Goal: Obtain resource: Download file/media

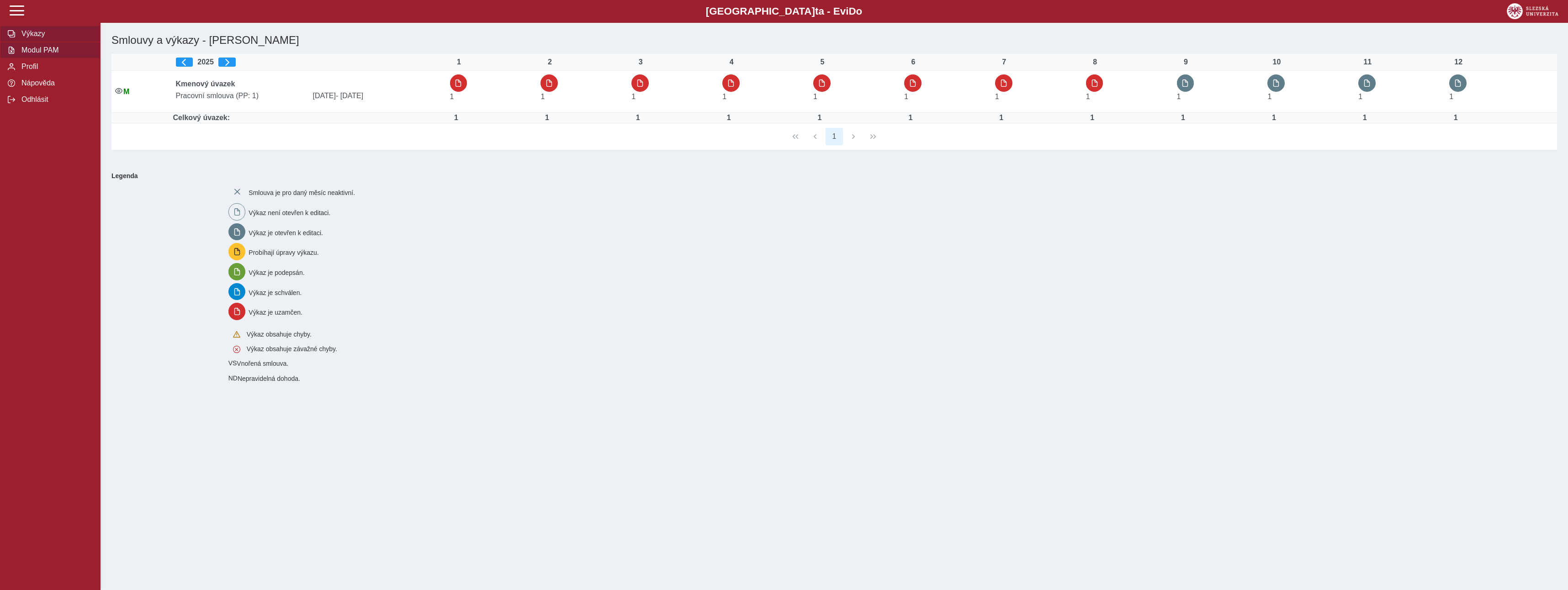
click at [41, 49] on span "Modul PAM" at bounding box center [56, 50] width 74 height 8
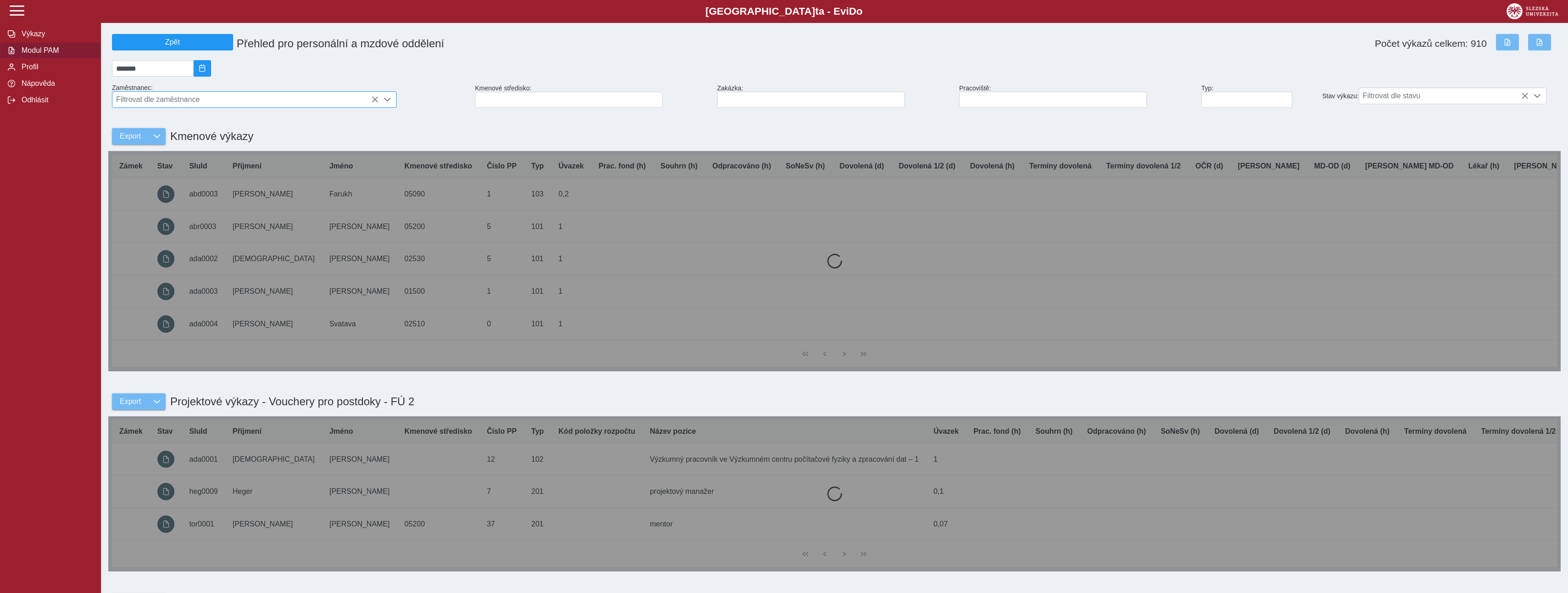
click at [202, 106] on span "Filtrovat dle zaměstnance" at bounding box center [245, 99] width 266 height 15
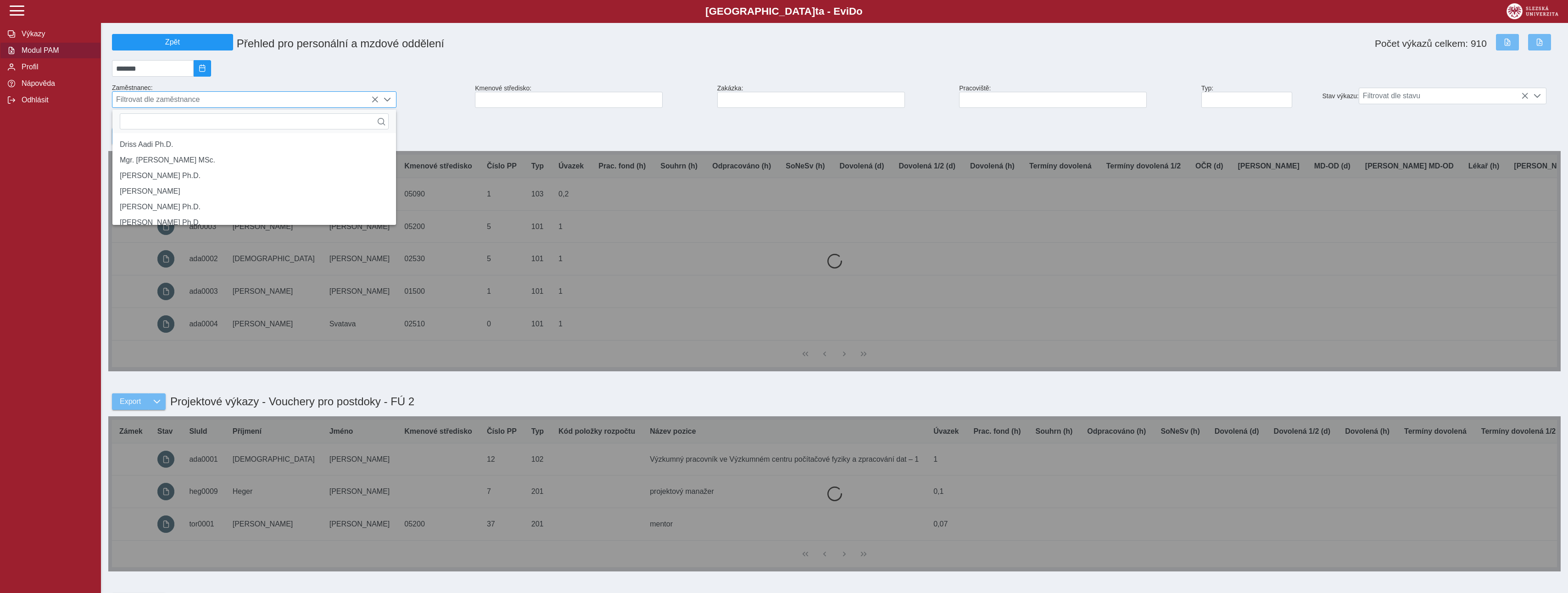
scroll to position [6, 41]
type input "*****"
click at [178, 183] on li "doc. PhDr. [PERSON_NAME]" at bounding box center [254, 176] width 284 height 15
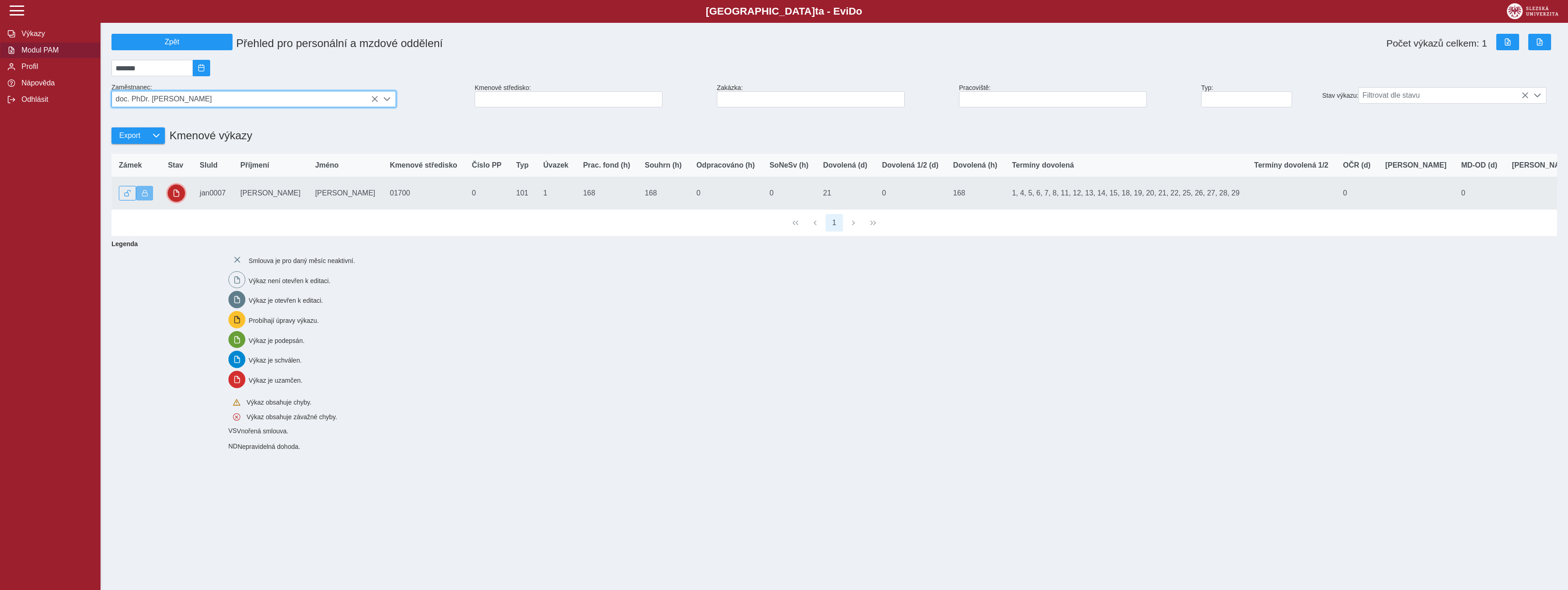
click at [179, 197] on span "button" at bounding box center [176, 193] width 8 height 8
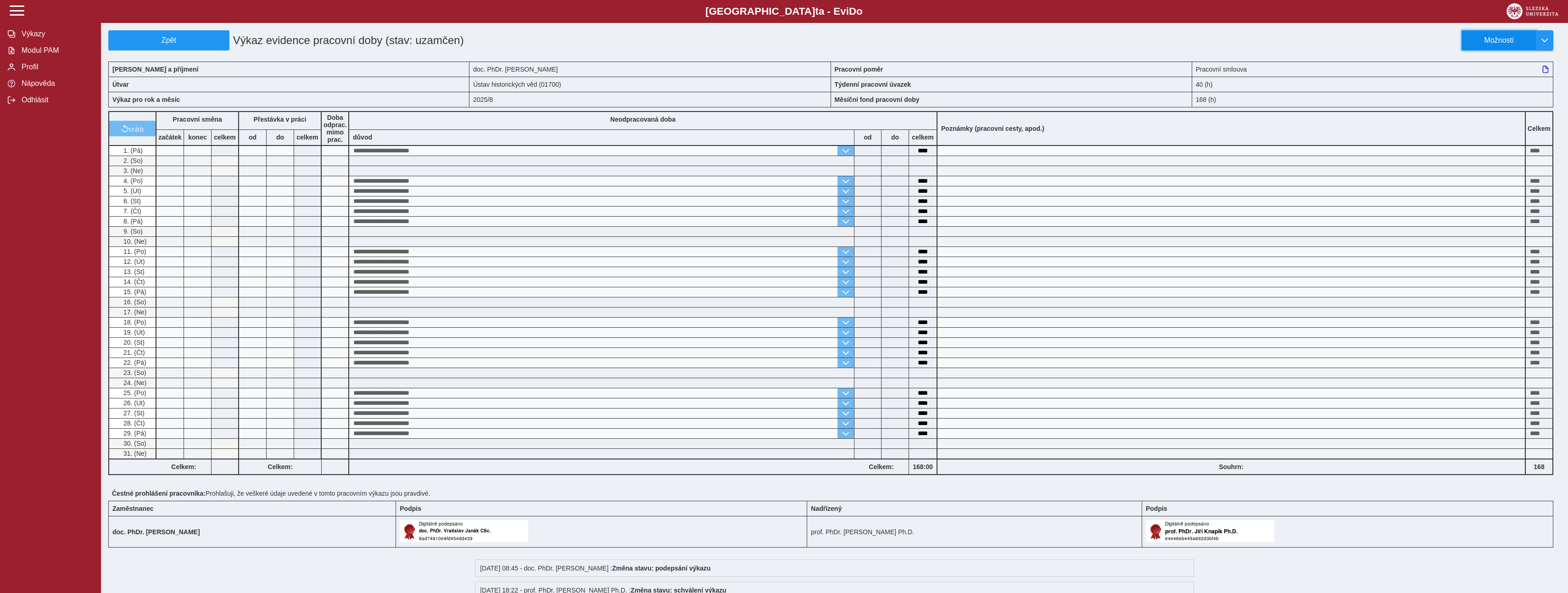
click at [1495, 43] on span "Možnosti" at bounding box center [1499, 40] width 59 height 8
click at [1488, 80] on span "Stáhnout PDF" at bounding box center [1503, 80] width 47 height 8
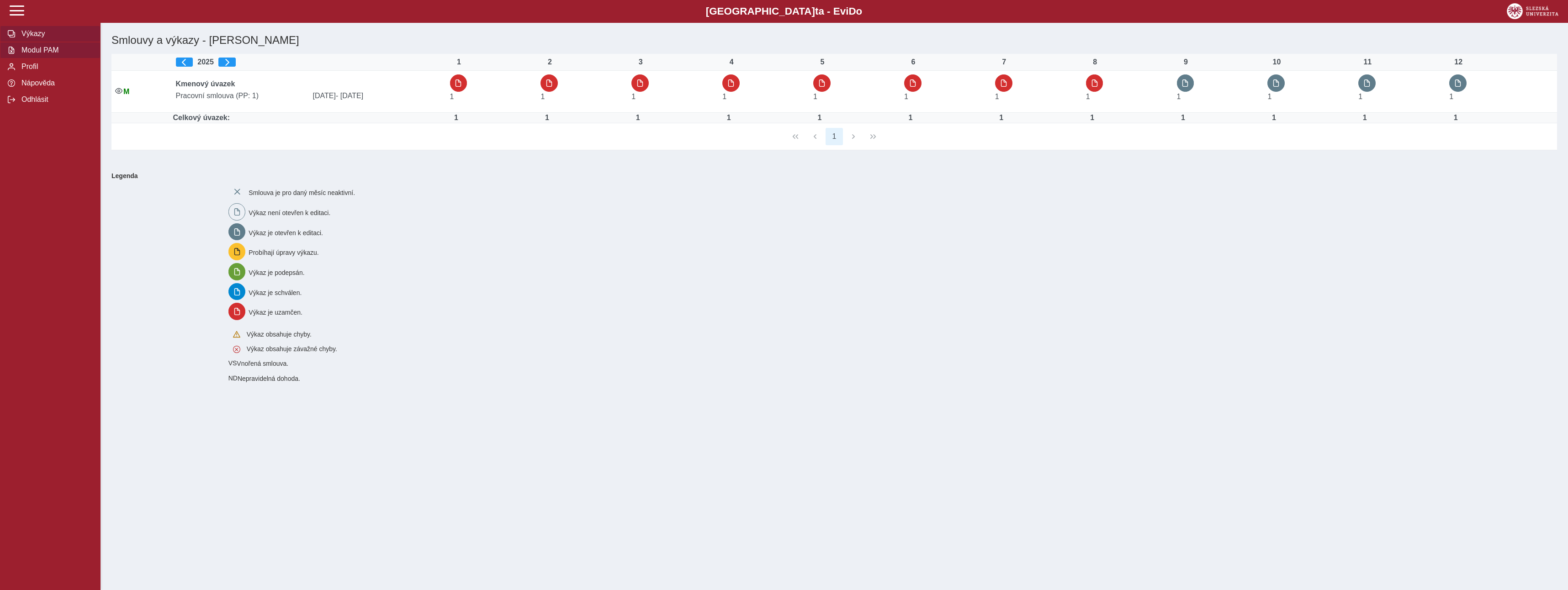
click at [46, 51] on span "Modul PAM" at bounding box center [56, 50] width 74 height 8
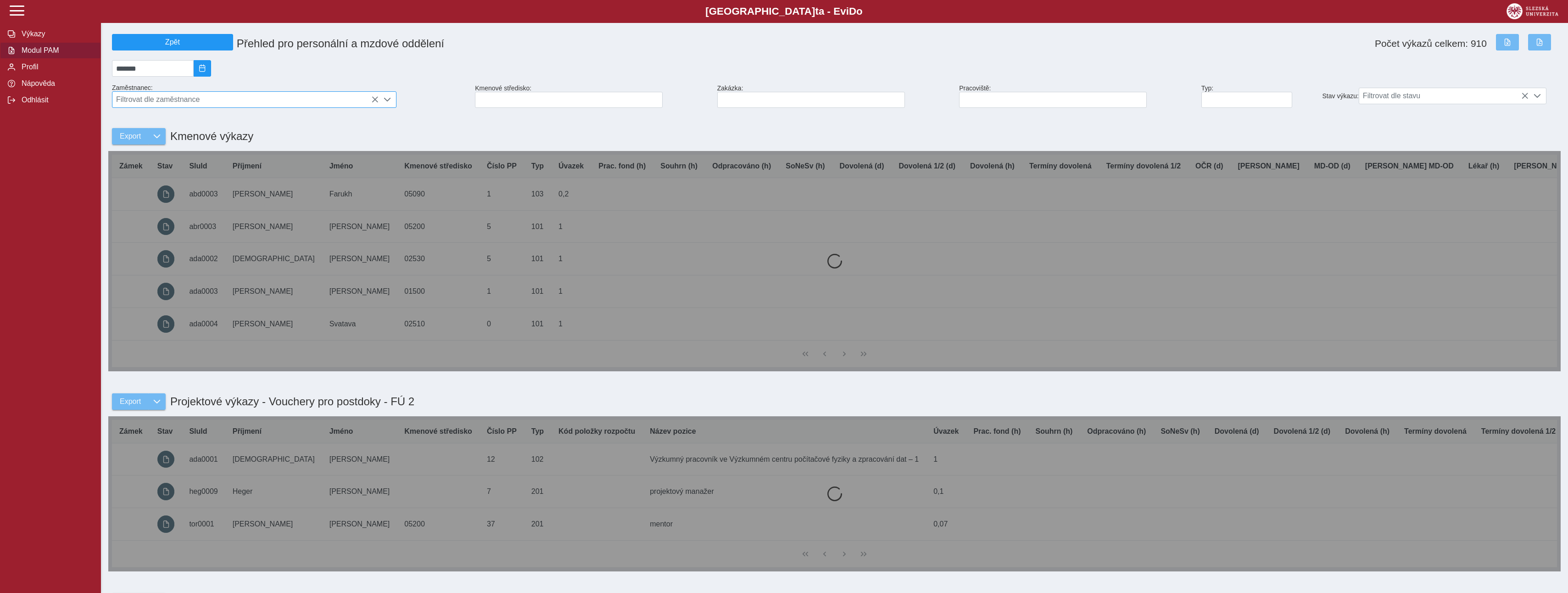
click at [184, 106] on span "Filtrovat dle zaměstnance" at bounding box center [245, 99] width 266 height 15
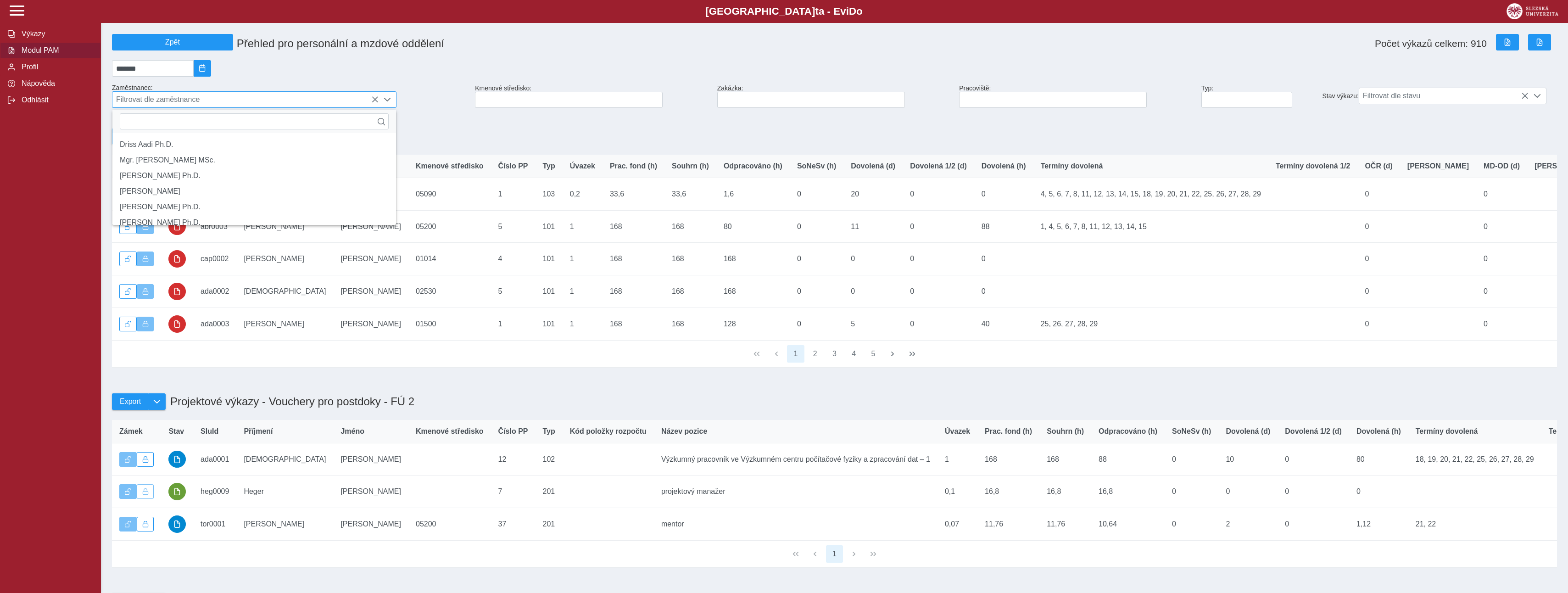
scroll to position [6, 41]
type input "*****"
click at [187, 182] on li "doc. PhDr. [PERSON_NAME]" at bounding box center [254, 176] width 284 height 15
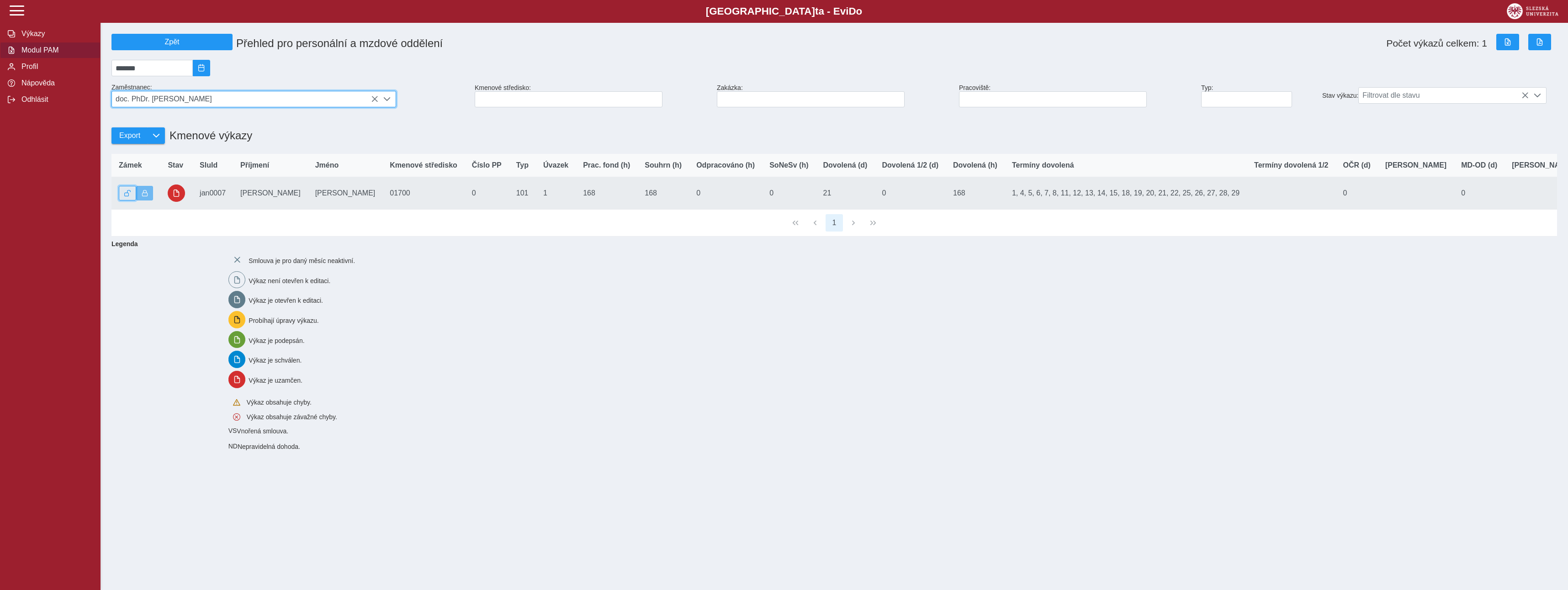
click at [128, 197] on span "button" at bounding box center [128, 193] width 6 height 6
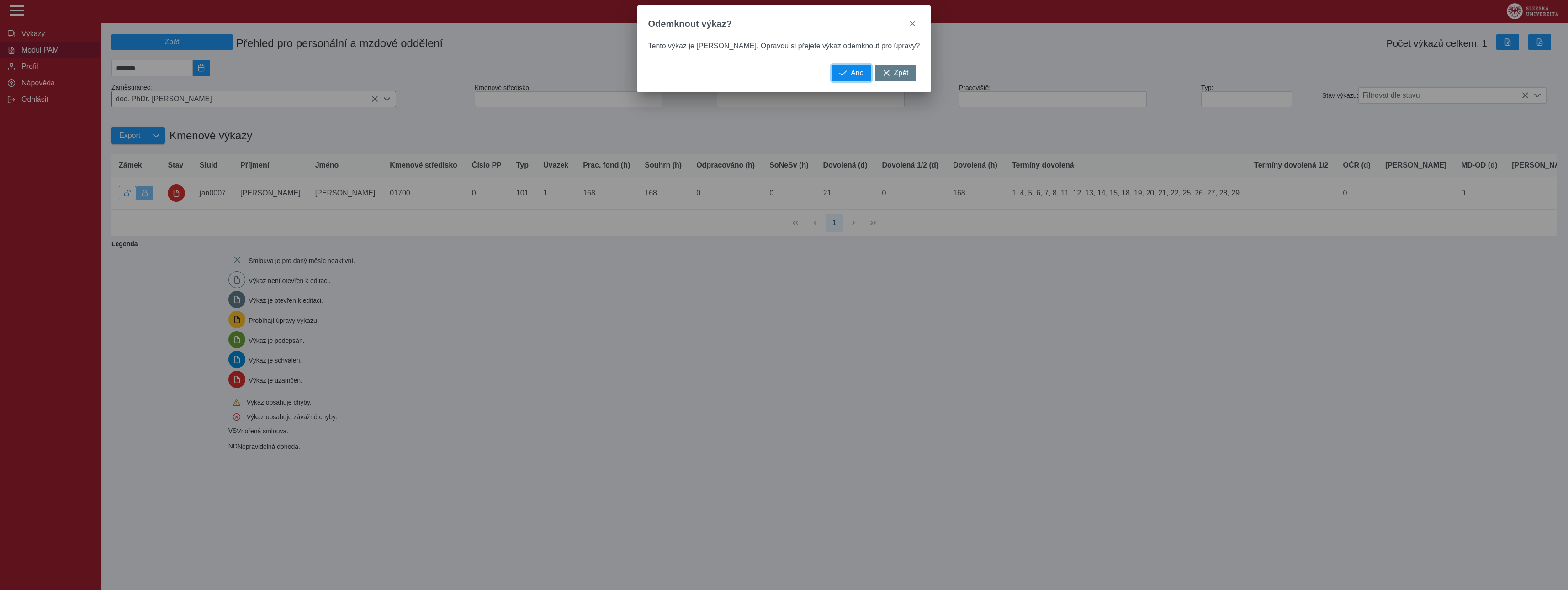
click at [833, 76] on button "Ano" at bounding box center [851, 73] width 40 height 16
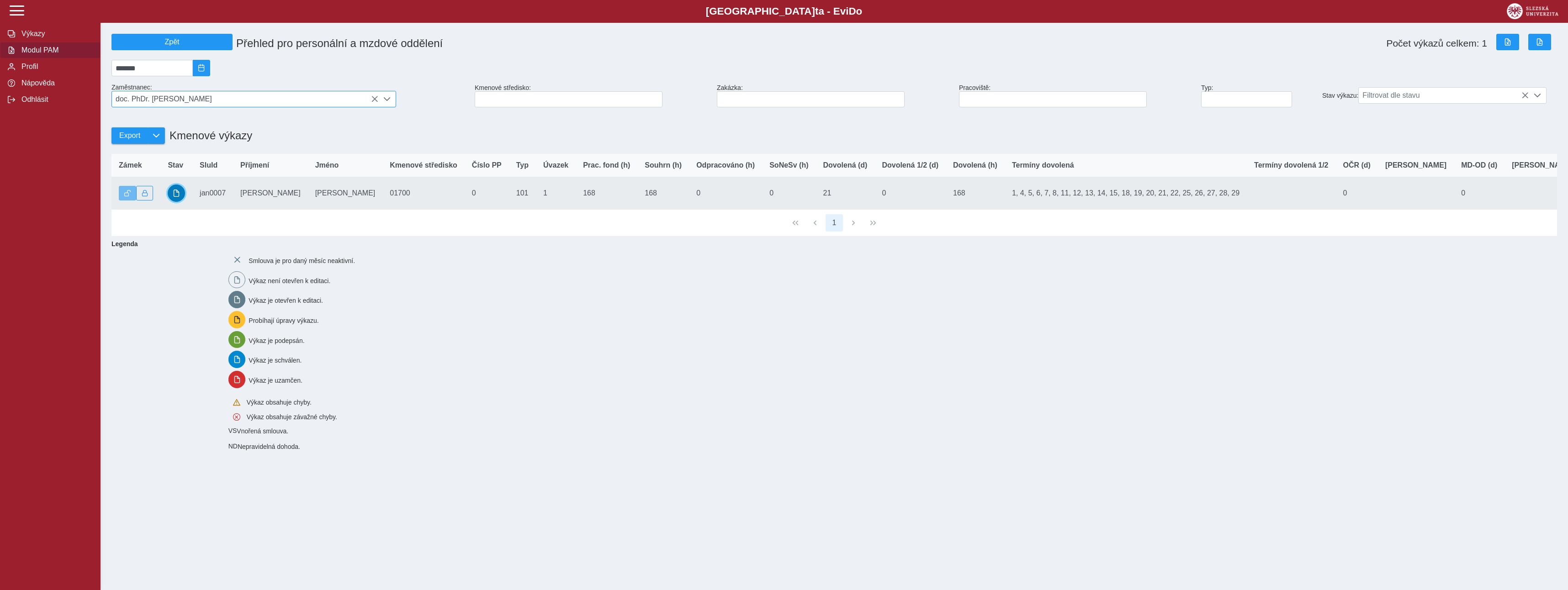
click at [176, 195] on span "button" at bounding box center [176, 193] width 8 height 8
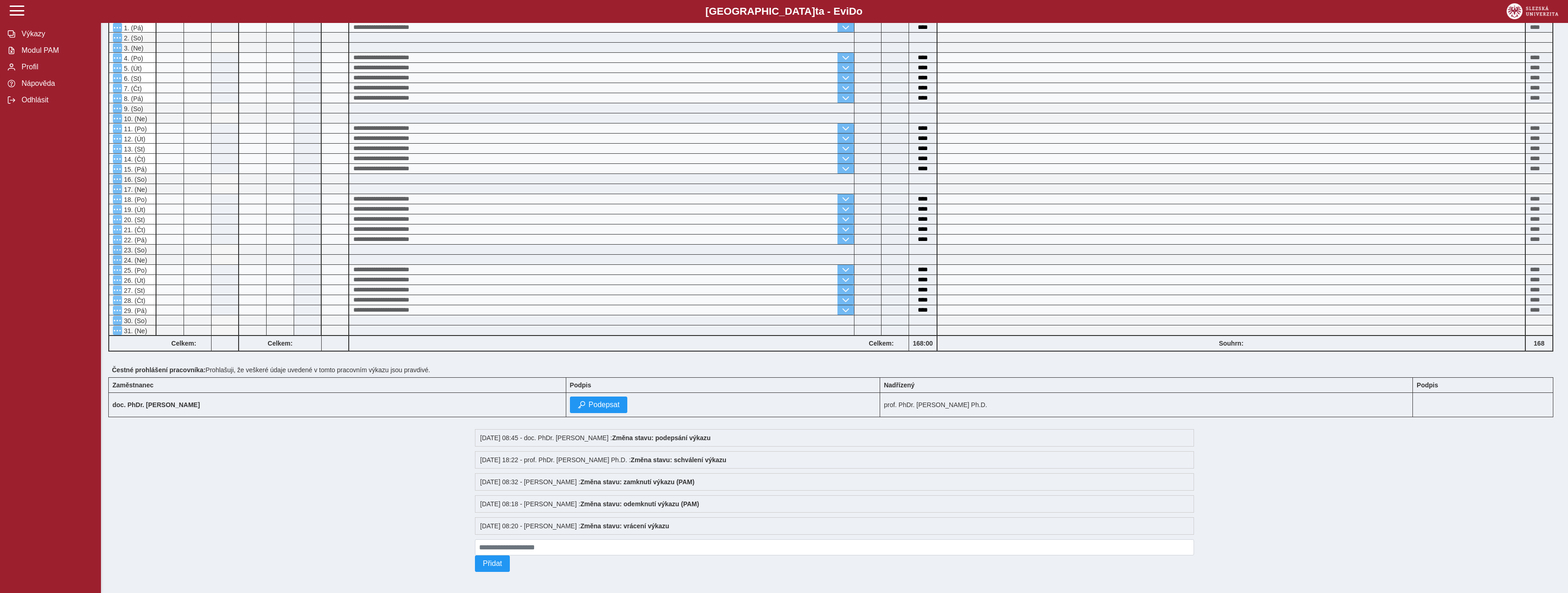
scroll to position [129, 0]
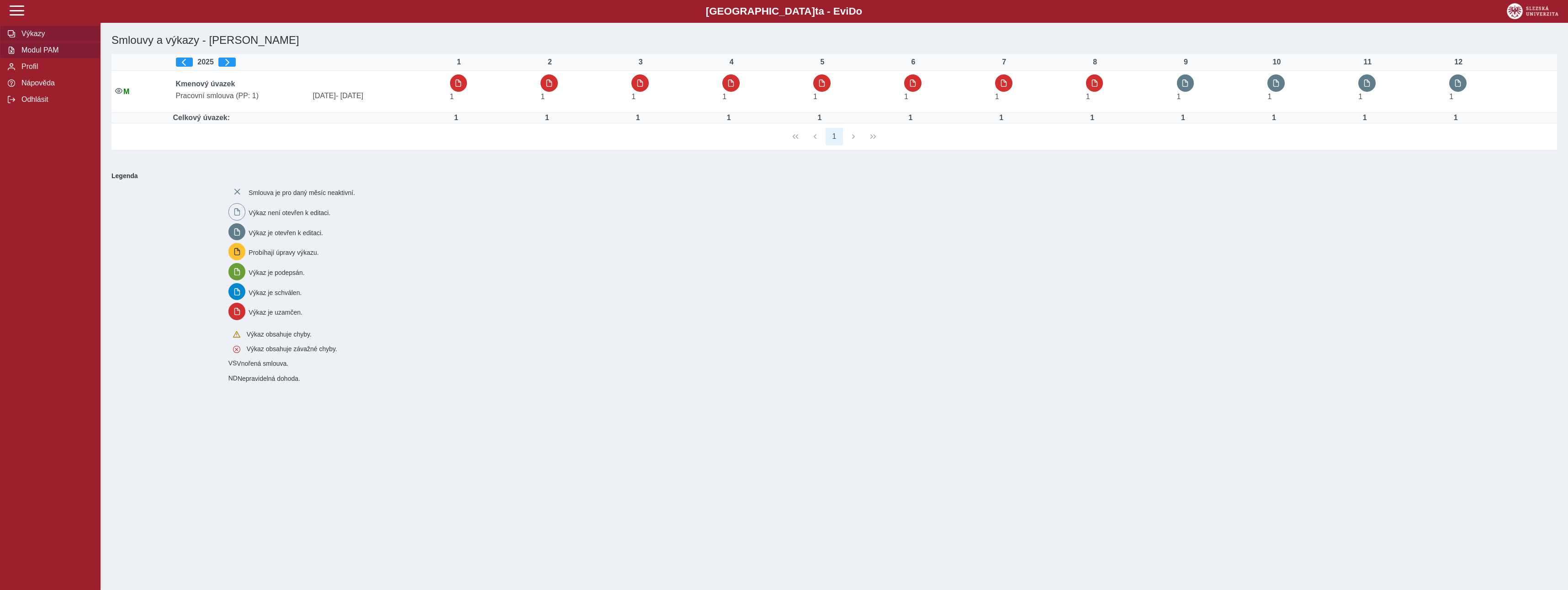
click at [57, 54] on span "Modul PAM" at bounding box center [56, 50] width 74 height 8
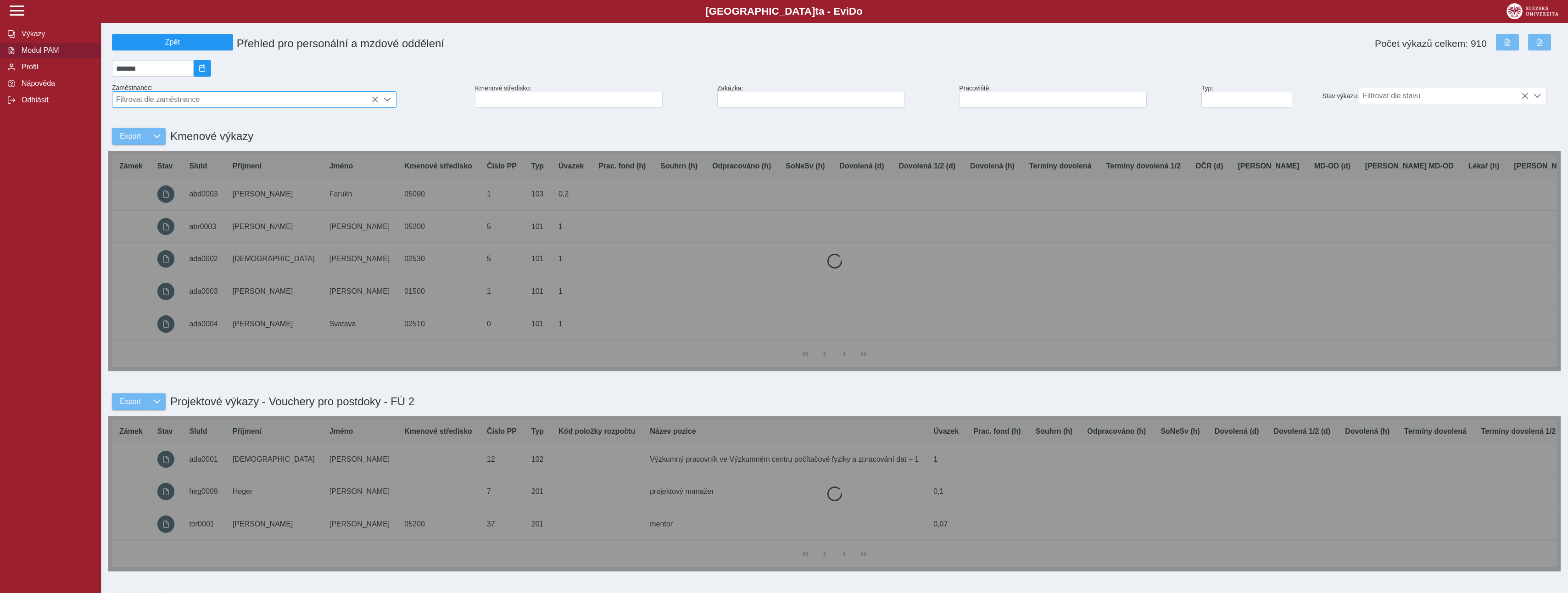
click at [173, 103] on span "Filtrovat dle zaměstnance" at bounding box center [245, 99] width 266 height 15
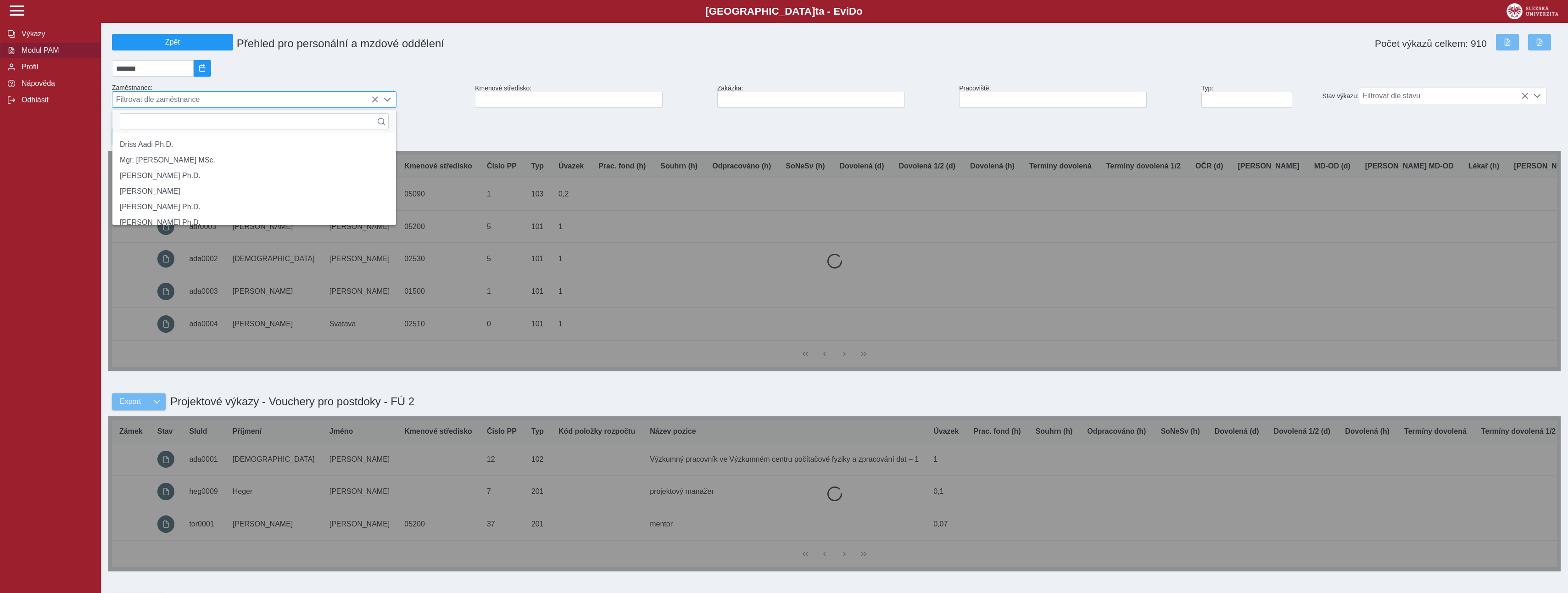
scroll to position [6, 41]
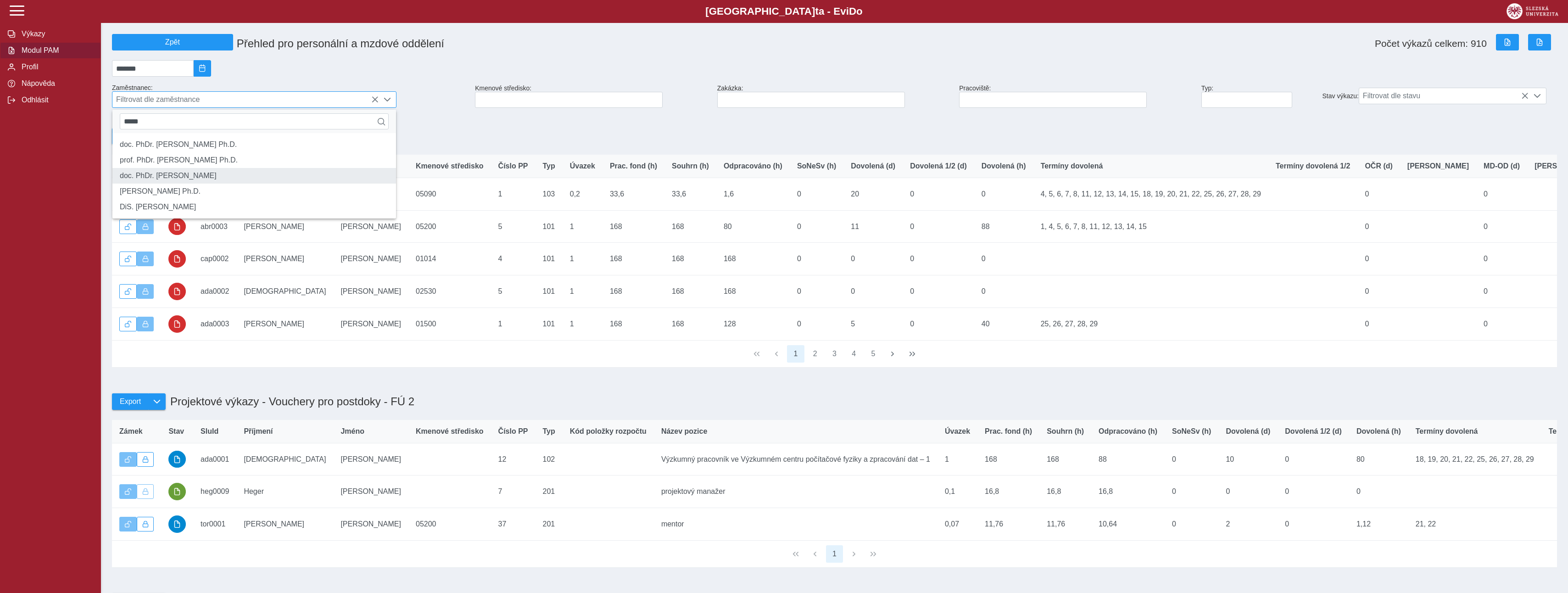
type input "*****"
click at [185, 184] on li "doc. PhDr. Vratislav Janák CSc." at bounding box center [254, 176] width 284 height 15
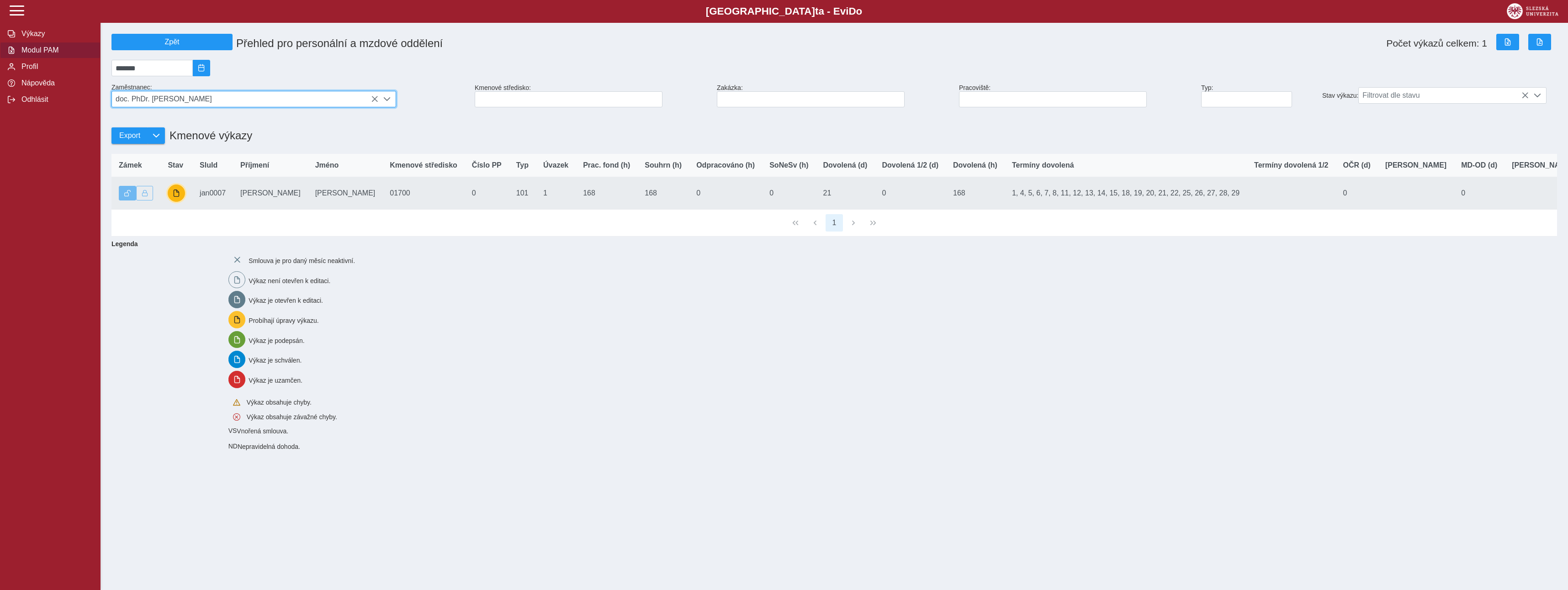
click at [180, 202] on button "button" at bounding box center [176, 193] width 17 height 17
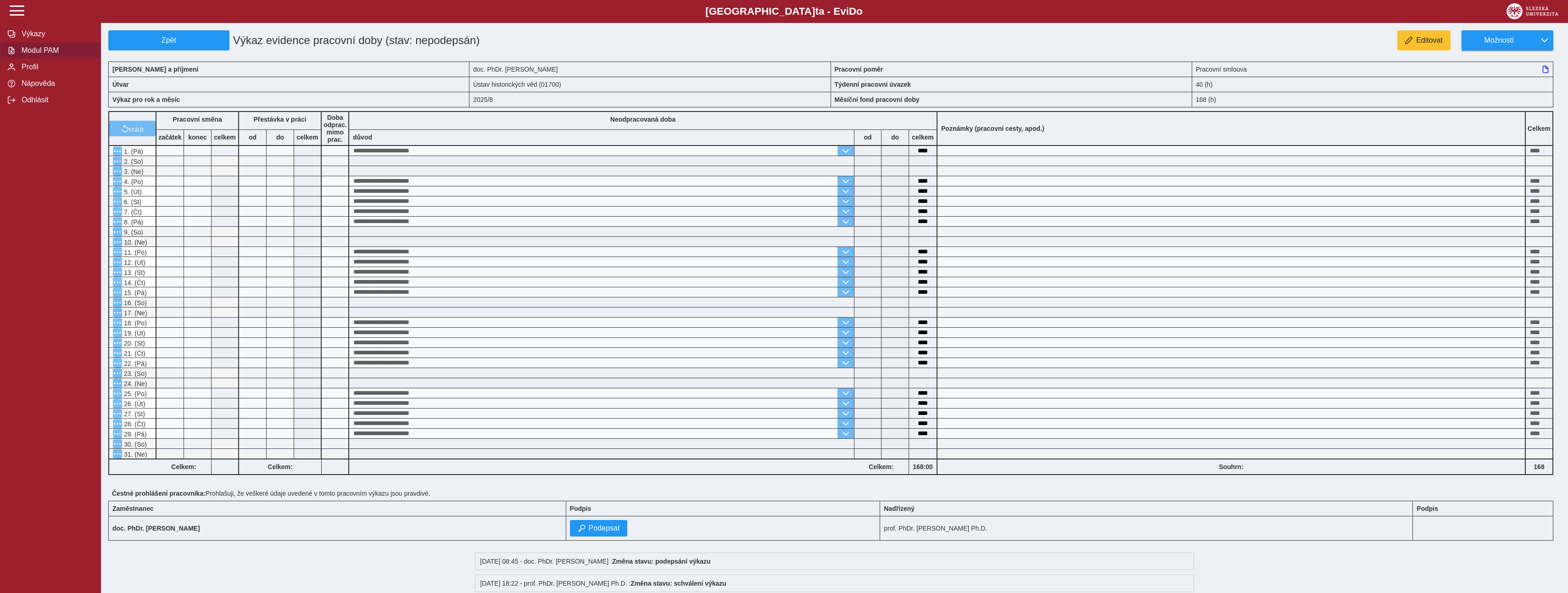
click at [29, 54] on span "Modul PAM" at bounding box center [56, 50] width 75 height 8
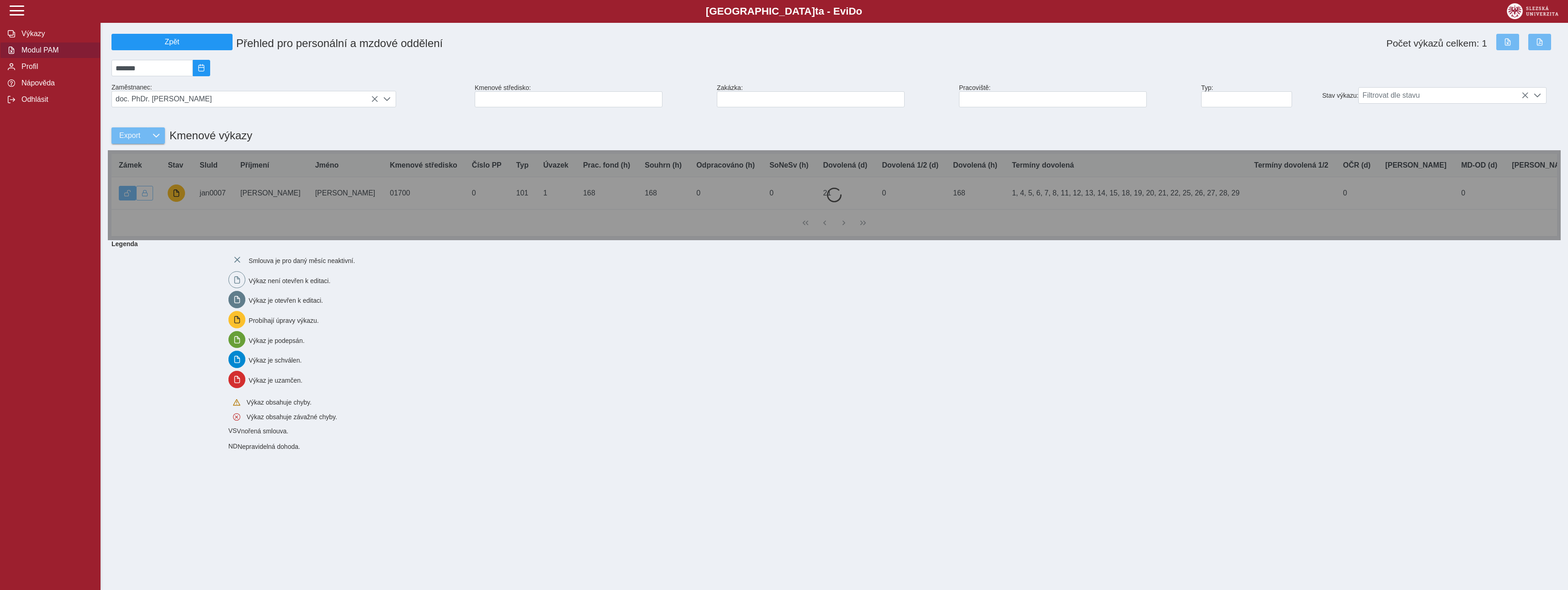
click at [175, 201] on div at bounding box center [834, 195] width 1453 height 90
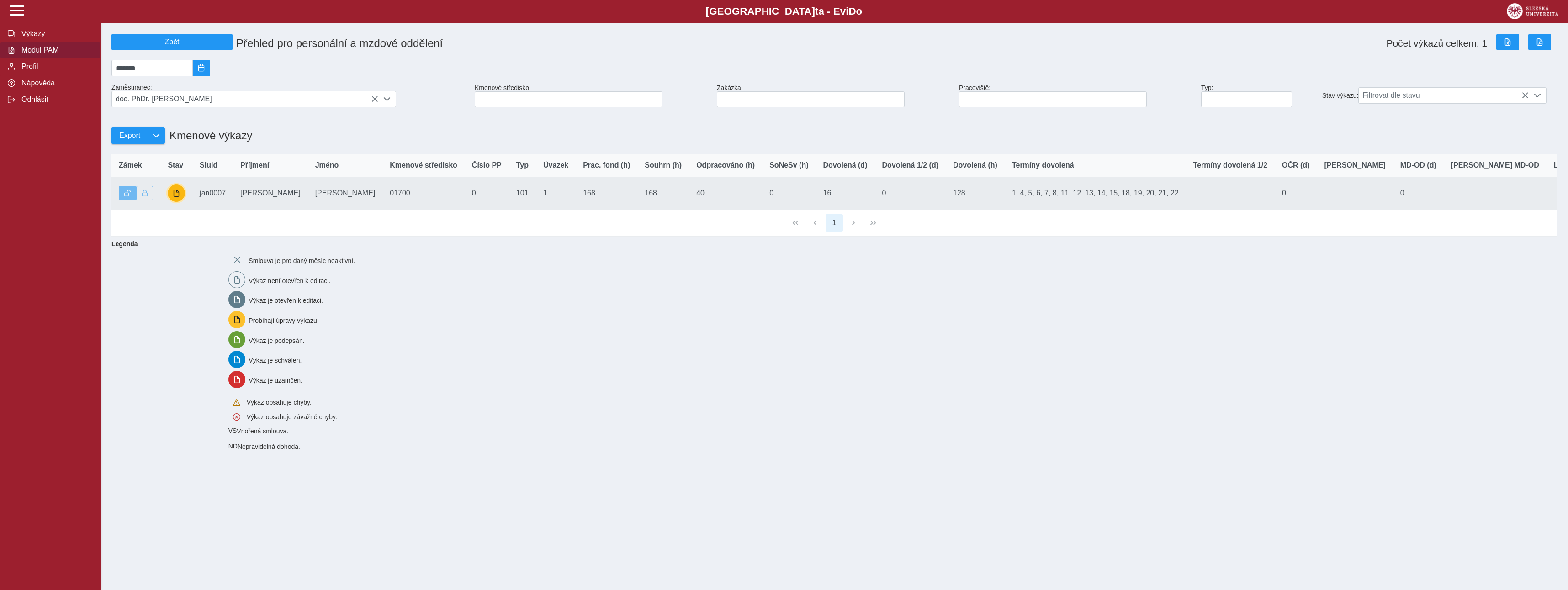
click at [178, 197] on span "button" at bounding box center [176, 193] width 8 height 8
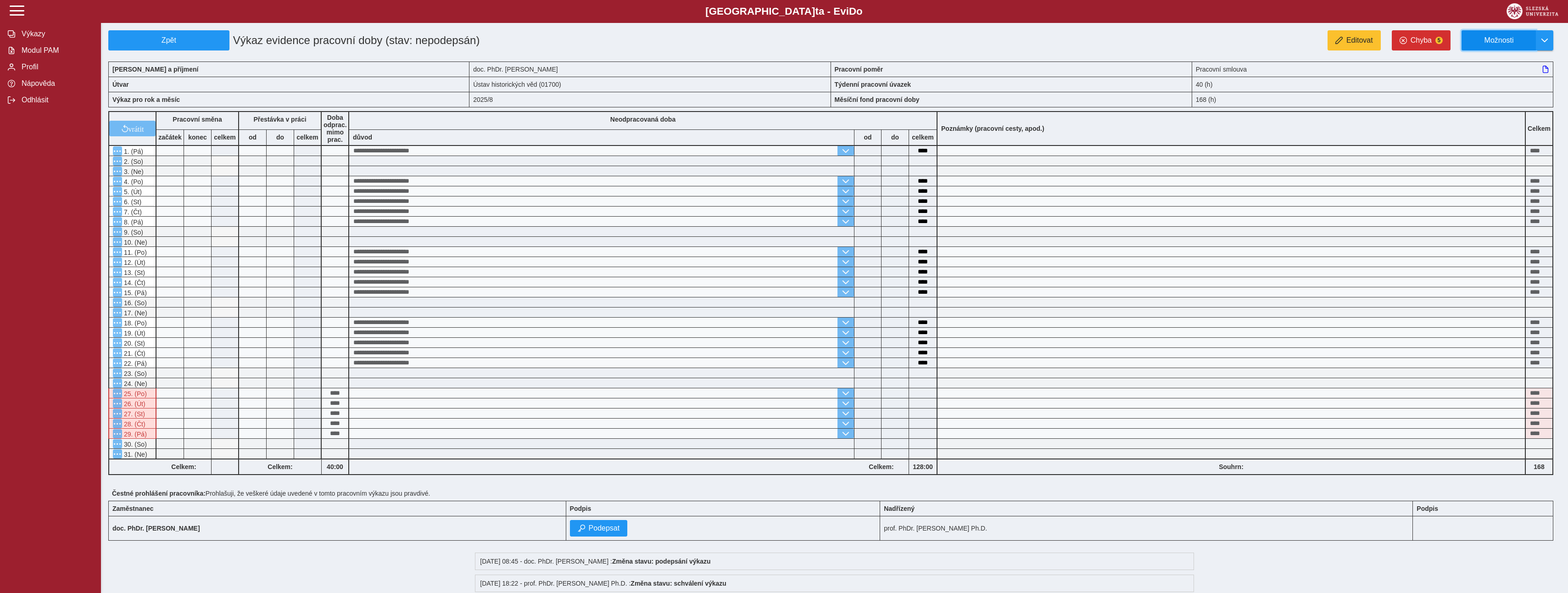
click at [1520, 45] on span "Možnosti" at bounding box center [1499, 40] width 59 height 8
click at [1493, 80] on span "Stáhnout PDF" at bounding box center [1503, 80] width 47 height 8
click at [1427, 36] on span "Chyba" at bounding box center [1421, 40] width 21 height 8
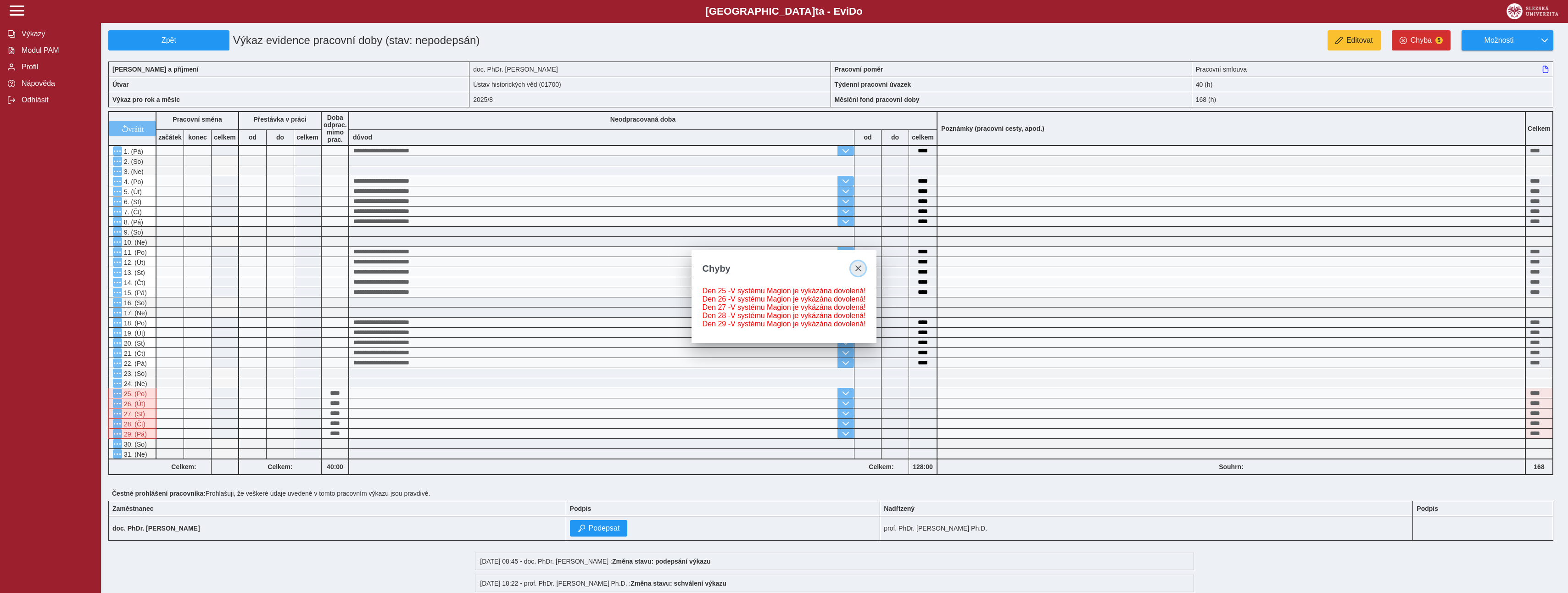
click at [858, 268] on span "close" at bounding box center [859, 268] width 8 height 8
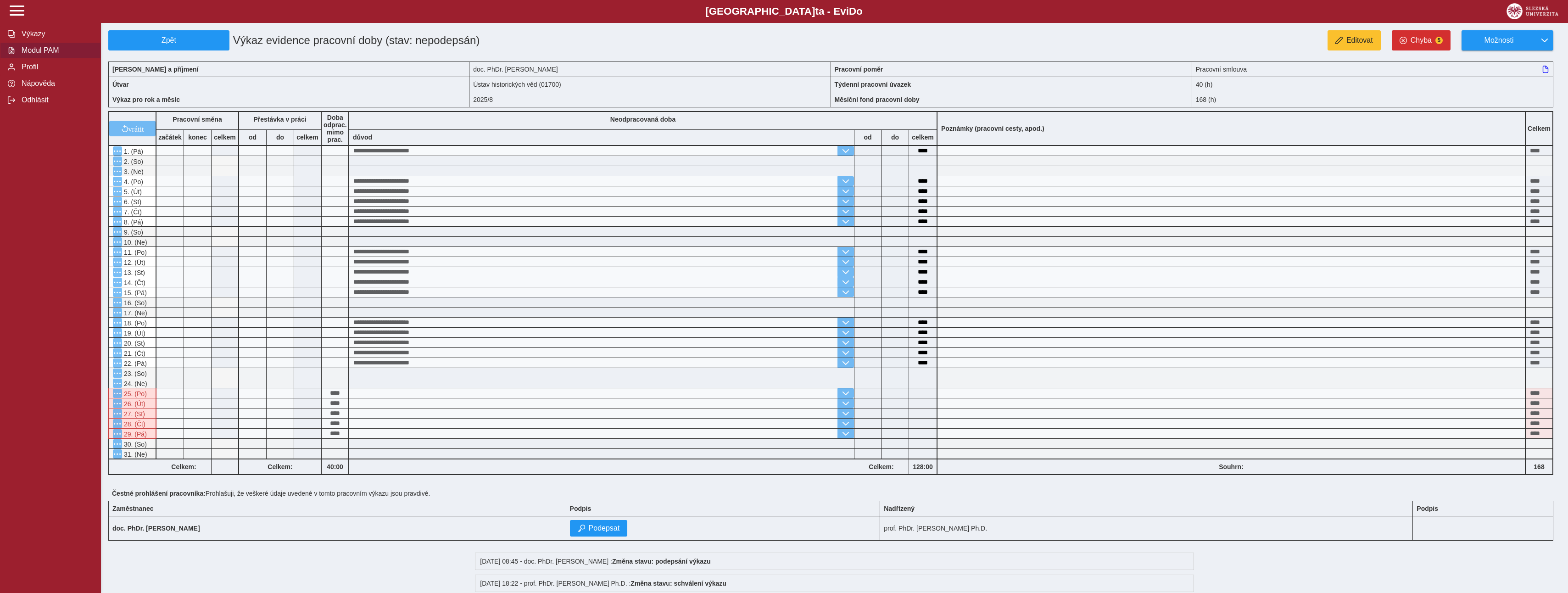
click at [52, 55] on span "Modul PAM" at bounding box center [56, 50] width 75 height 8
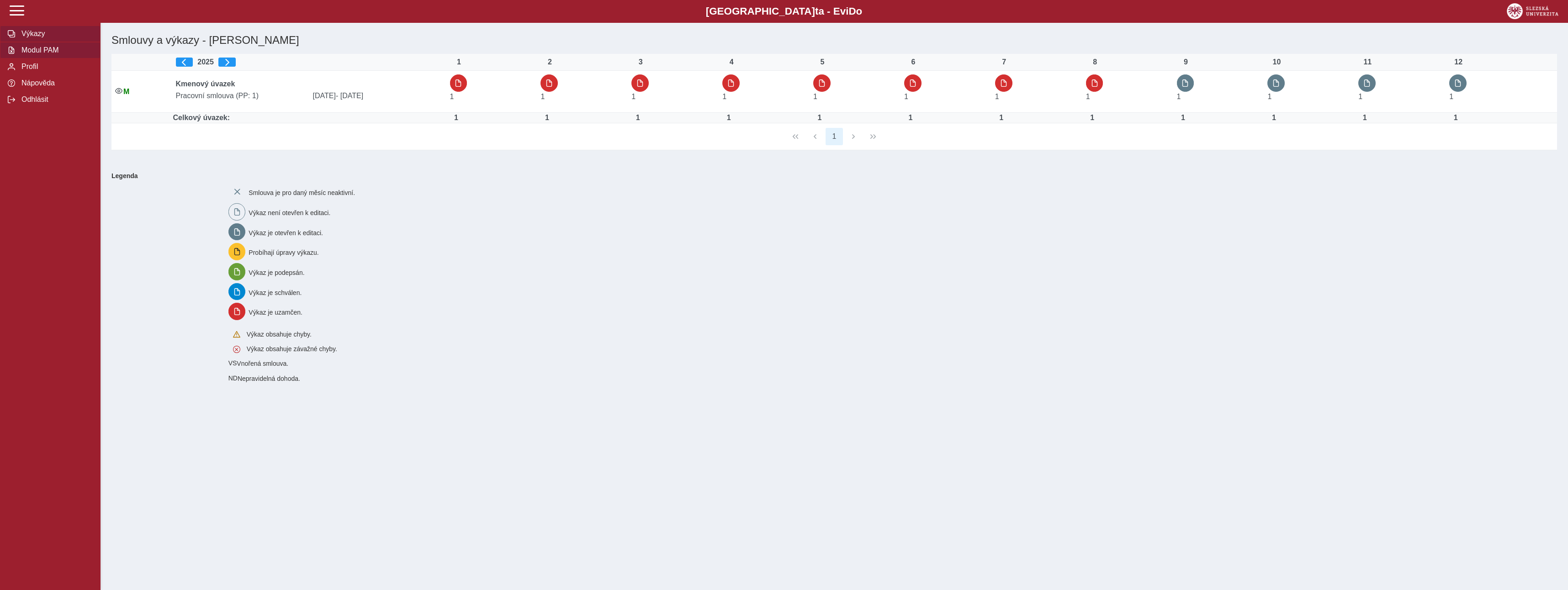
click at [45, 53] on span "Modul PAM" at bounding box center [56, 50] width 74 height 8
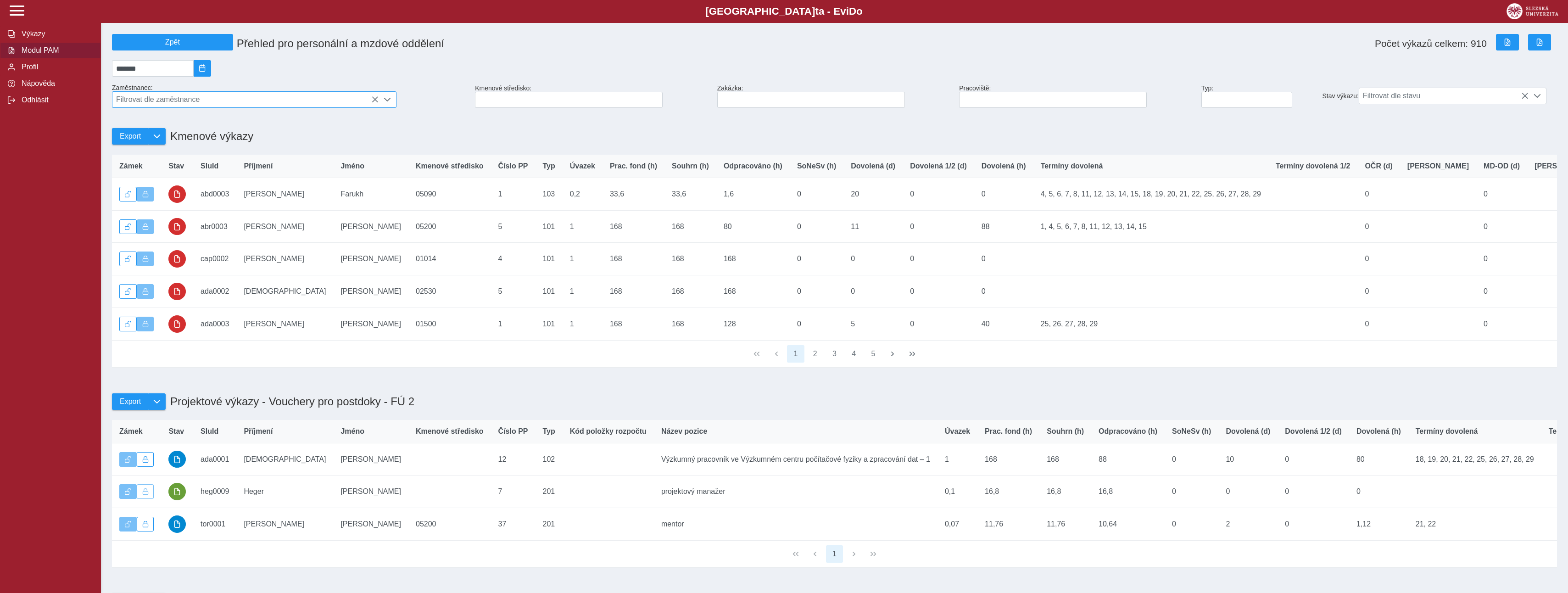
click at [171, 106] on span "Filtrovat dle zaměstnance" at bounding box center [245, 99] width 266 height 15
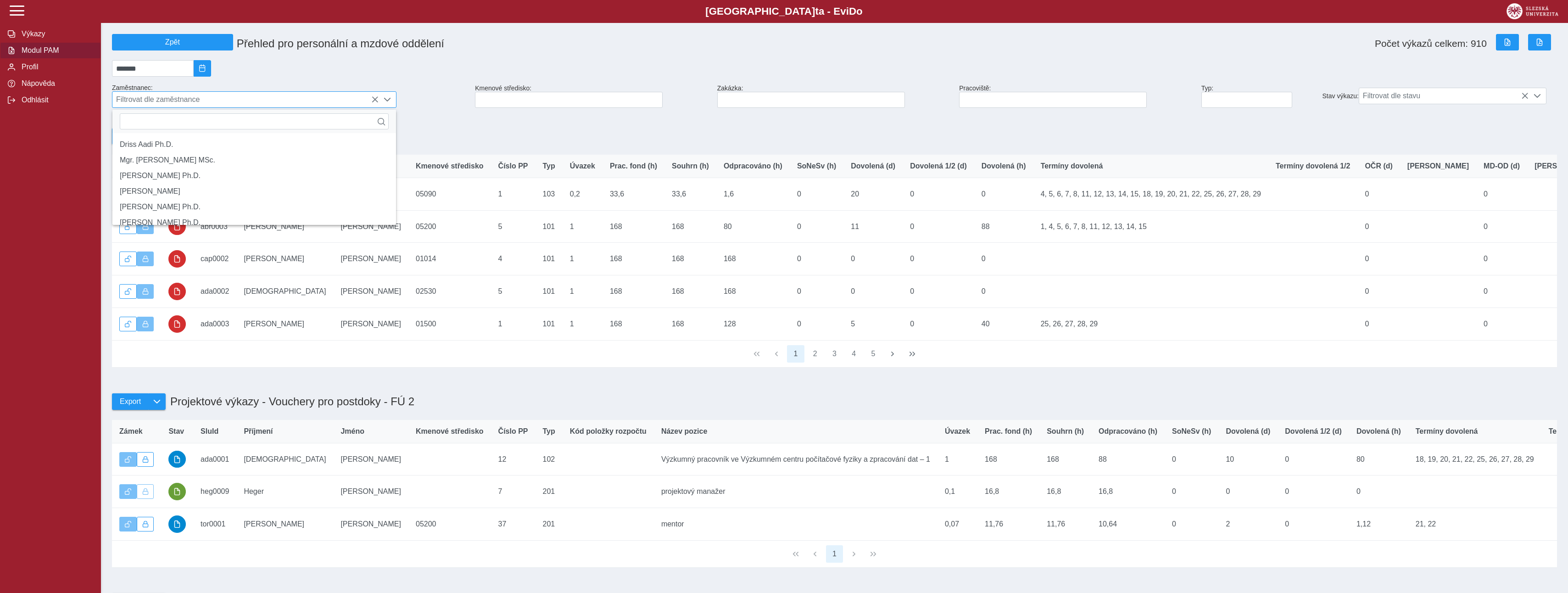
scroll to position [6, 41]
click at [514, 107] on input at bounding box center [569, 99] width 187 height 16
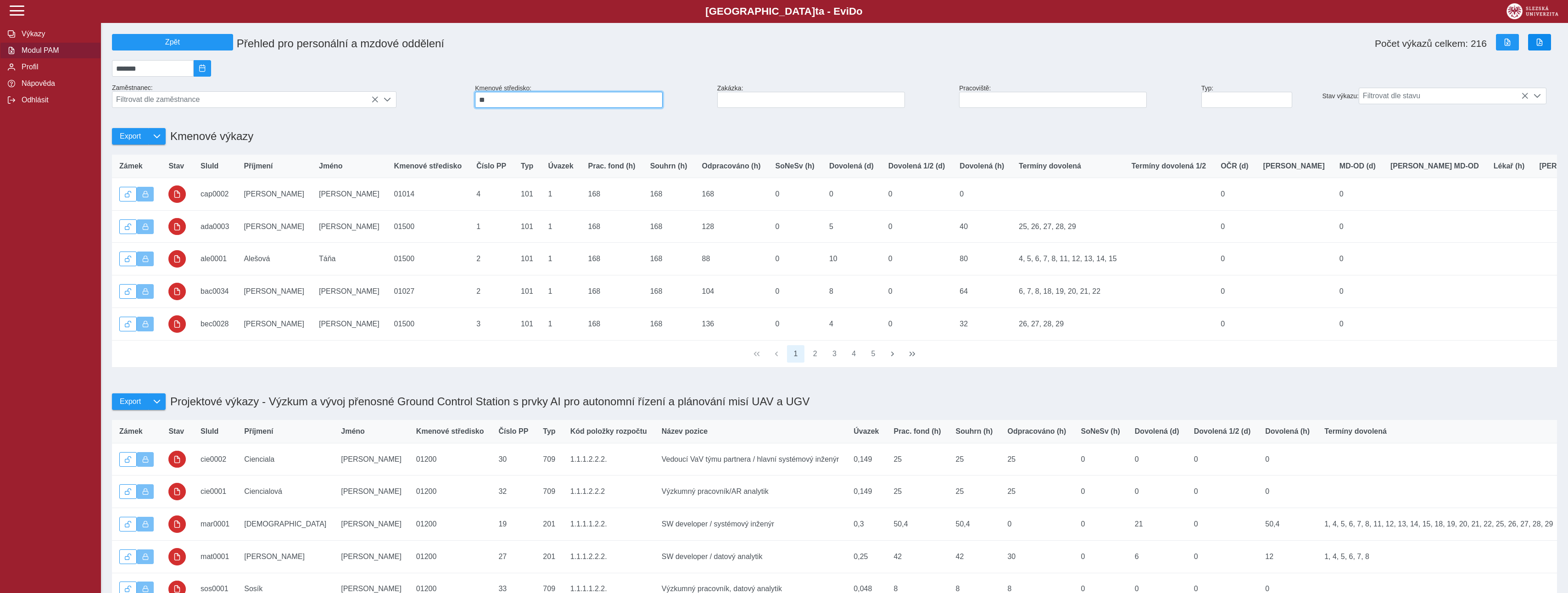
type input "**"
click at [1534, 43] on button "button" at bounding box center [1539, 42] width 23 height 17
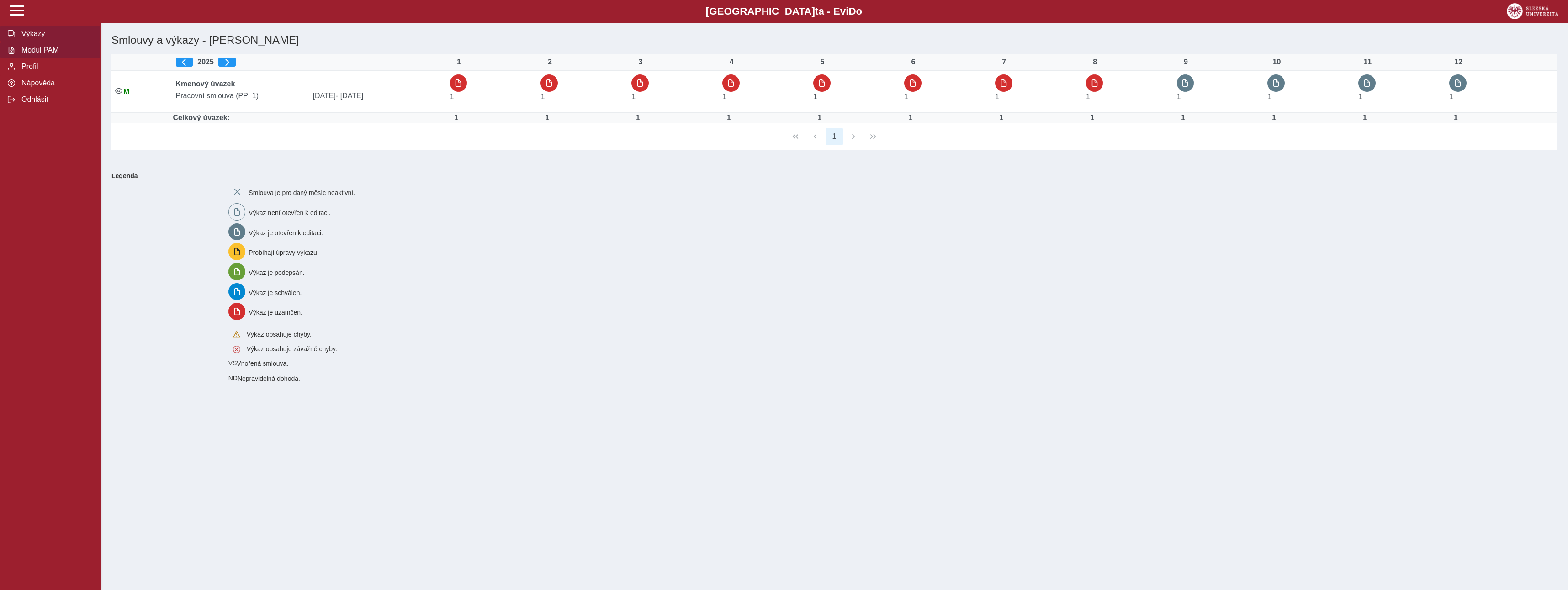
click at [37, 51] on span "Modul PAM" at bounding box center [56, 50] width 74 height 8
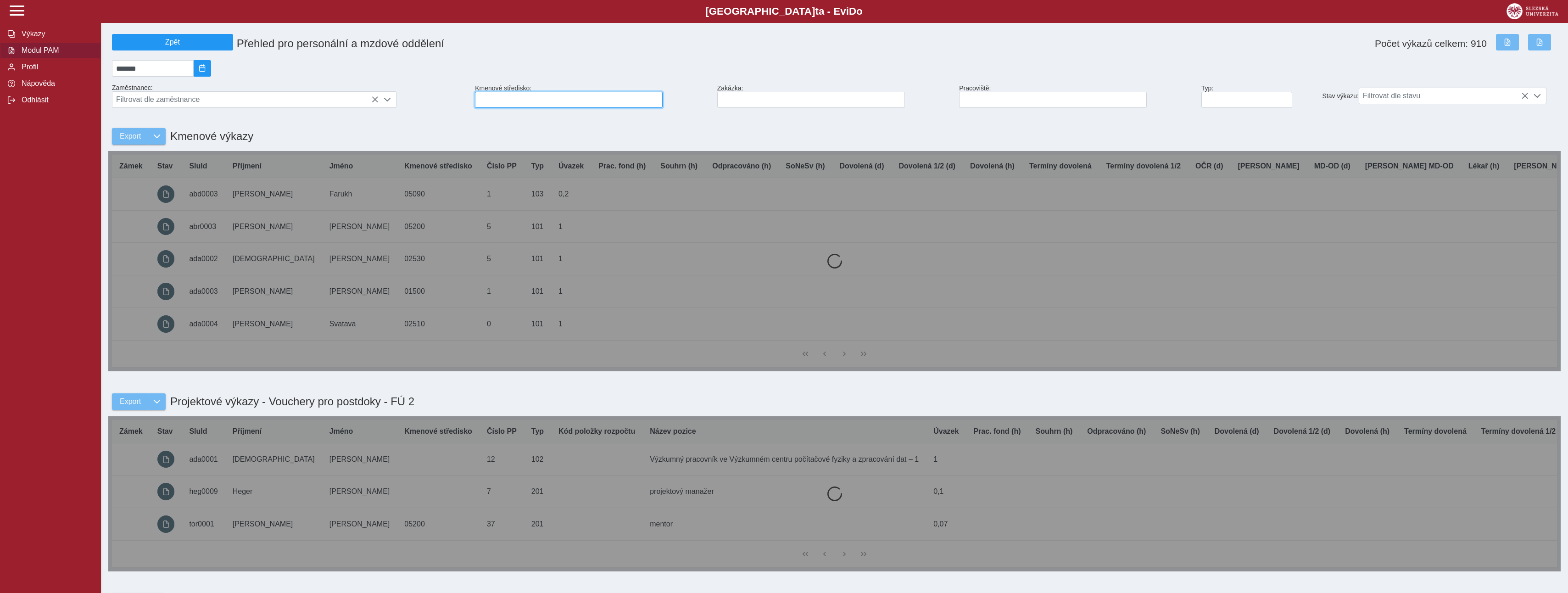
click at [520, 107] on input at bounding box center [569, 99] width 187 height 16
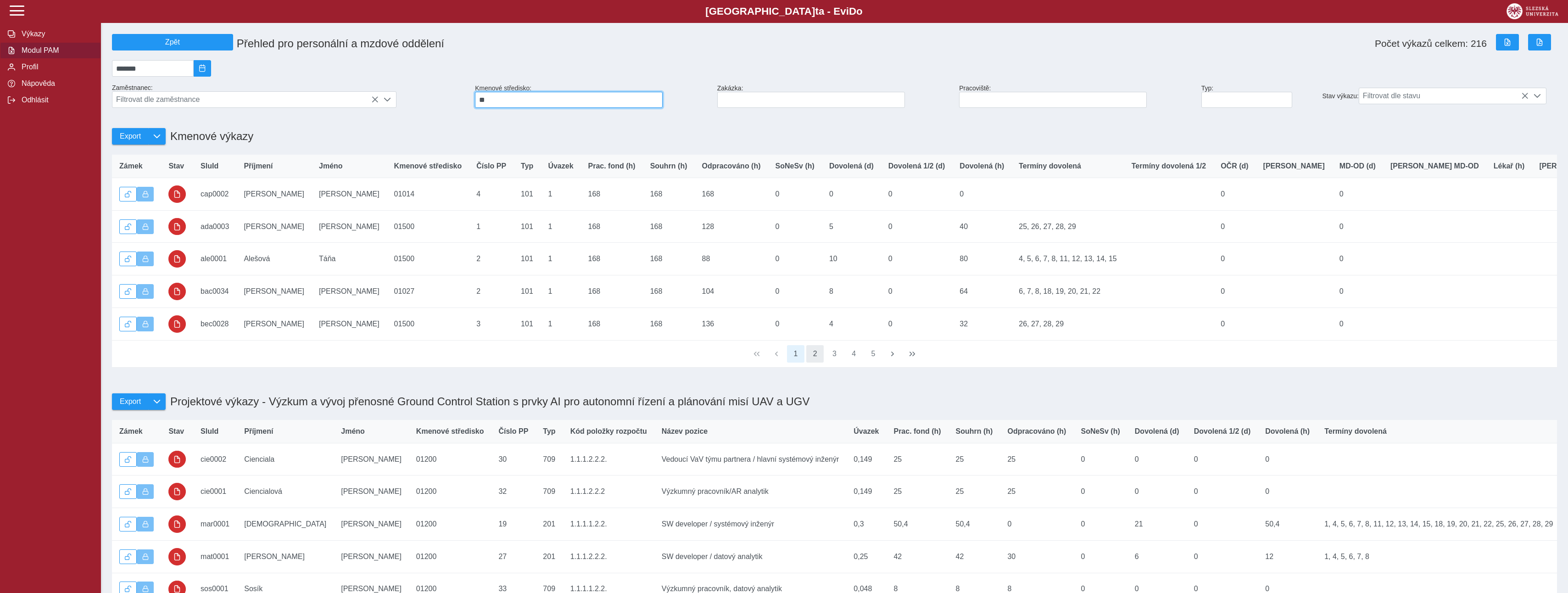
type input "**"
click at [816, 363] on button "2" at bounding box center [815, 353] width 17 height 17
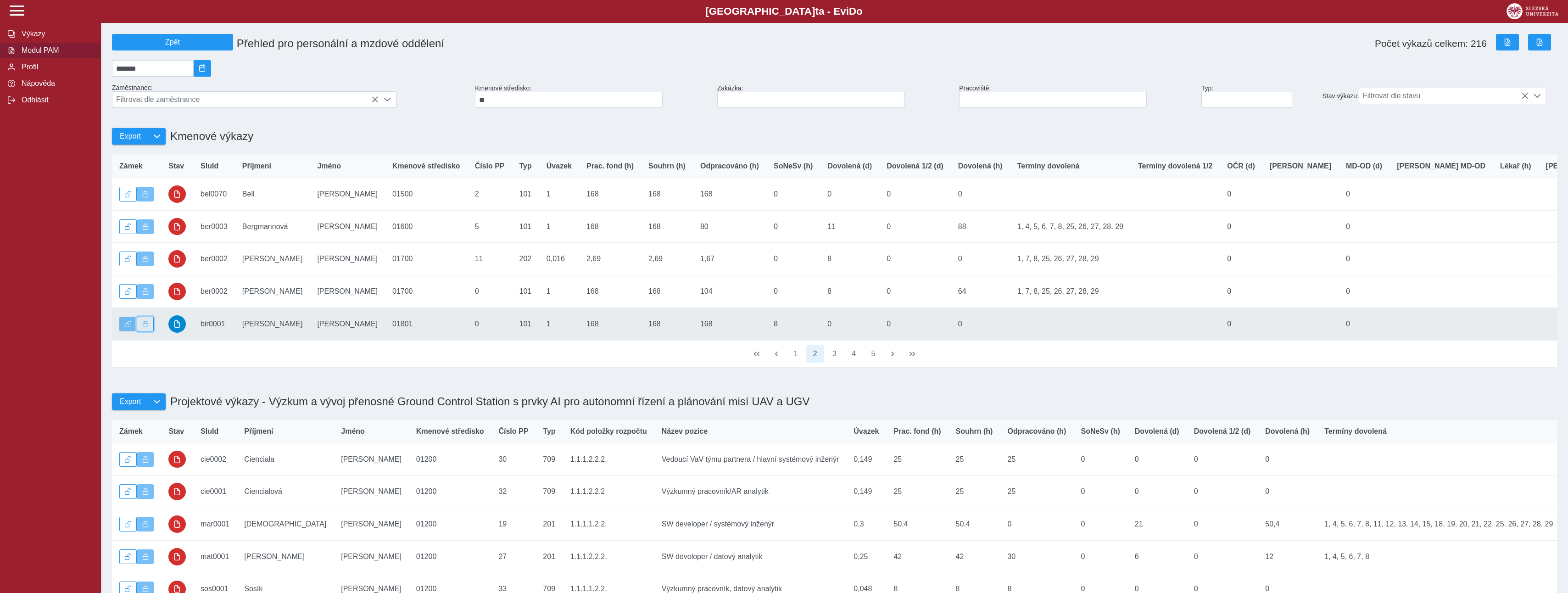
click at [145, 327] on span "button" at bounding box center [145, 324] width 6 height 6
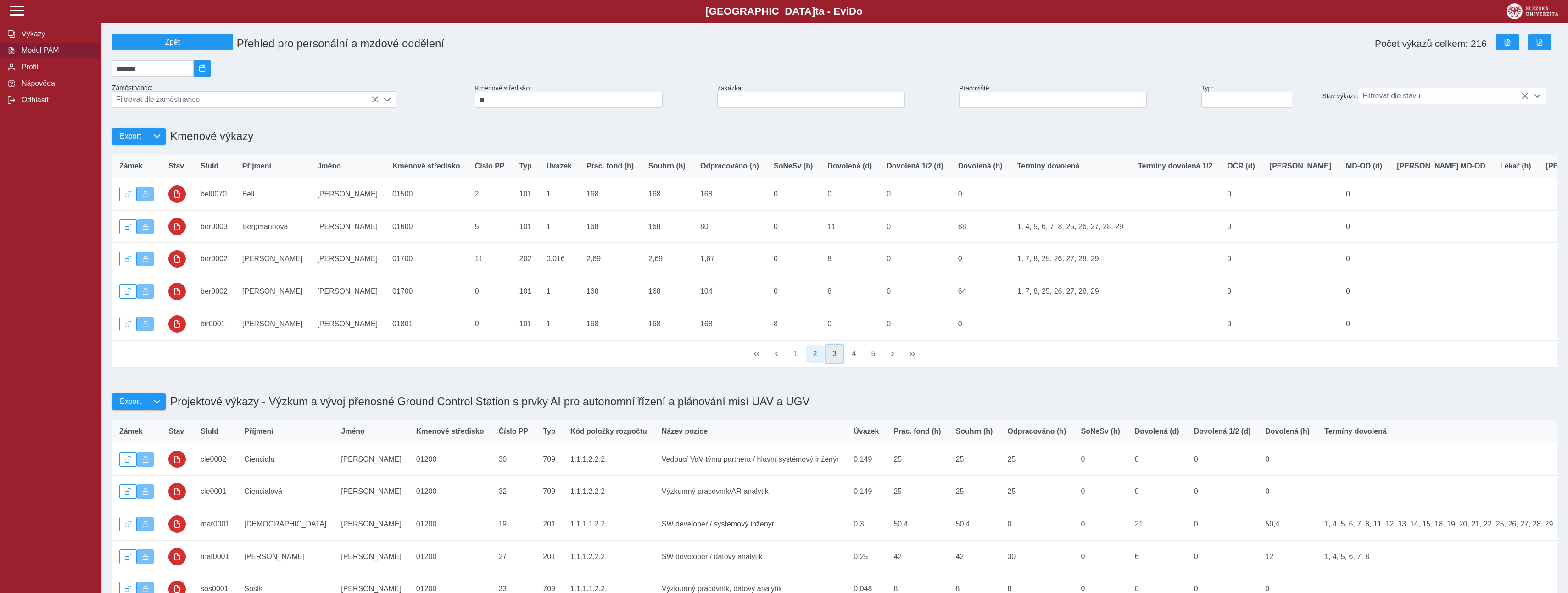
click at [836, 363] on button "3" at bounding box center [834, 353] width 17 height 17
click at [856, 363] on button "4" at bounding box center [853, 353] width 17 height 17
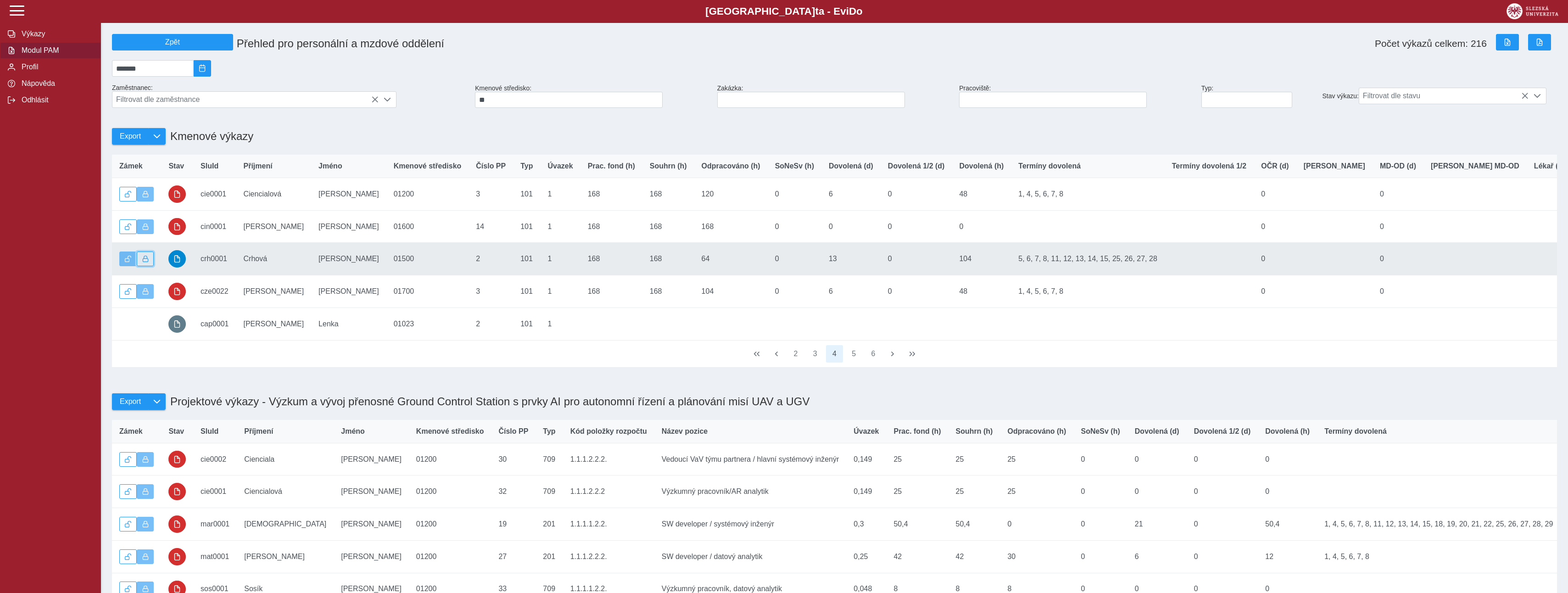
click at [145, 262] on span "button" at bounding box center [145, 259] width 6 height 6
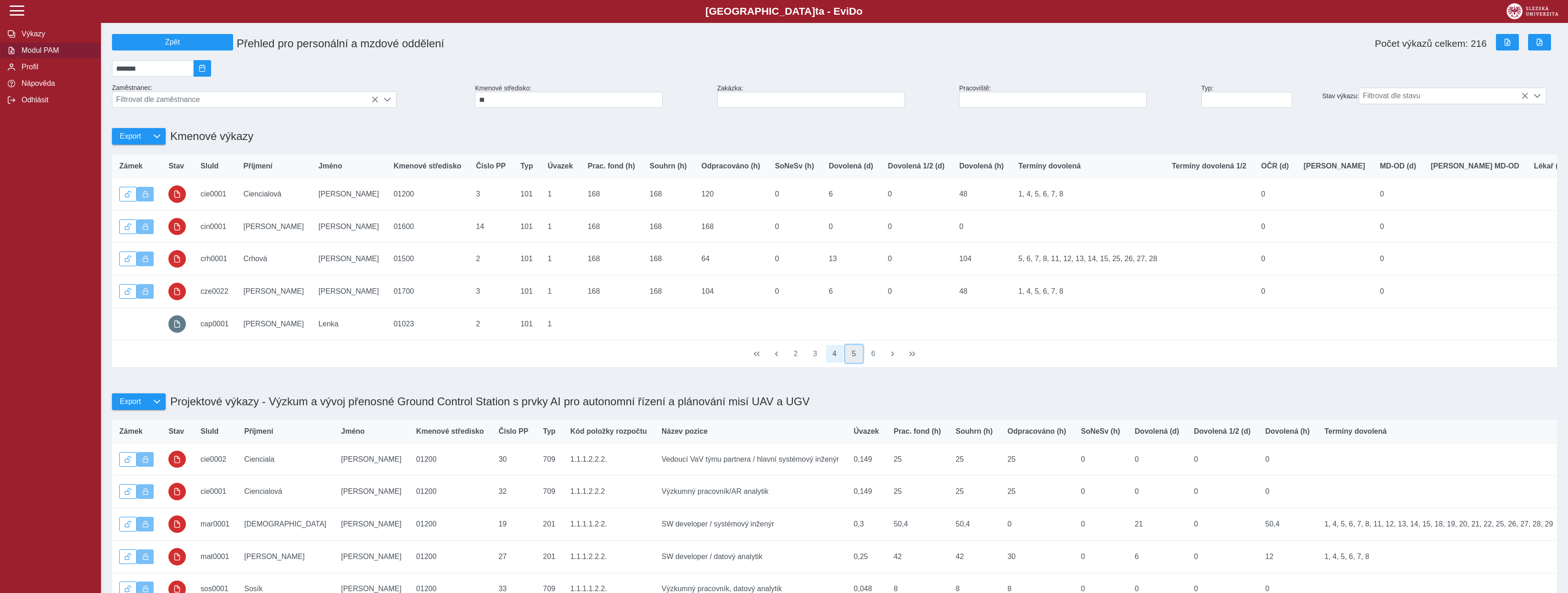
click at [850, 363] on button "5" at bounding box center [853, 353] width 17 height 17
click at [836, 363] on button "5" at bounding box center [834, 353] width 17 height 17
click at [852, 363] on button "6" at bounding box center [853, 353] width 17 height 17
click at [852, 363] on button "7" at bounding box center [853, 353] width 17 height 17
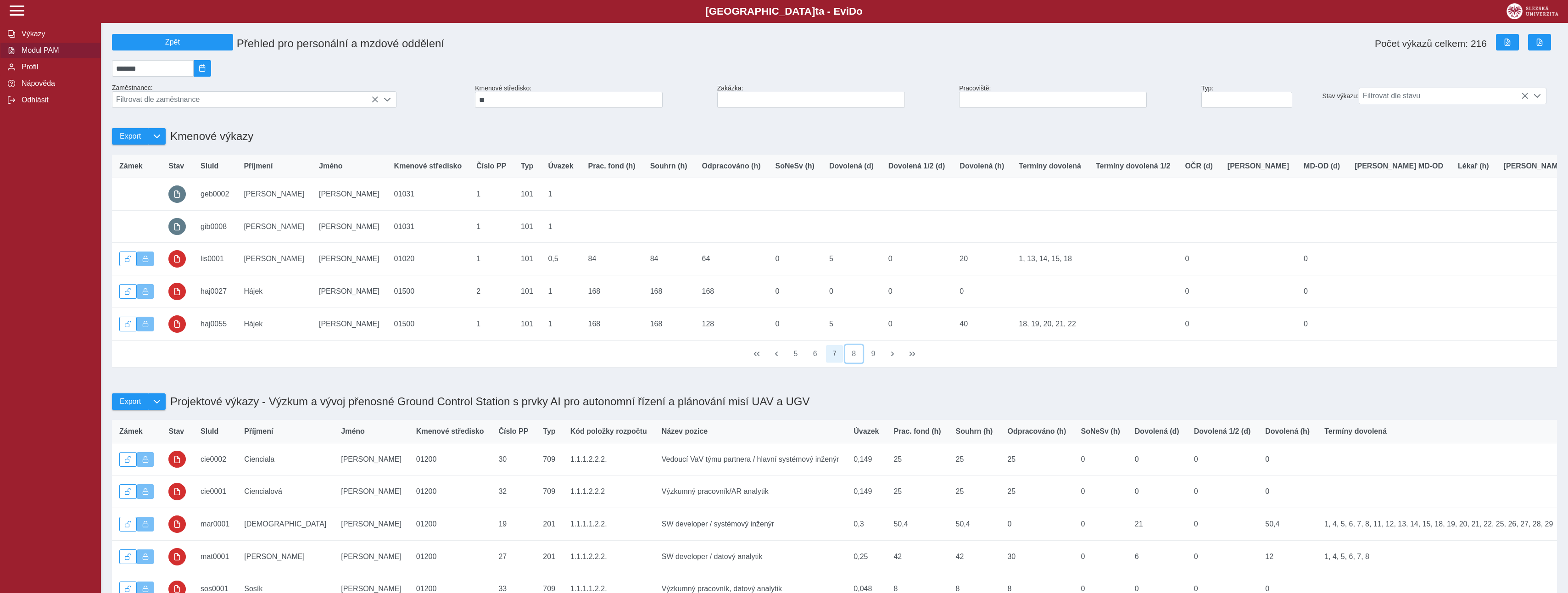
click at [852, 363] on button "8" at bounding box center [853, 353] width 17 height 17
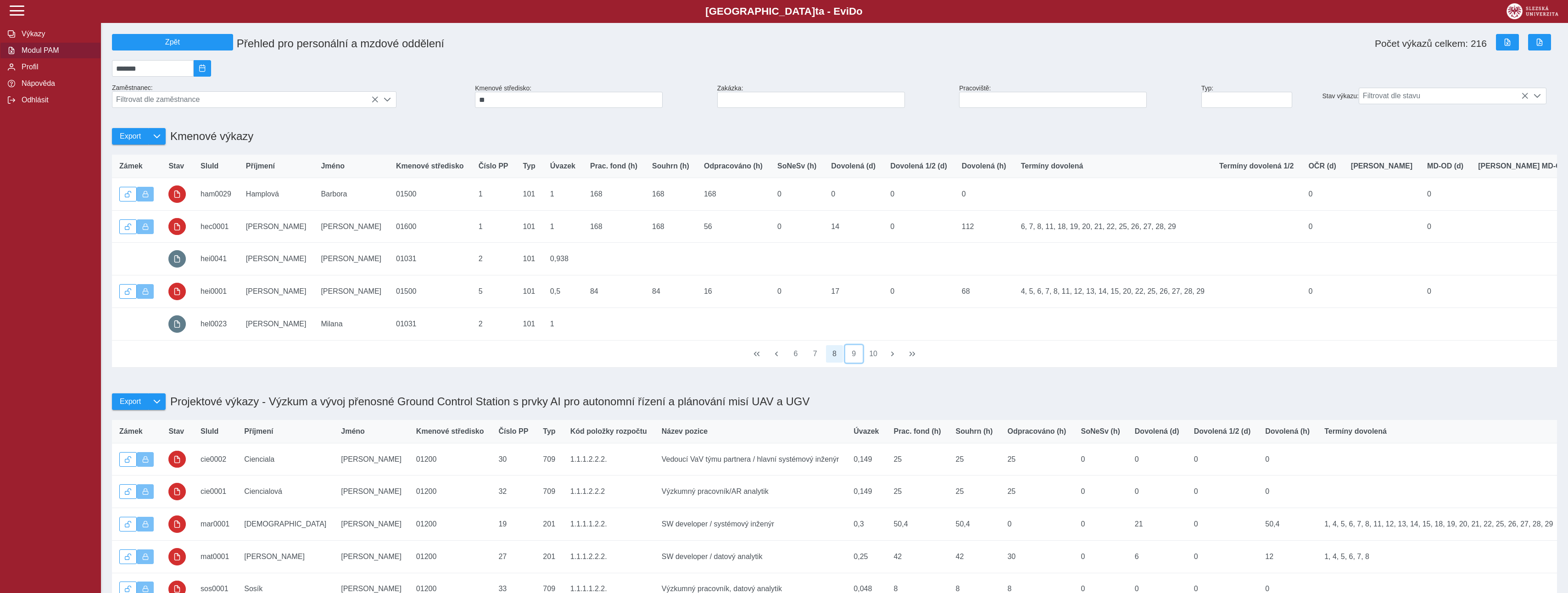
click at [852, 363] on button "9" at bounding box center [853, 353] width 17 height 17
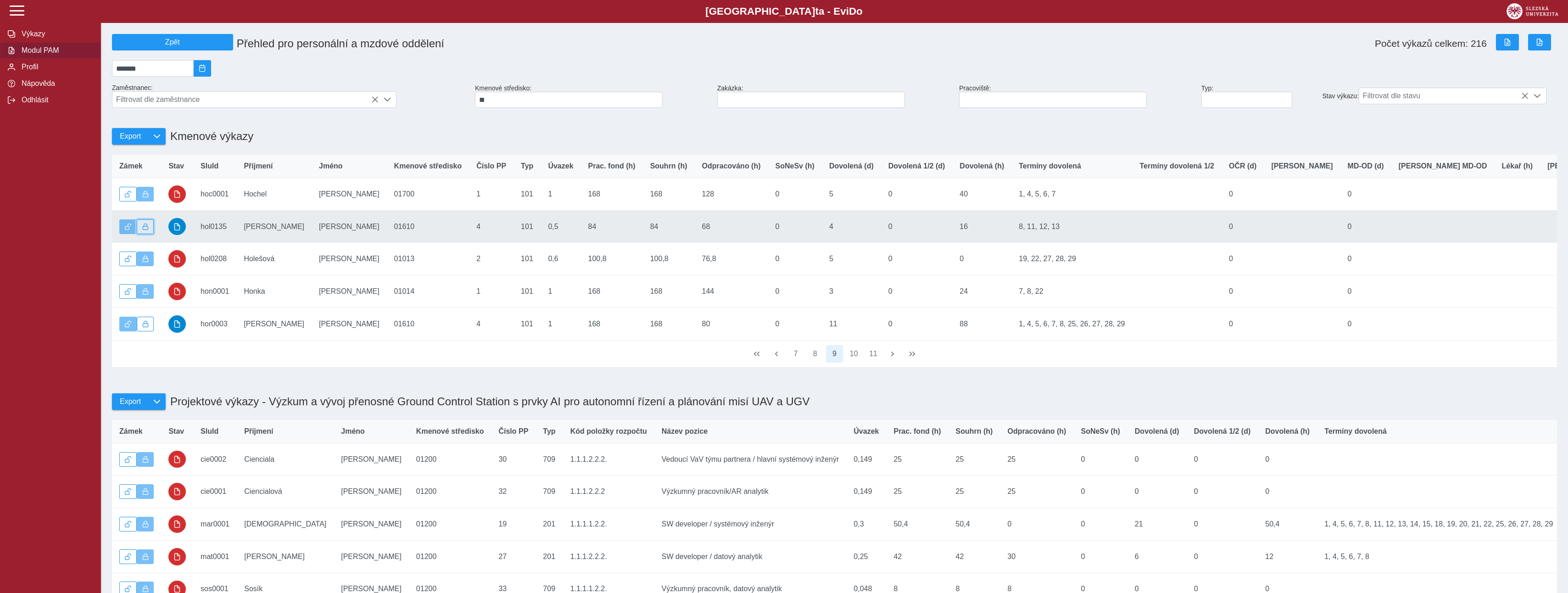
click at [145, 230] on span "button" at bounding box center [145, 227] width 6 height 6
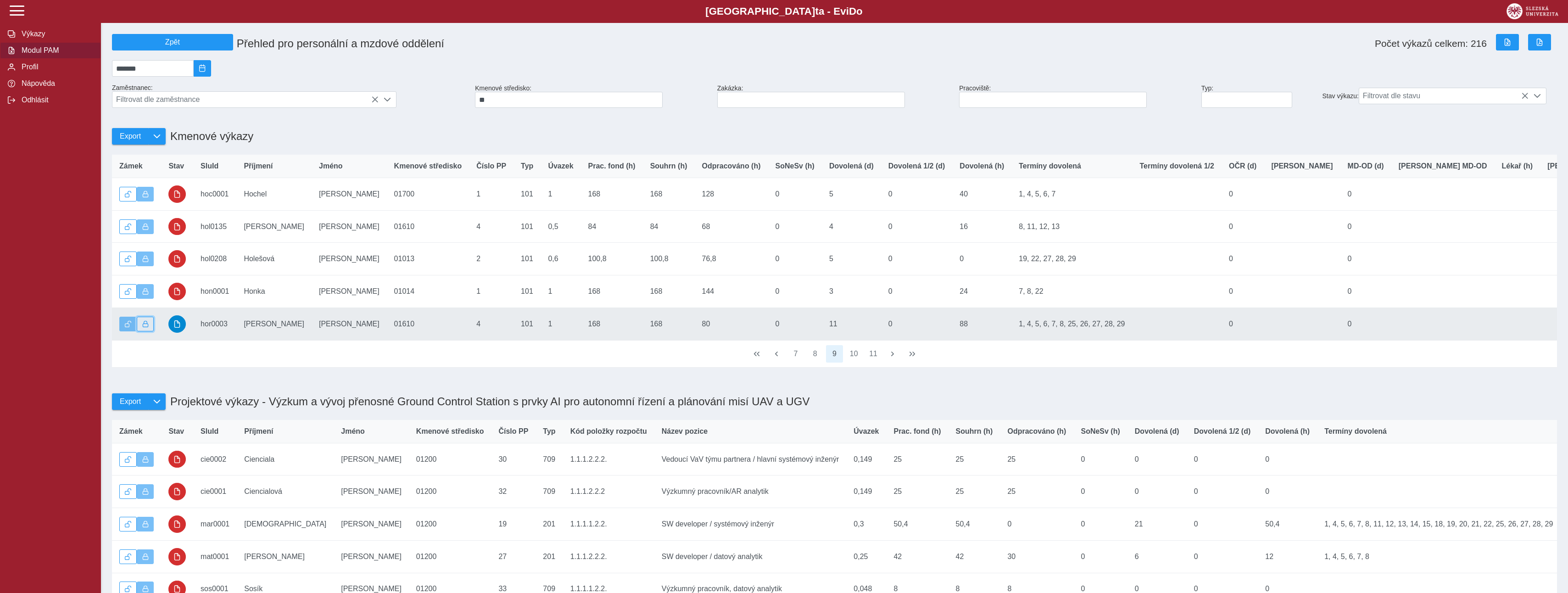
click at [144, 327] on span "button" at bounding box center [145, 324] width 6 height 6
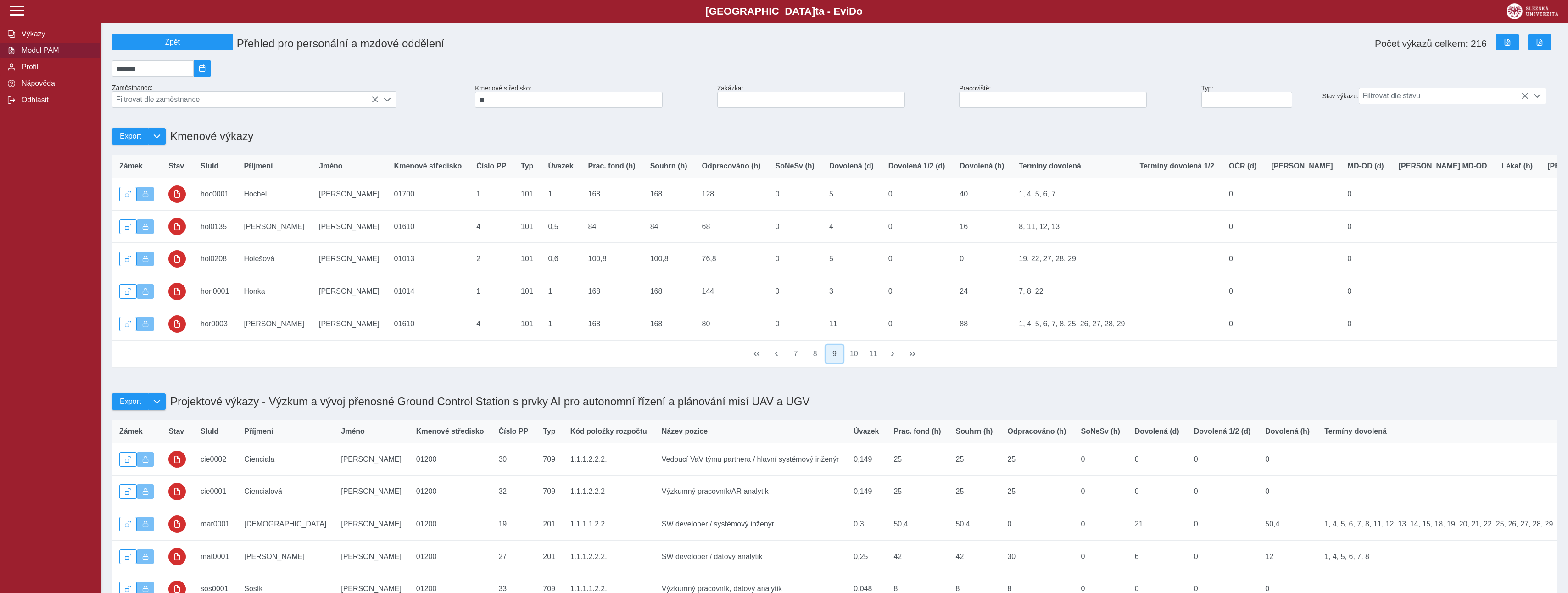
click at [836, 363] on button "9" at bounding box center [834, 353] width 17 height 17
click at [850, 363] on button "10" at bounding box center [853, 353] width 17 height 17
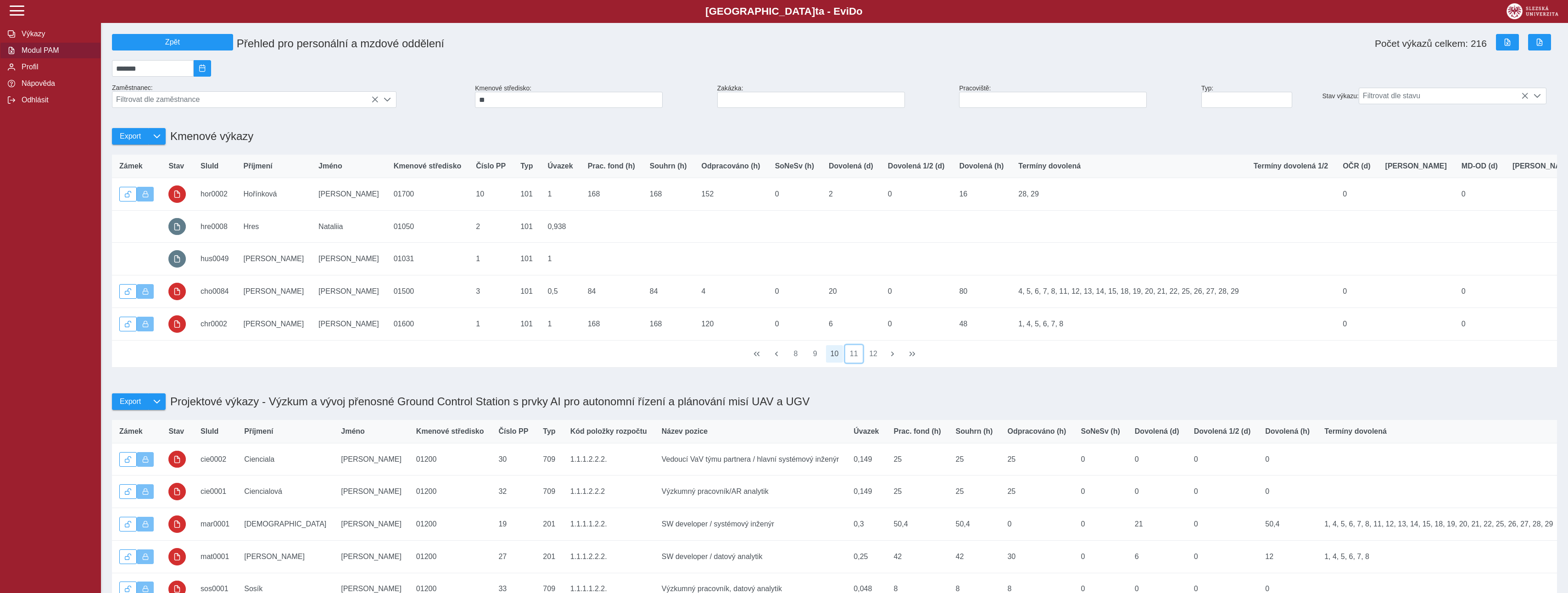
click at [850, 363] on button "11" at bounding box center [853, 353] width 17 height 17
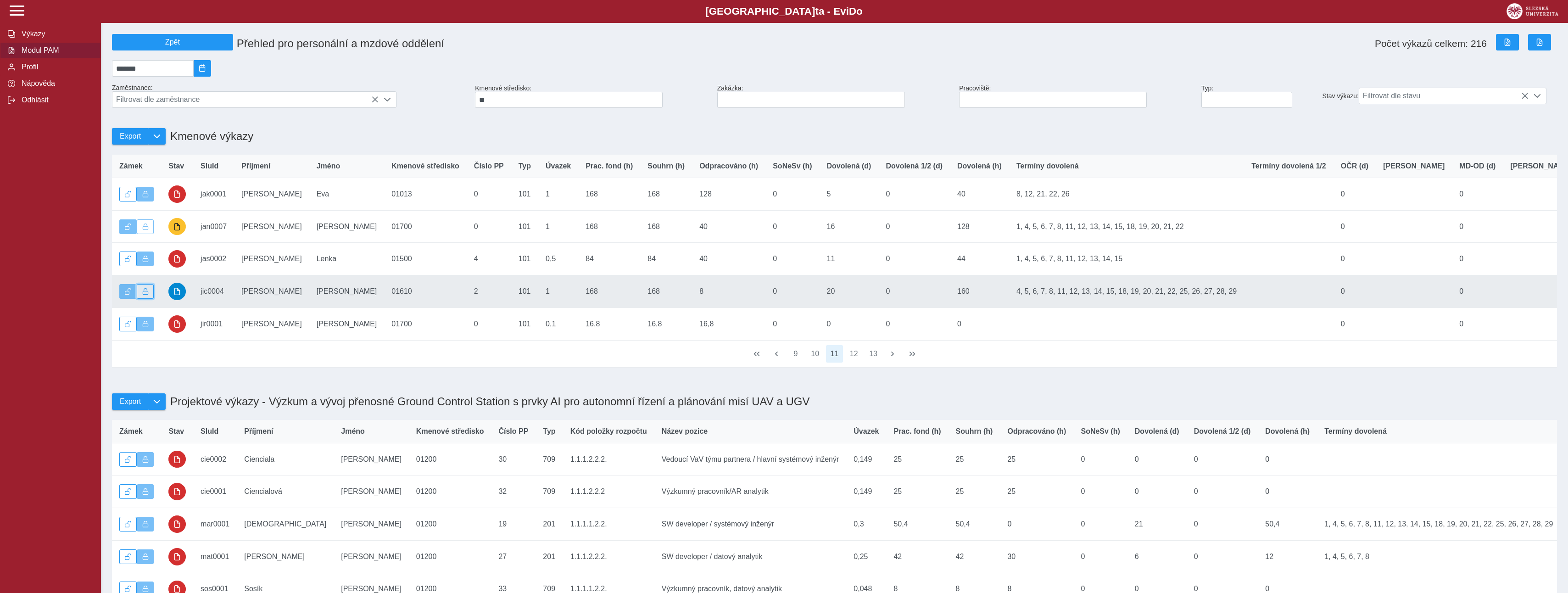
click at [147, 295] on span "button" at bounding box center [145, 291] width 6 height 6
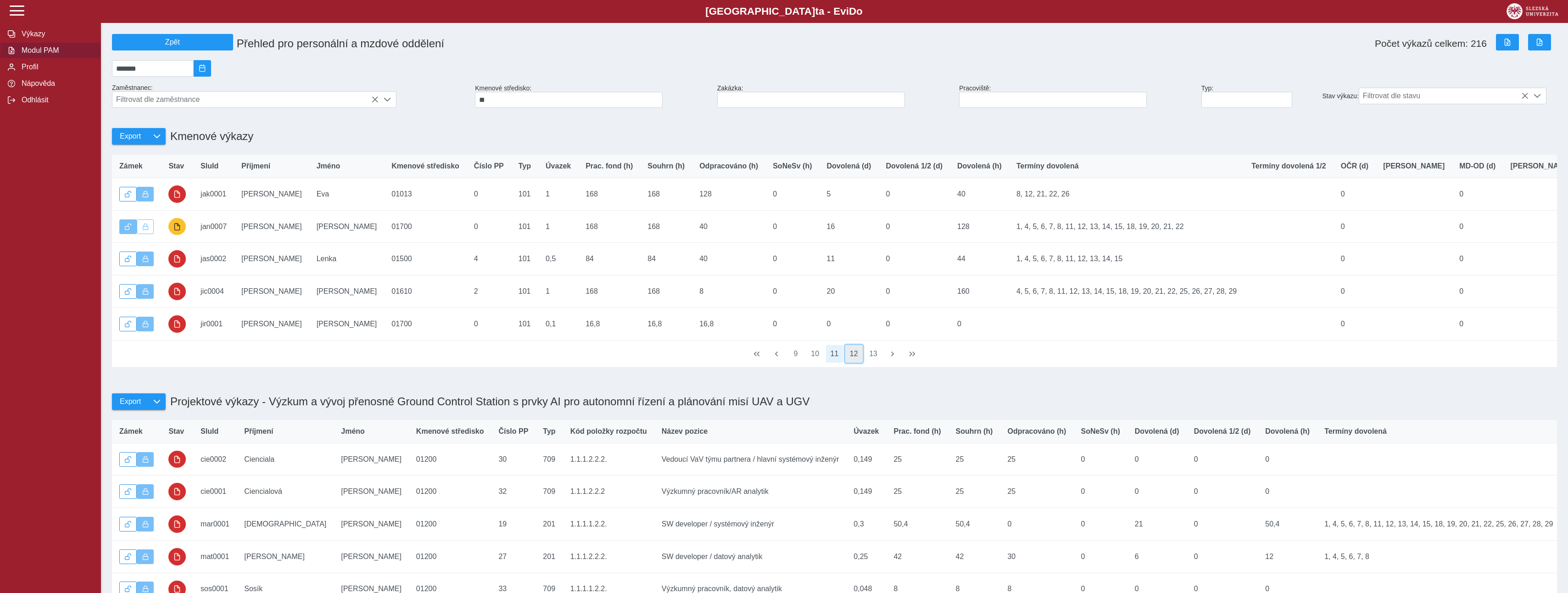
click at [852, 363] on button "12" at bounding box center [853, 353] width 17 height 17
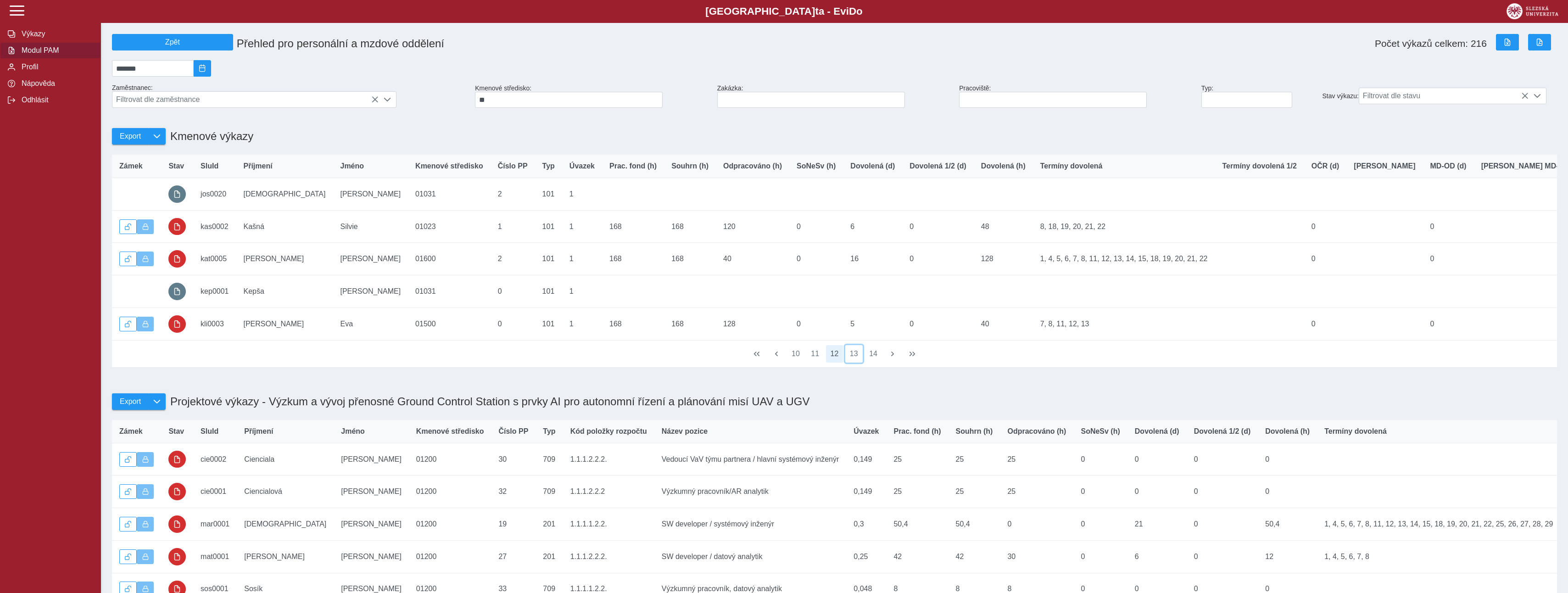
click at [852, 363] on button "13" at bounding box center [853, 353] width 17 height 17
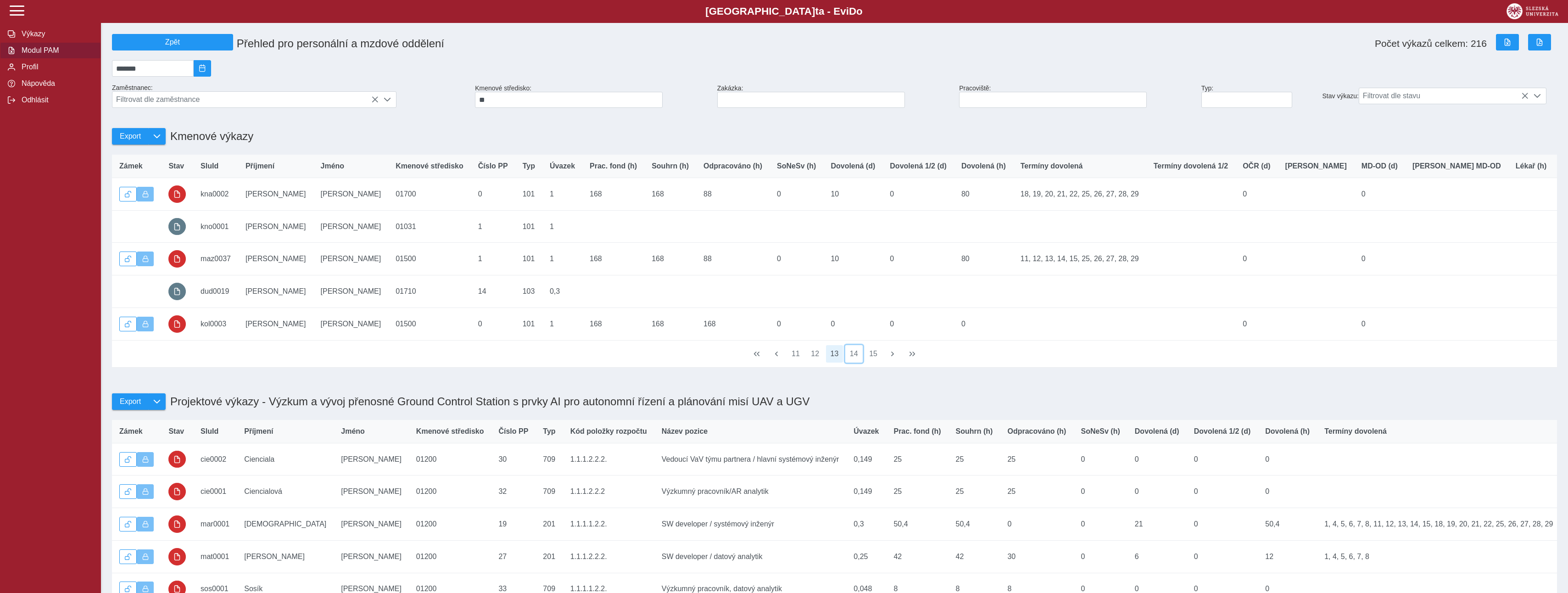
click at [852, 363] on button "14" at bounding box center [853, 353] width 17 height 17
click at [852, 363] on button "15" at bounding box center [853, 353] width 17 height 17
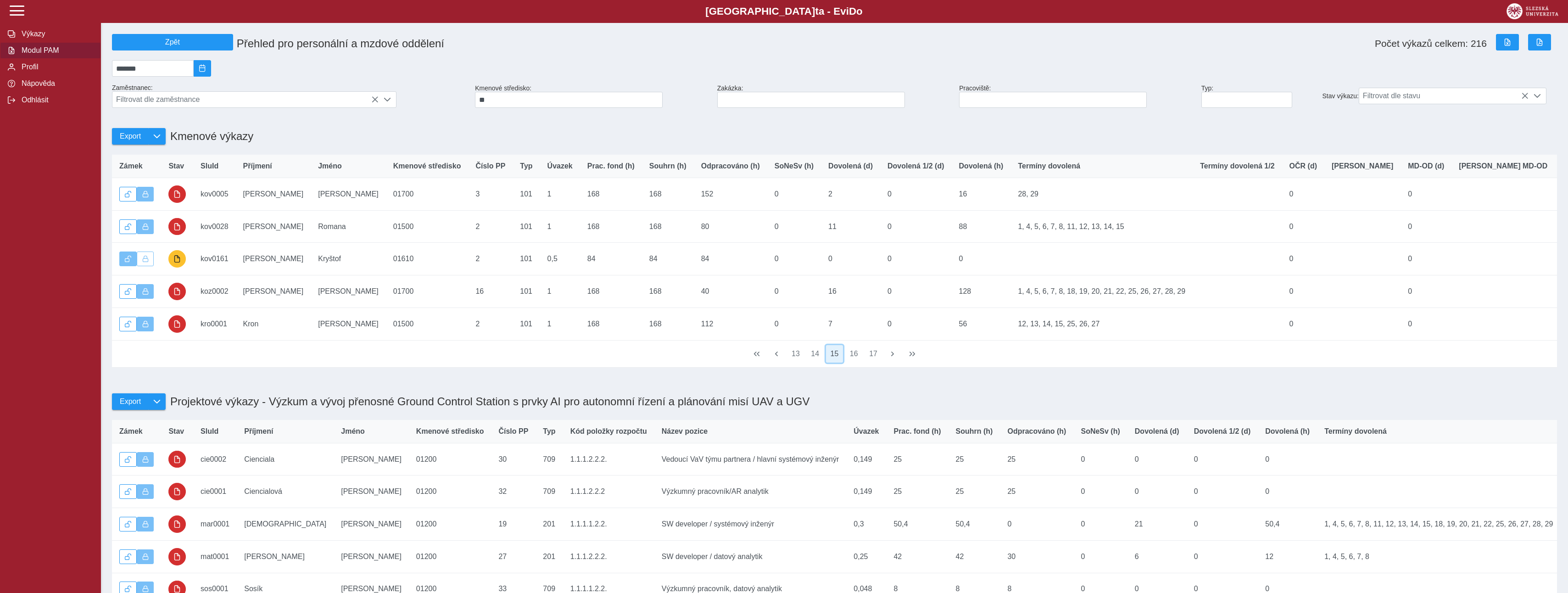
click at [836, 363] on button "15" at bounding box center [834, 353] width 17 height 17
click at [855, 363] on button "16" at bounding box center [853, 353] width 17 height 17
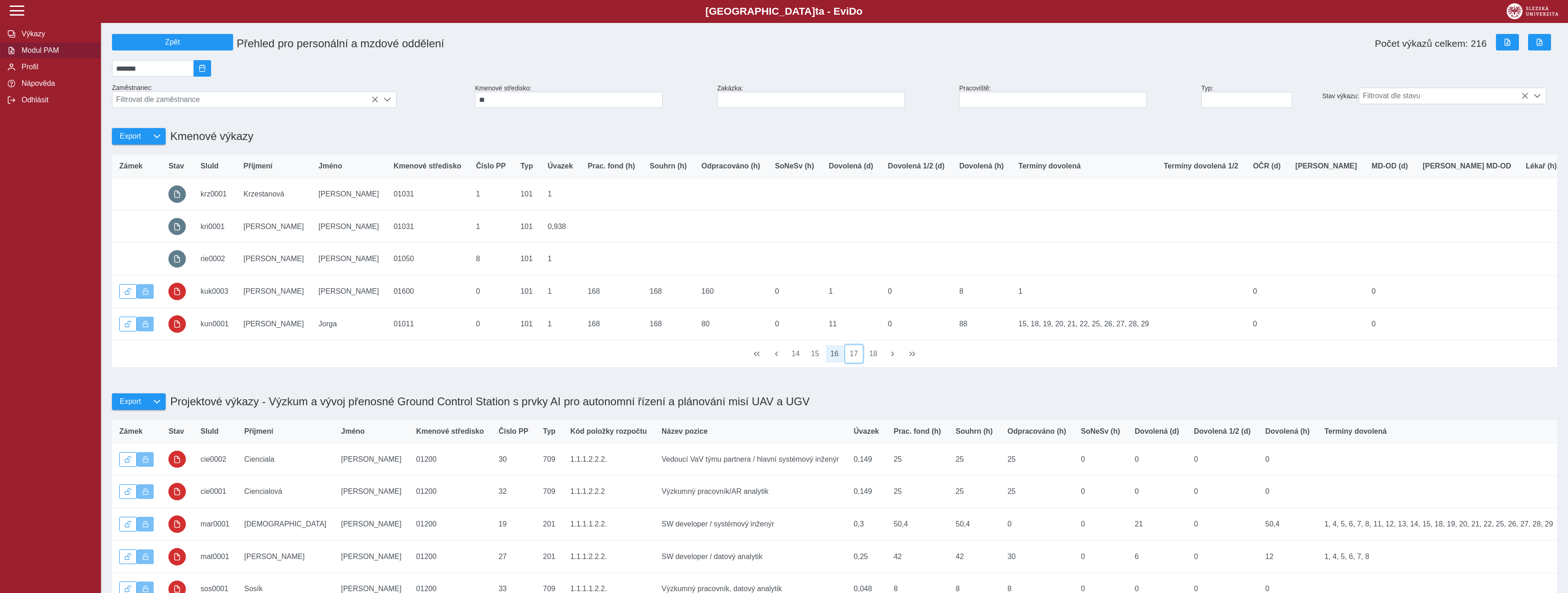
click at [855, 363] on button "17" at bounding box center [853, 353] width 17 height 17
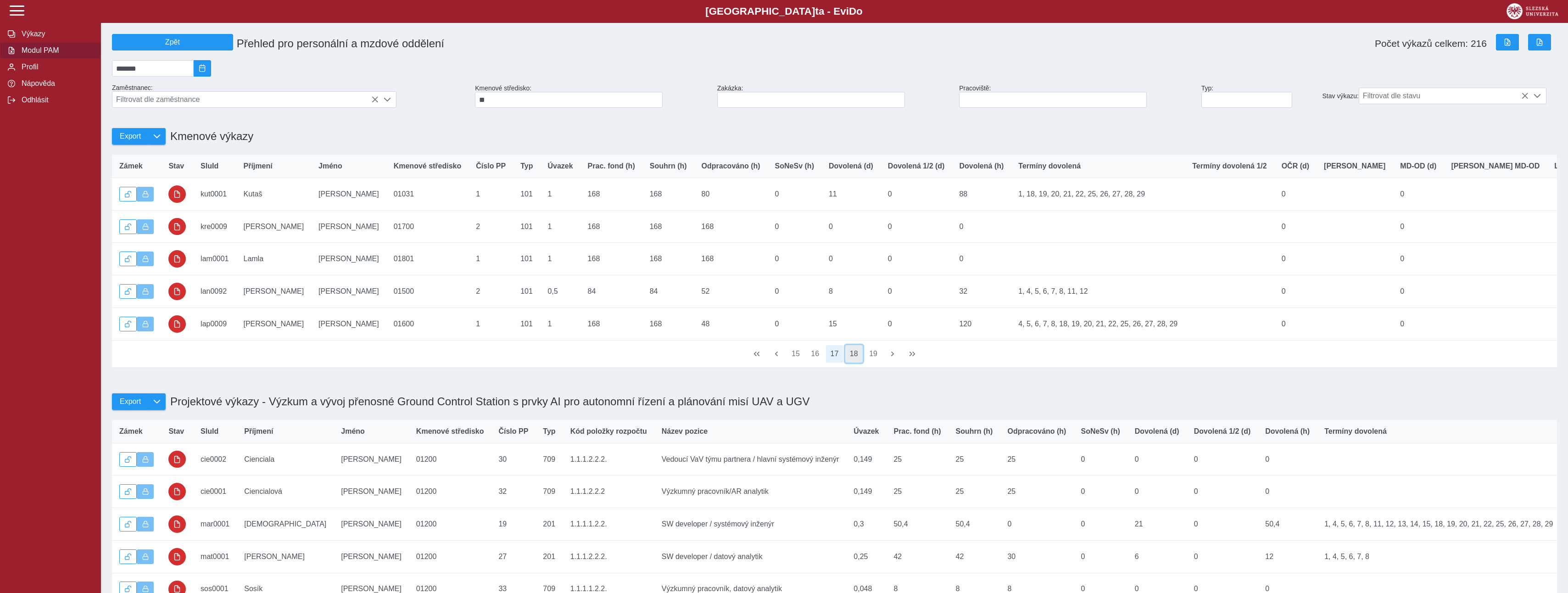
click at [855, 363] on button "18" at bounding box center [853, 353] width 17 height 17
click at [855, 363] on button "19" at bounding box center [853, 353] width 17 height 17
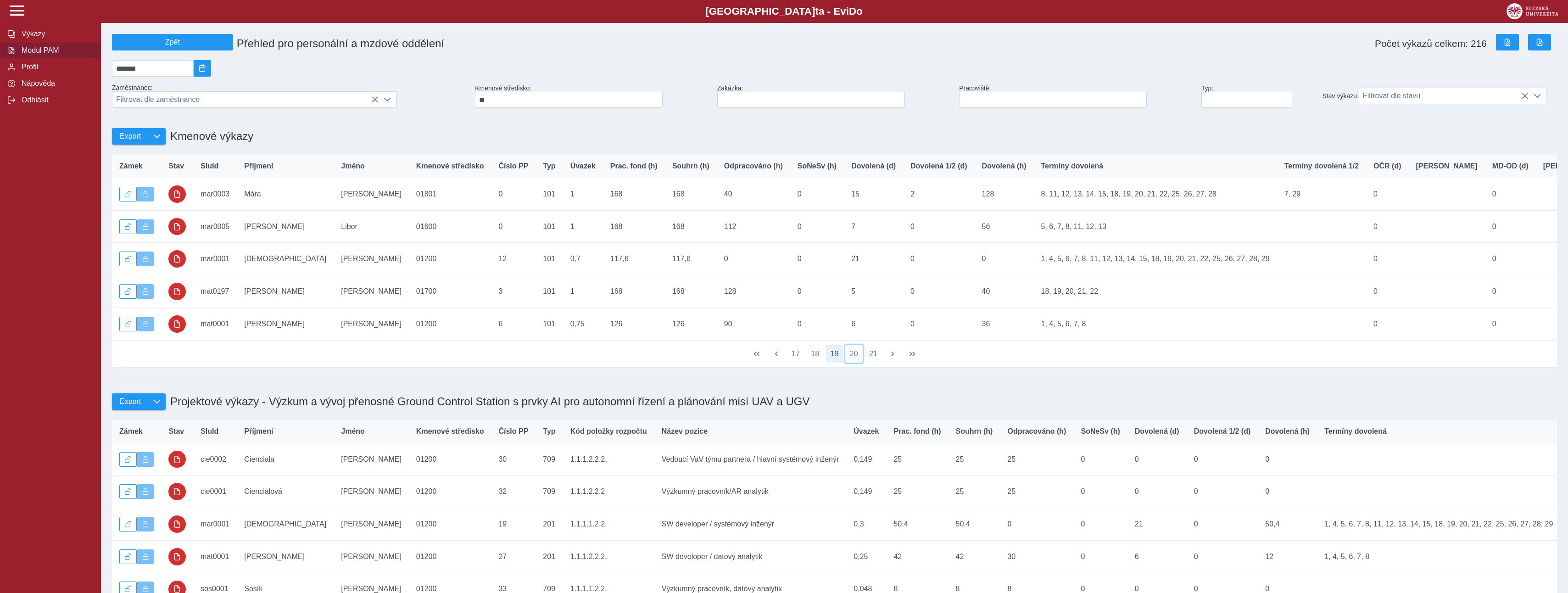
click at [855, 363] on button "20" at bounding box center [853, 353] width 17 height 17
click at [855, 363] on button "21" at bounding box center [853, 353] width 17 height 17
click at [855, 363] on button "22" at bounding box center [853, 353] width 17 height 17
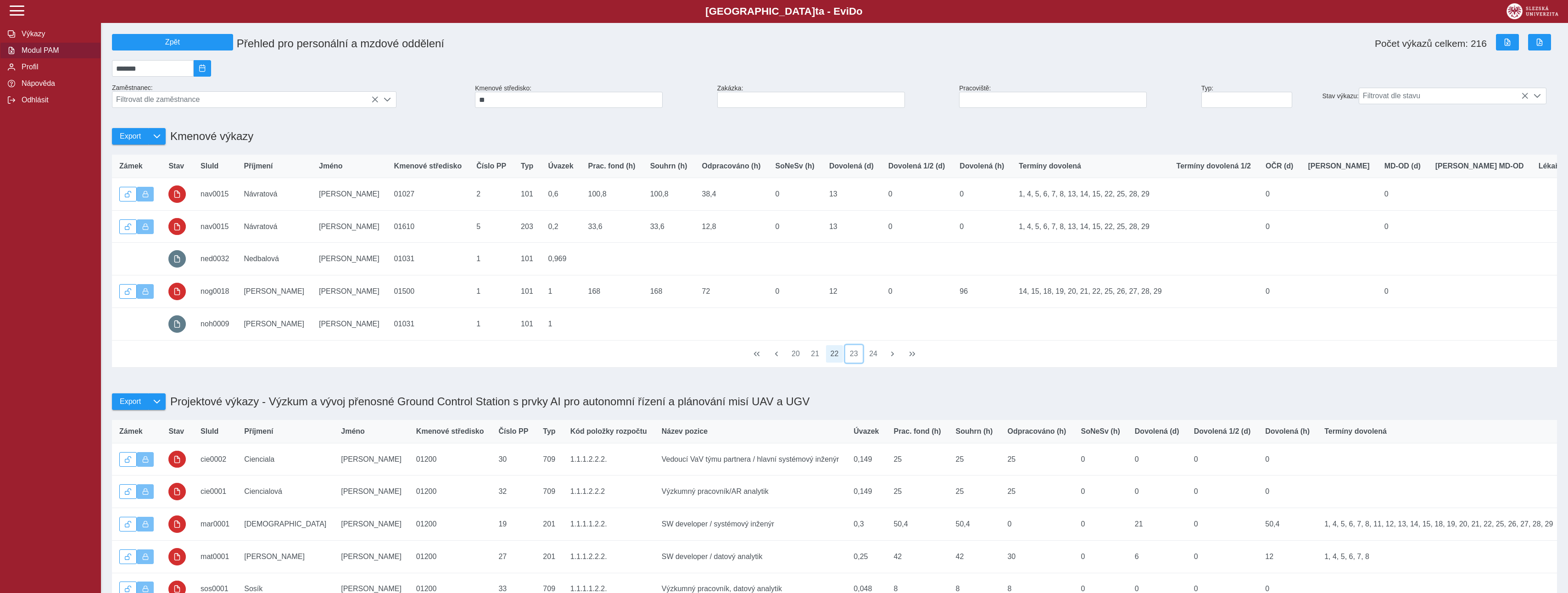
click at [855, 363] on button "23" at bounding box center [853, 353] width 17 height 17
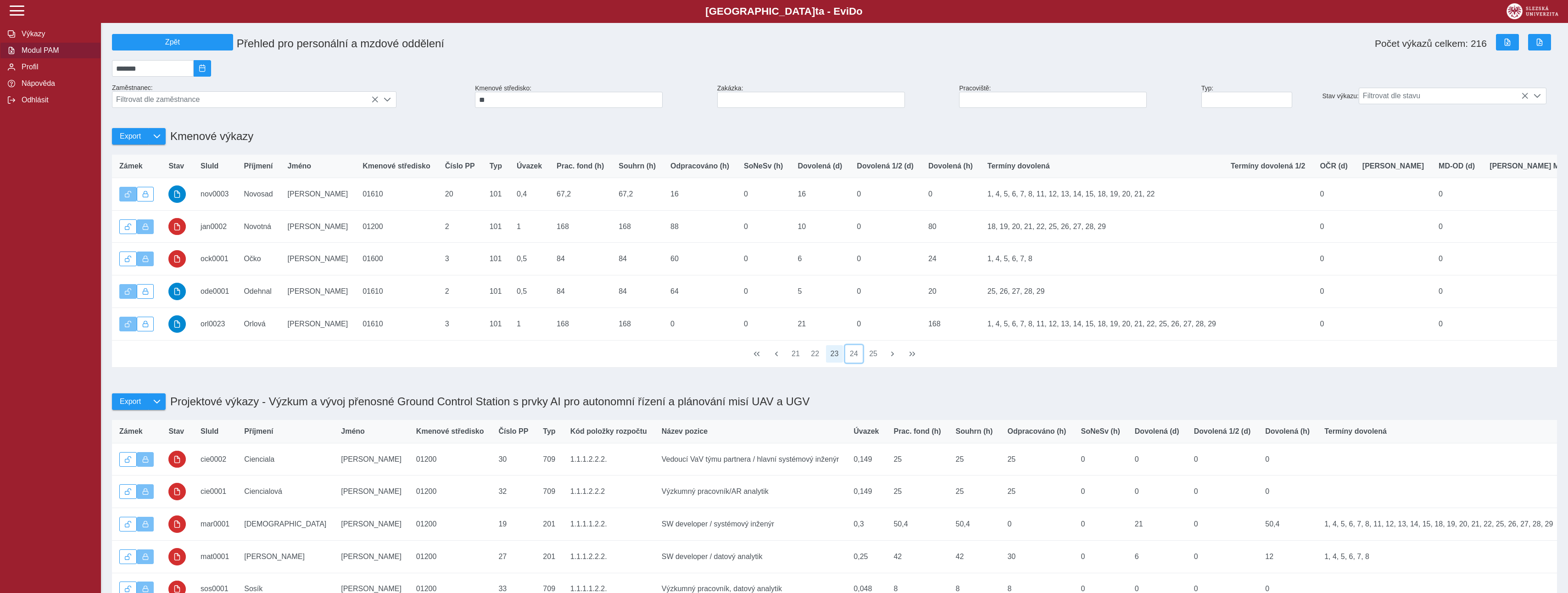
click at [855, 363] on button "24" at bounding box center [853, 353] width 17 height 17
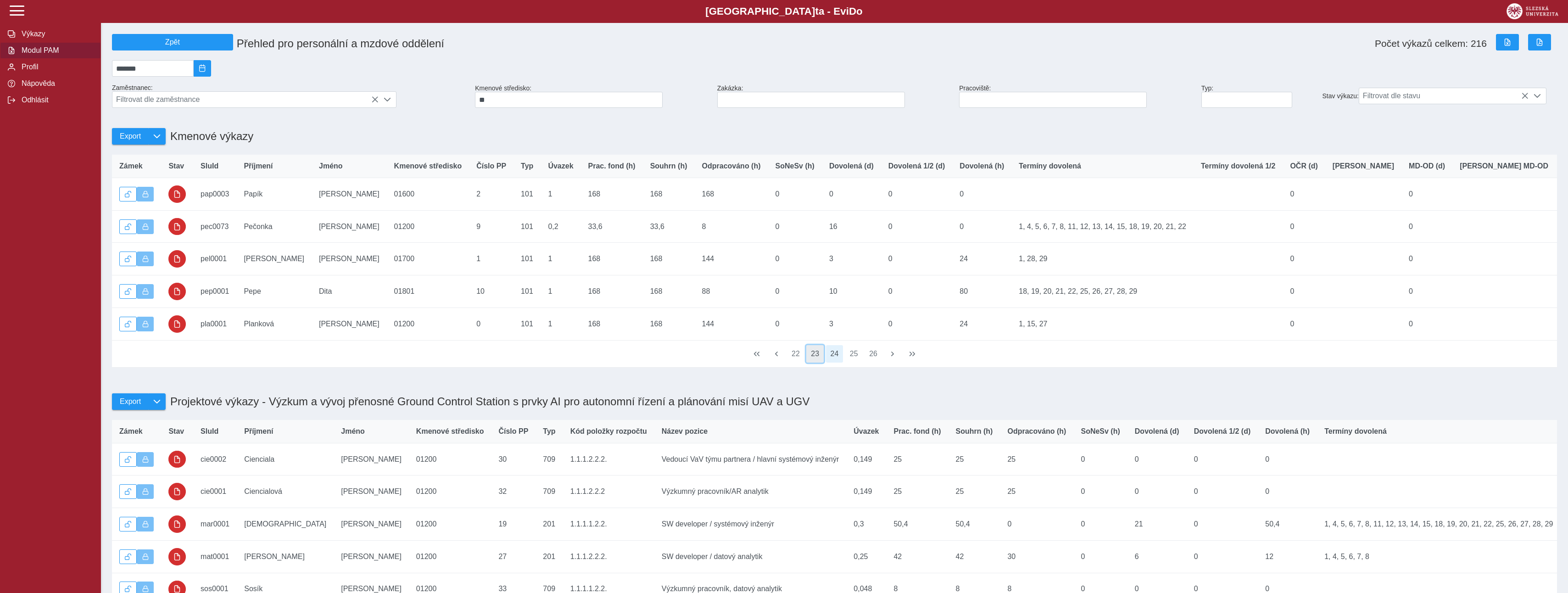
click at [817, 363] on button "23" at bounding box center [815, 353] width 17 height 17
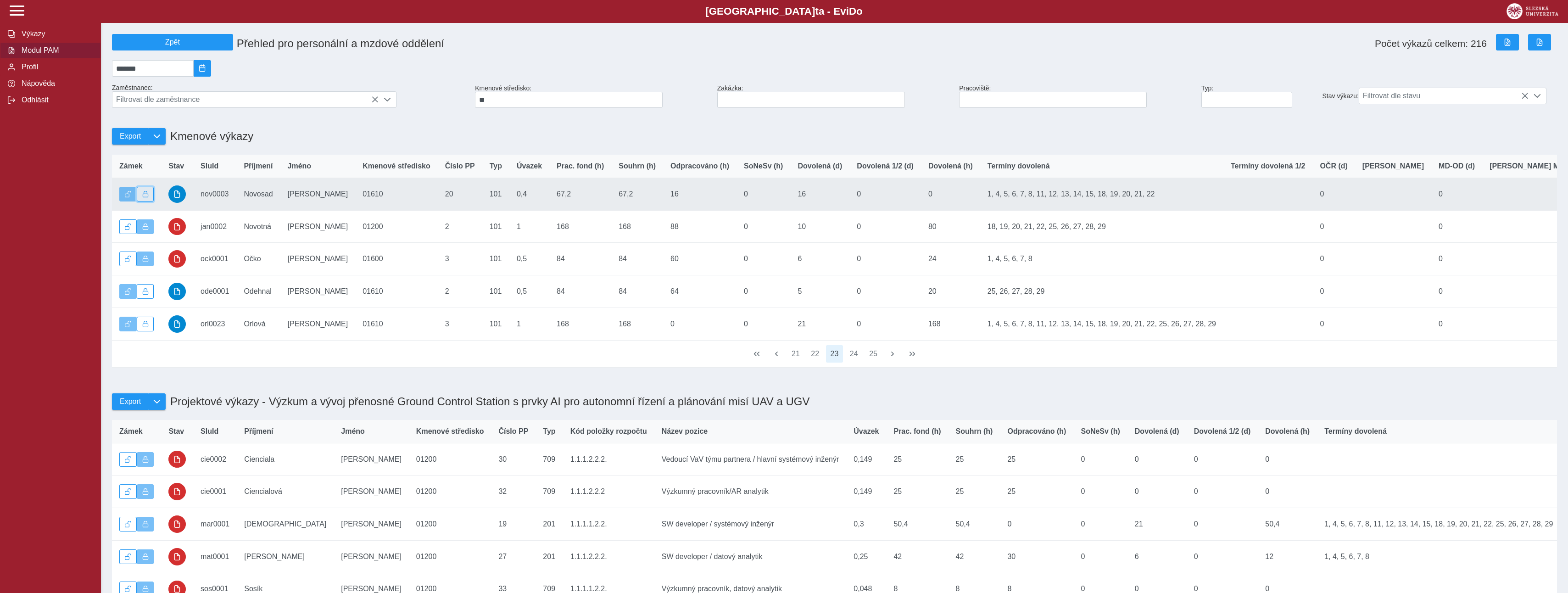
click at [148, 198] on span "button" at bounding box center [145, 194] width 6 height 6
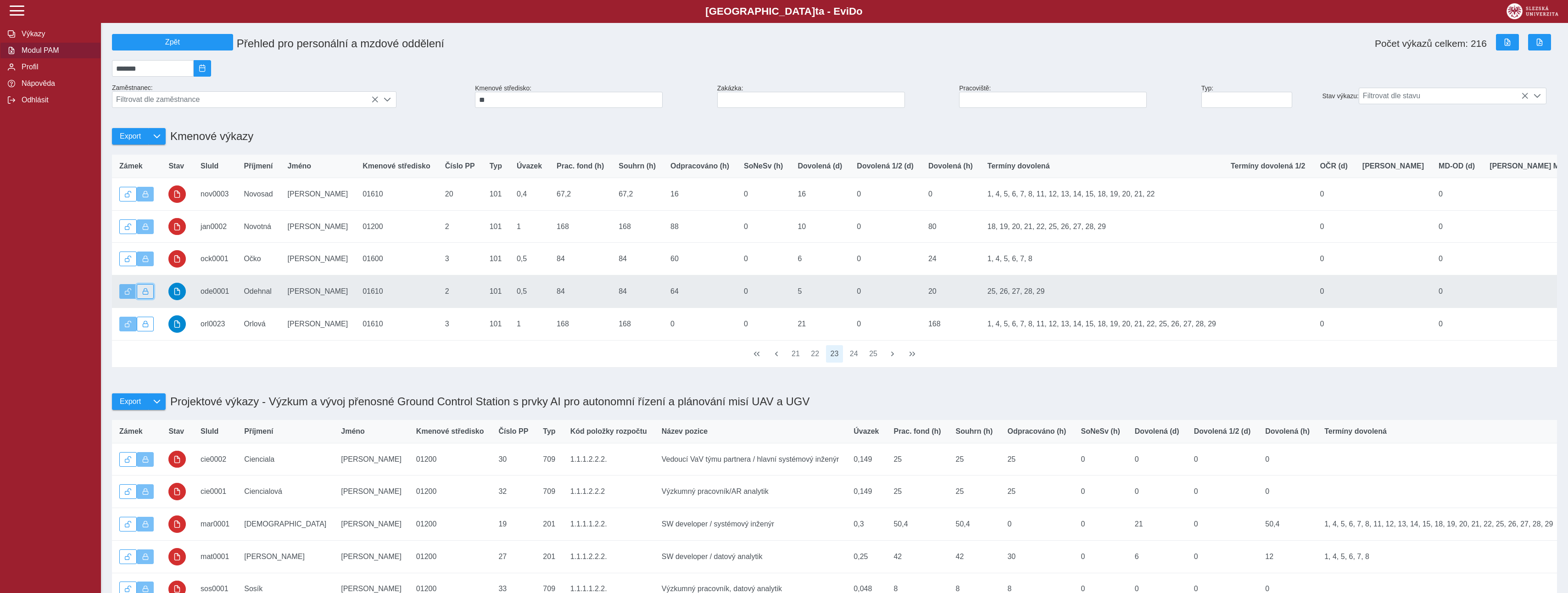
click at [144, 299] on button "button" at bounding box center [145, 291] width 17 height 15
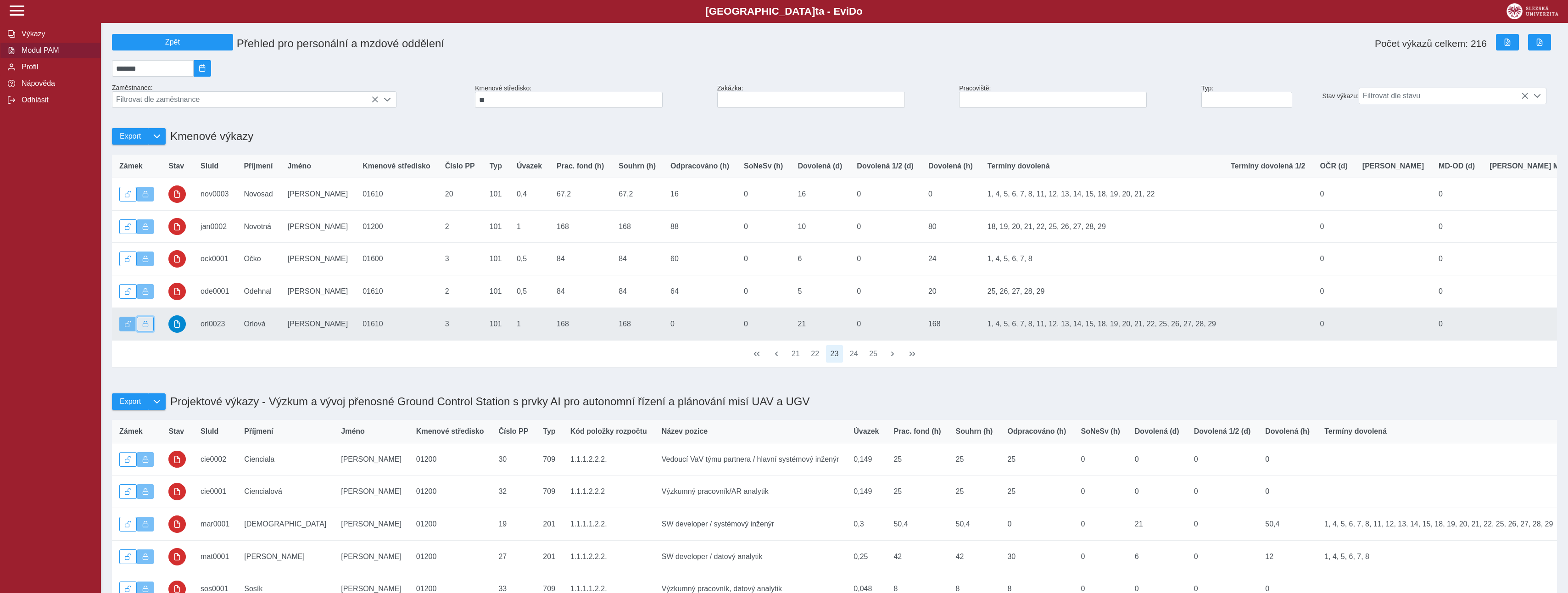
click at [145, 327] on span "button" at bounding box center [145, 324] width 6 height 6
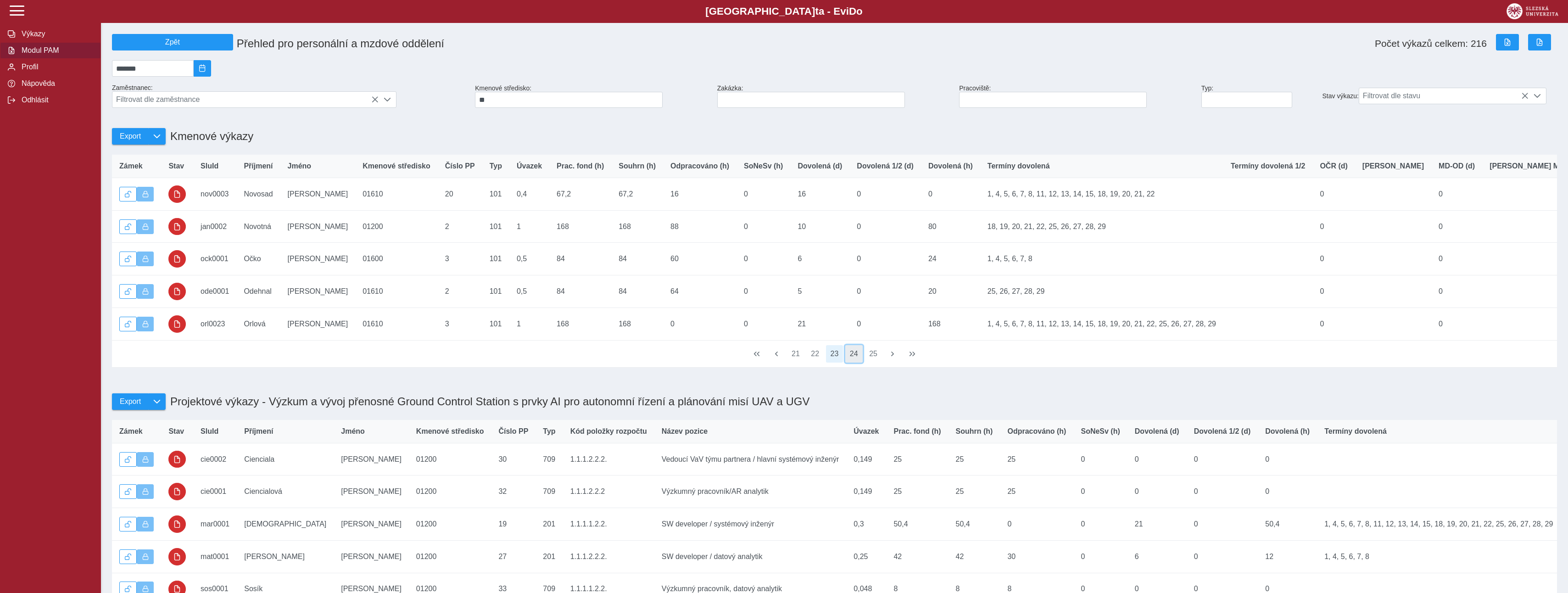
click at [850, 363] on button "24" at bounding box center [853, 353] width 17 height 17
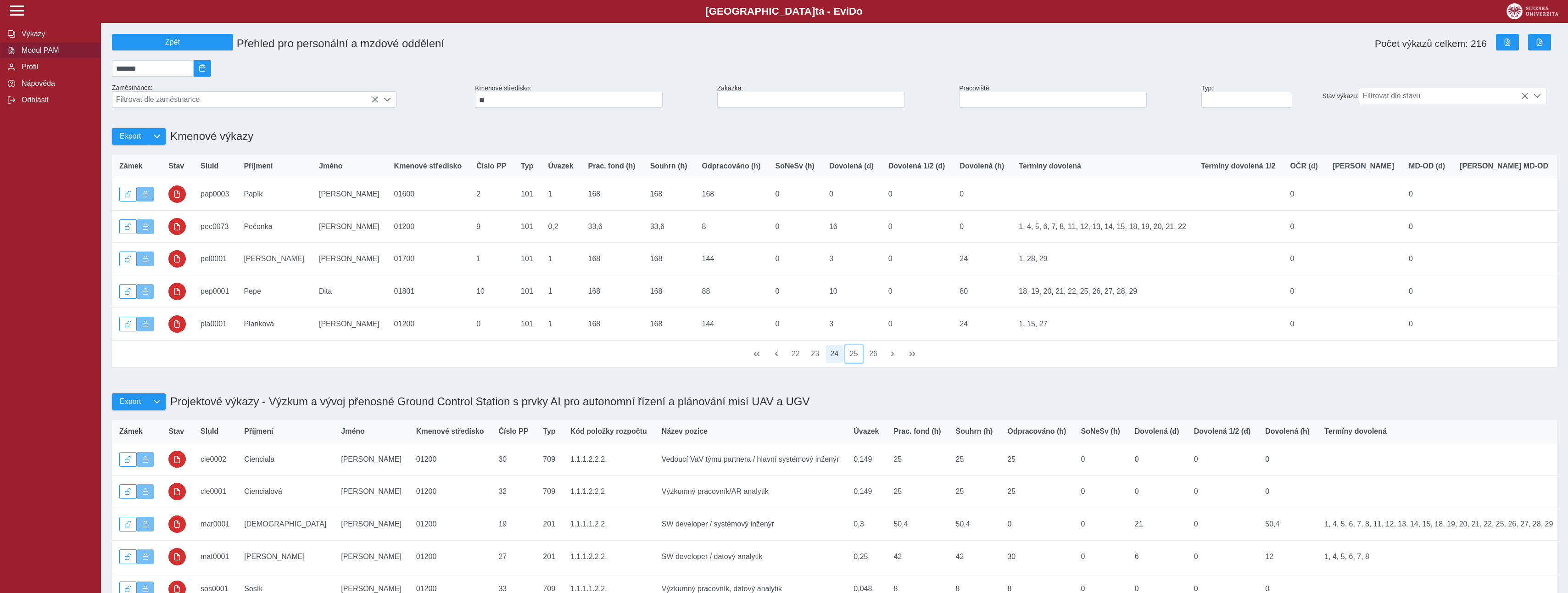
click at [850, 363] on button "25" at bounding box center [853, 353] width 17 height 17
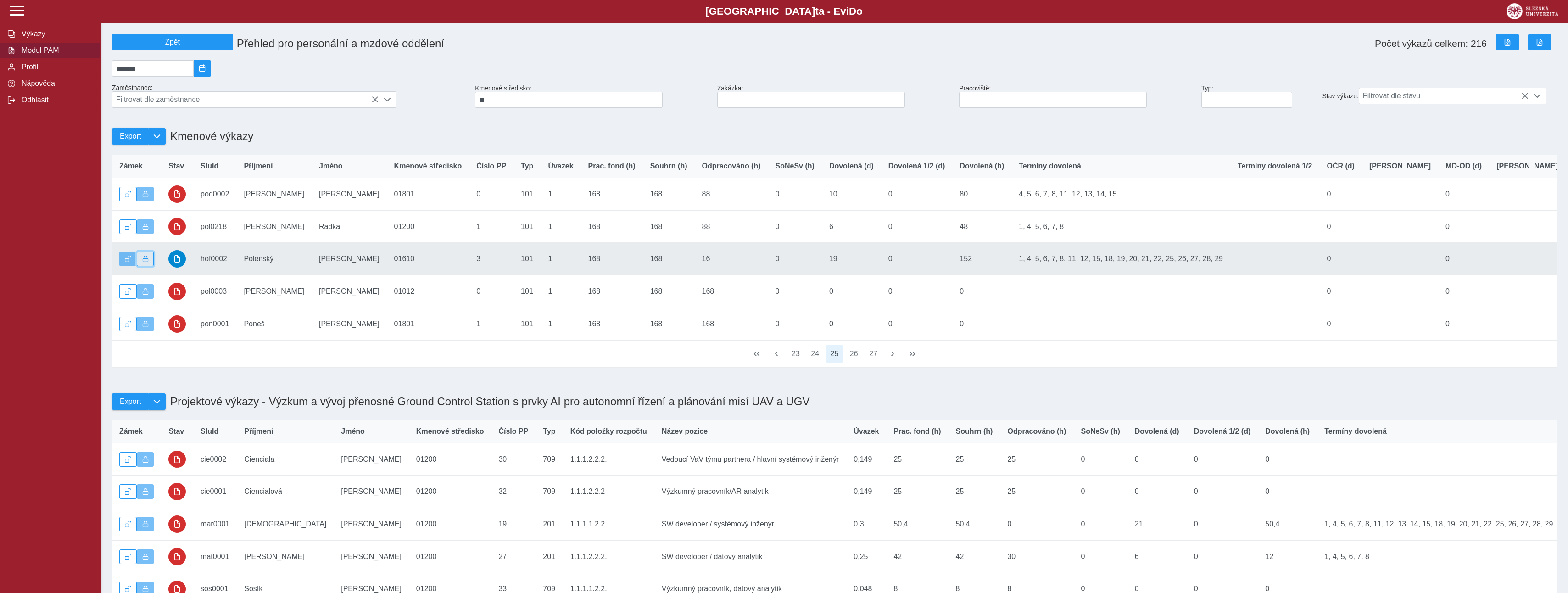
click at [150, 267] on button "button" at bounding box center [145, 259] width 17 height 15
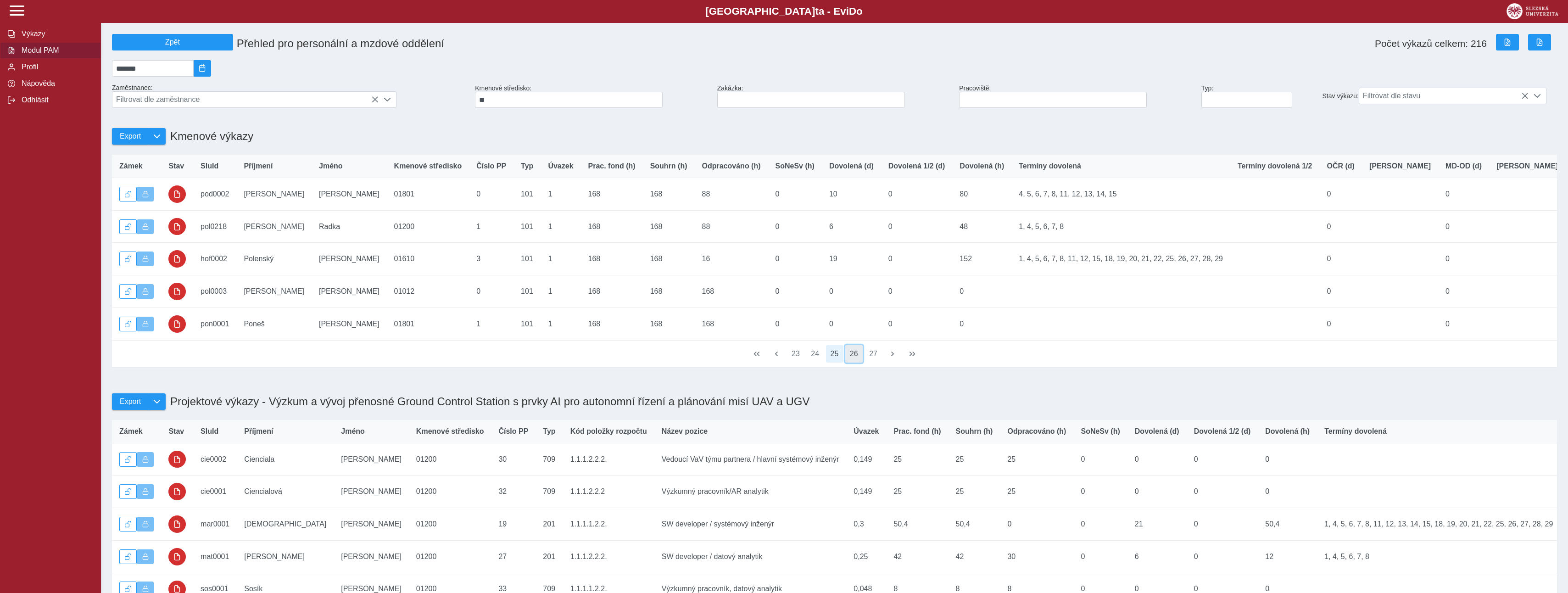
click at [850, 363] on button "26" at bounding box center [853, 353] width 17 height 17
click at [850, 363] on button "27" at bounding box center [853, 353] width 17 height 17
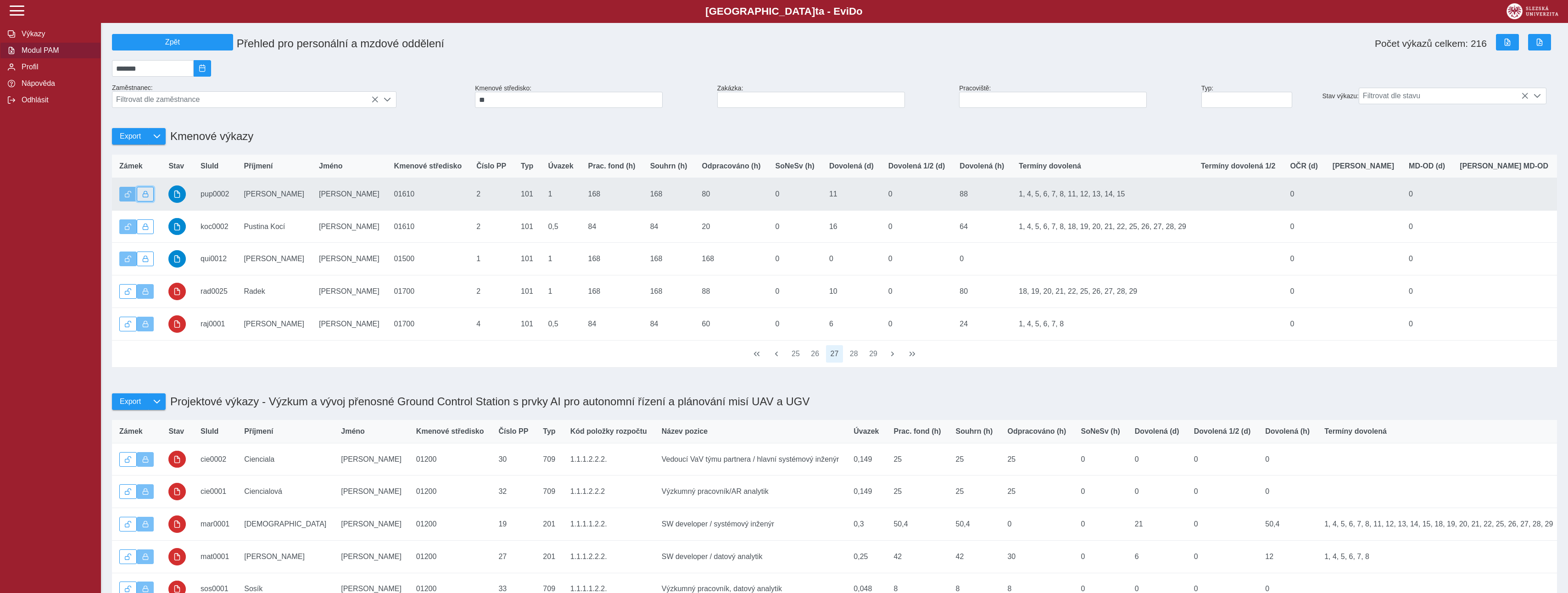
click at [142, 200] on button "button" at bounding box center [145, 194] width 17 height 15
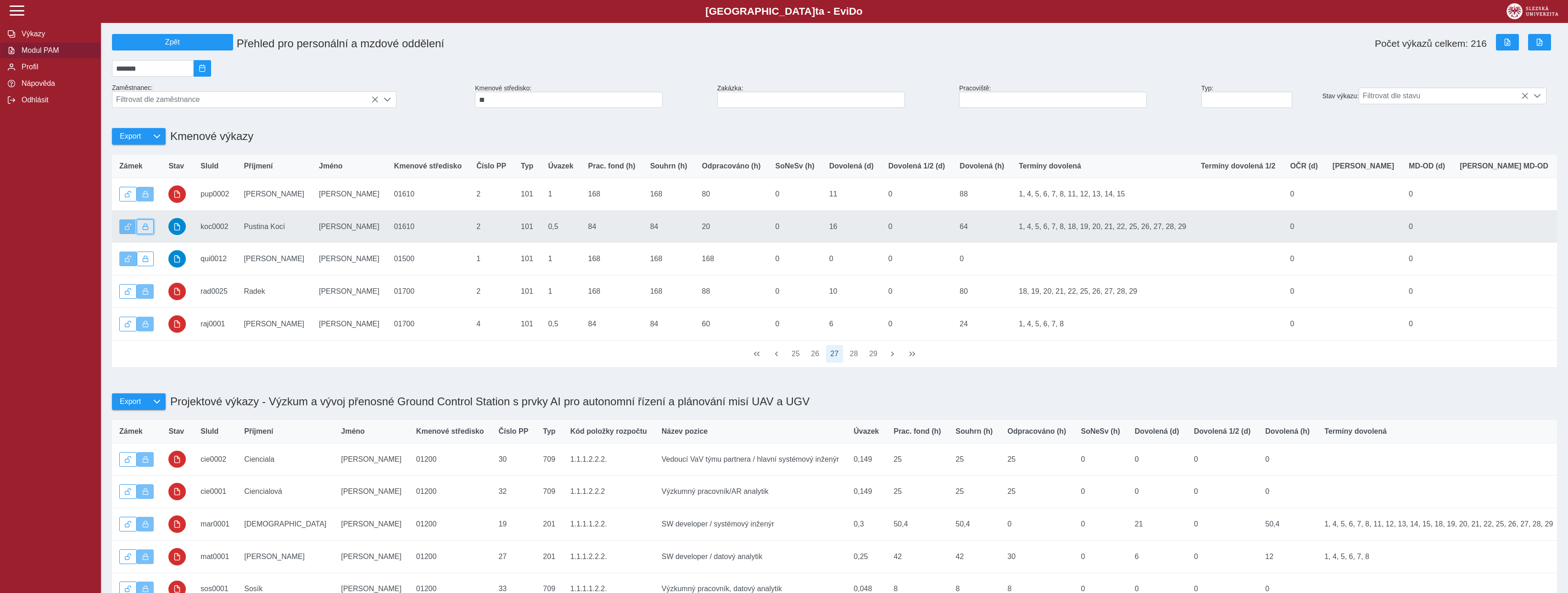
click at [147, 234] on button "button" at bounding box center [145, 226] width 17 height 15
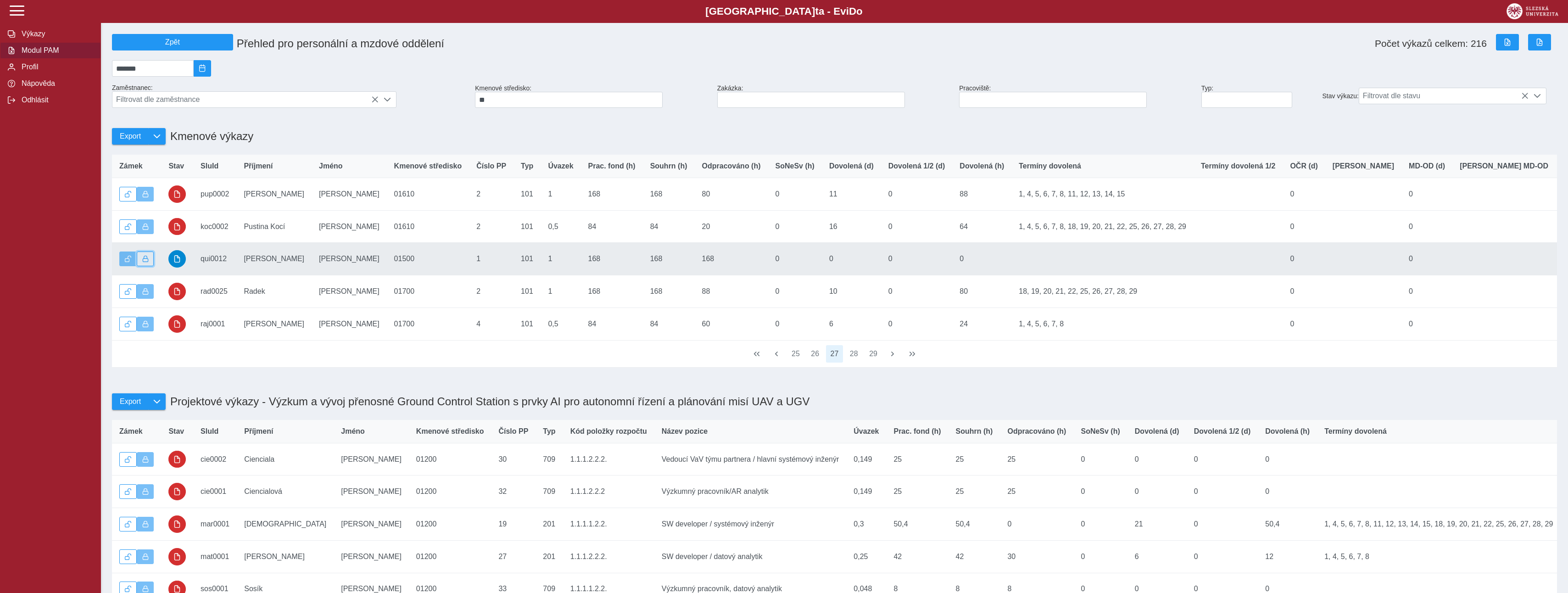
click at [145, 262] on span "button" at bounding box center [145, 259] width 6 height 6
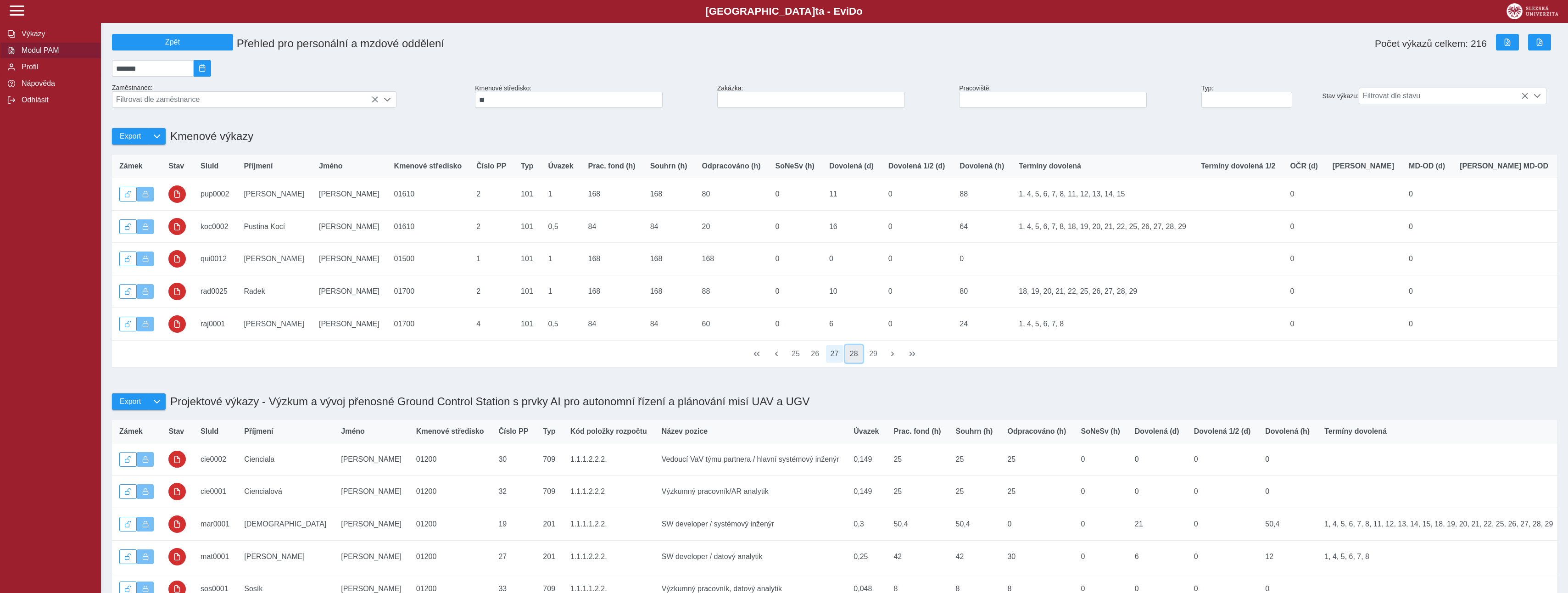
click at [852, 363] on button "28" at bounding box center [853, 353] width 17 height 17
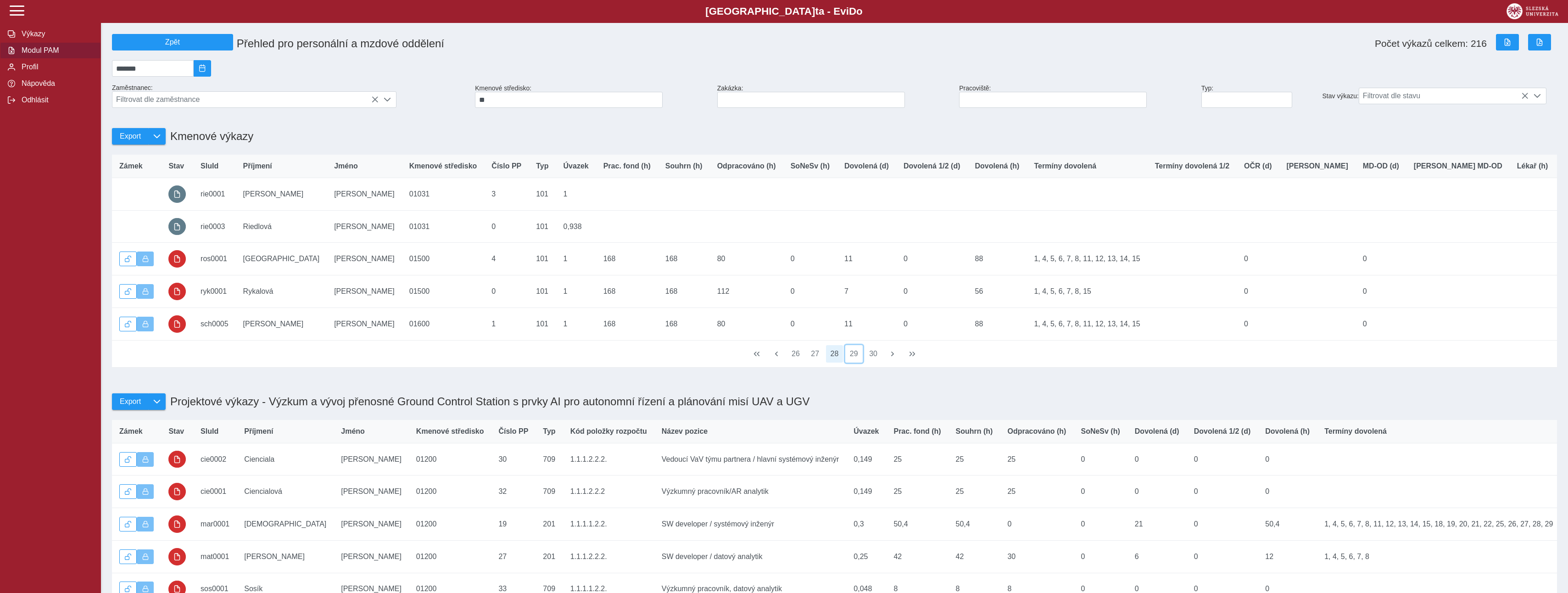
click at [852, 363] on button "29" at bounding box center [853, 353] width 17 height 17
click at [852, 363] on button "30" at bounding box center [853, 353] width 17 height 17
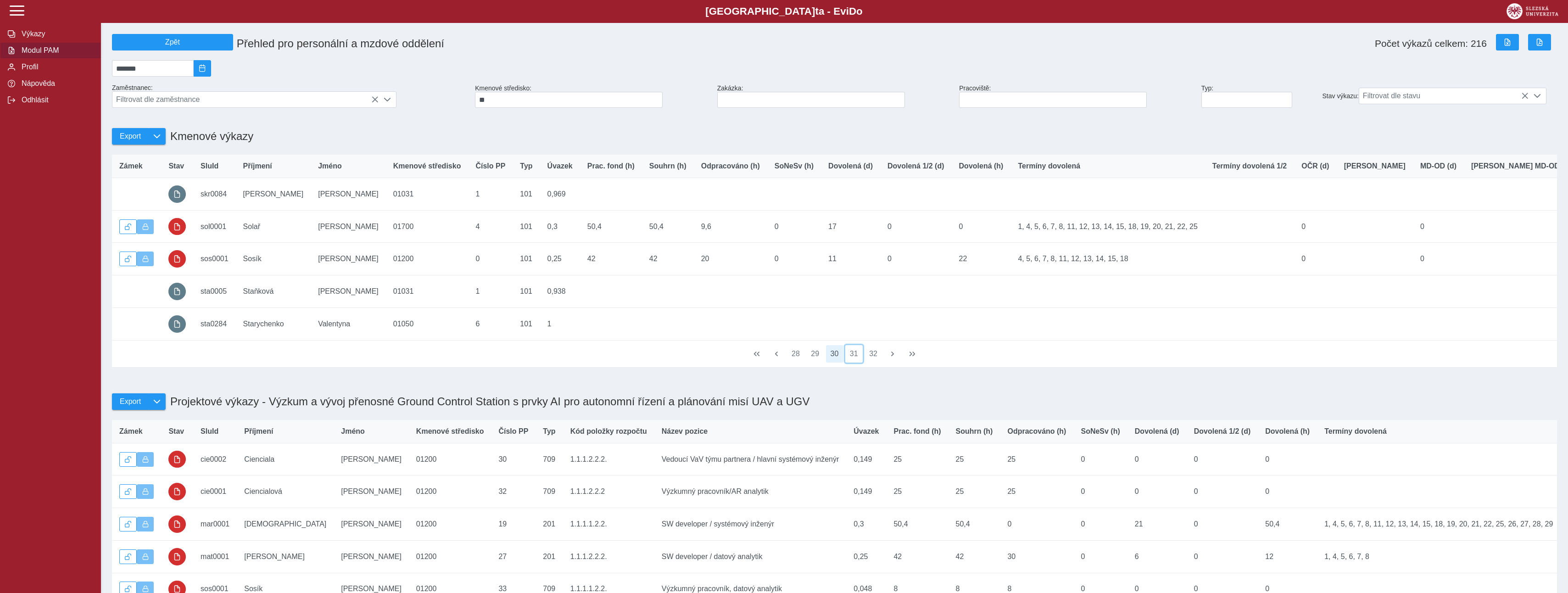
click at [852, 363] on button "31" at bounding box center [853, 353] width 17 height 17
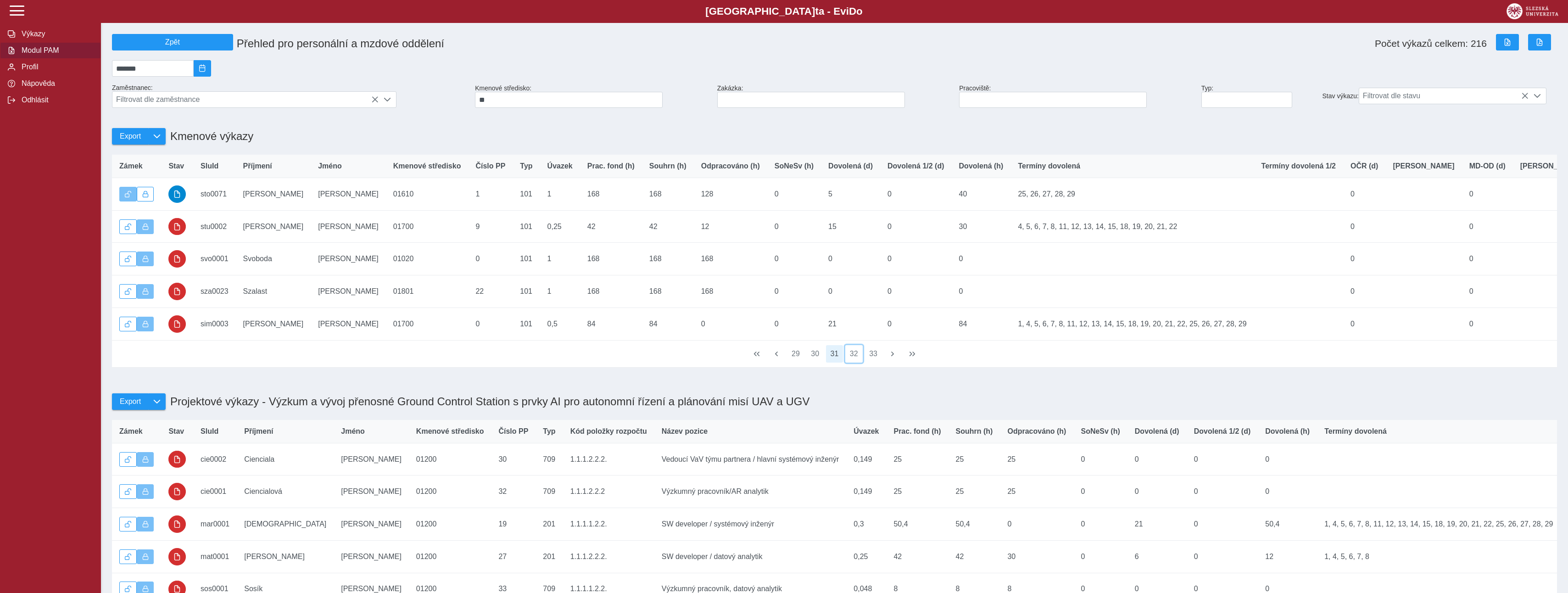
click at [852, 363] on button "32" at bounding box center [853, 353] width 17 height 17
click at [833, 363] on button "32" at bounding box center [834, 353] width 17 height 17
click at [812, 363] on button "31" at bounding box center [815, 353] width 17 height 17
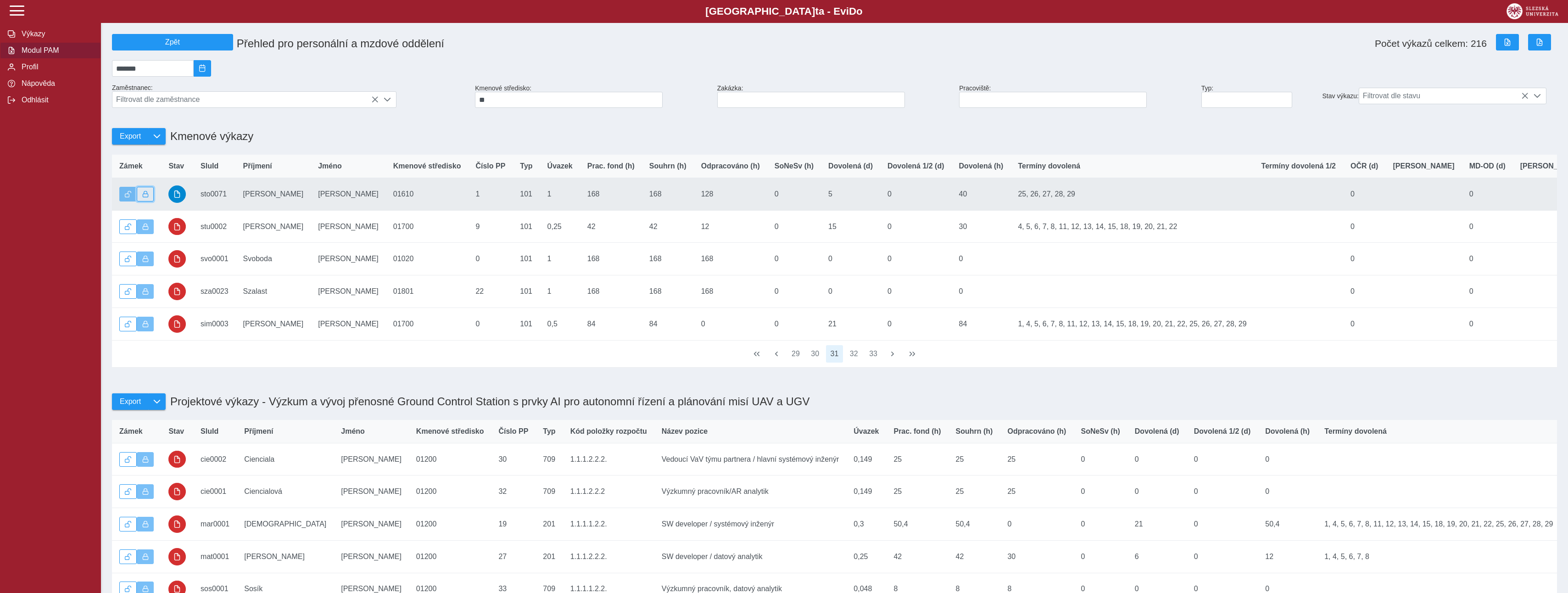
click at [143, 201] on button "button" at bounding box center [145, 194] width 17 height 15
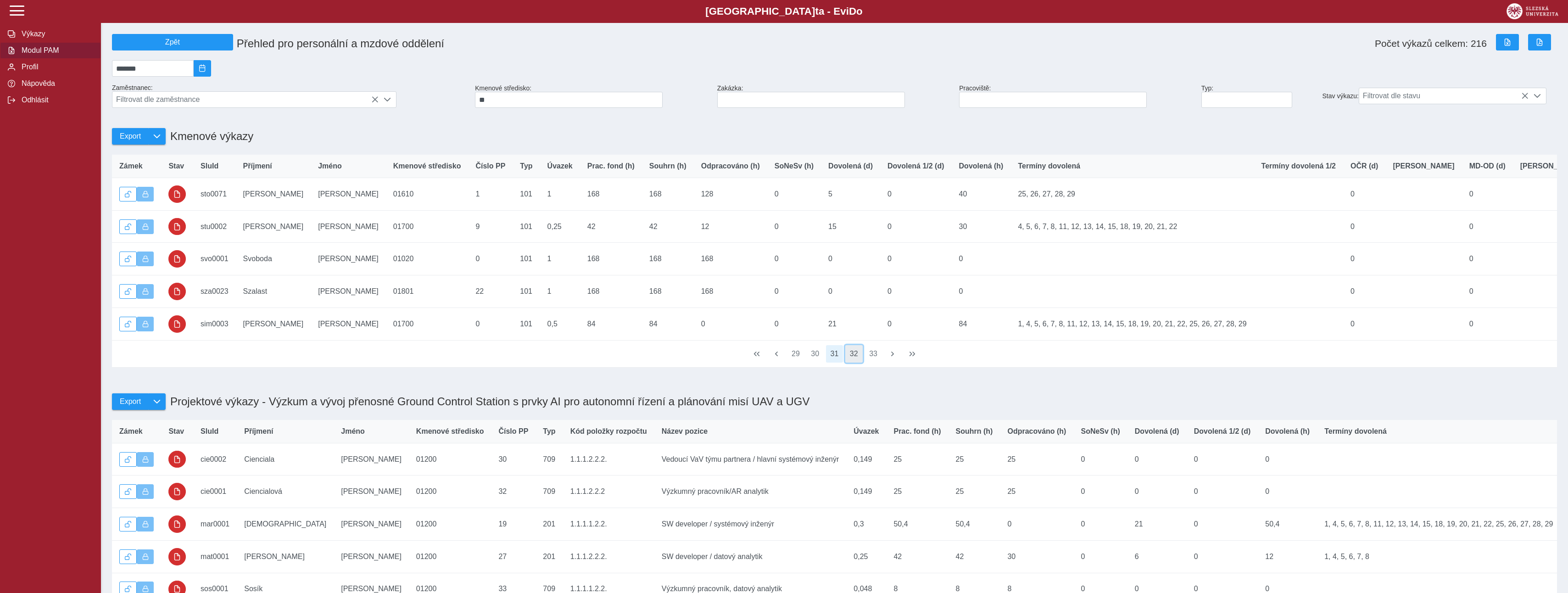
click at [848, 363] on button "32" at bounding box center [853, 353] width 17 height 17
click at [848, 363] on button "33" at bounding box center [853, 353] width 17 height 17
click at [848, 363] on button "34" at bounding box center [853, 353] width 17 height 17
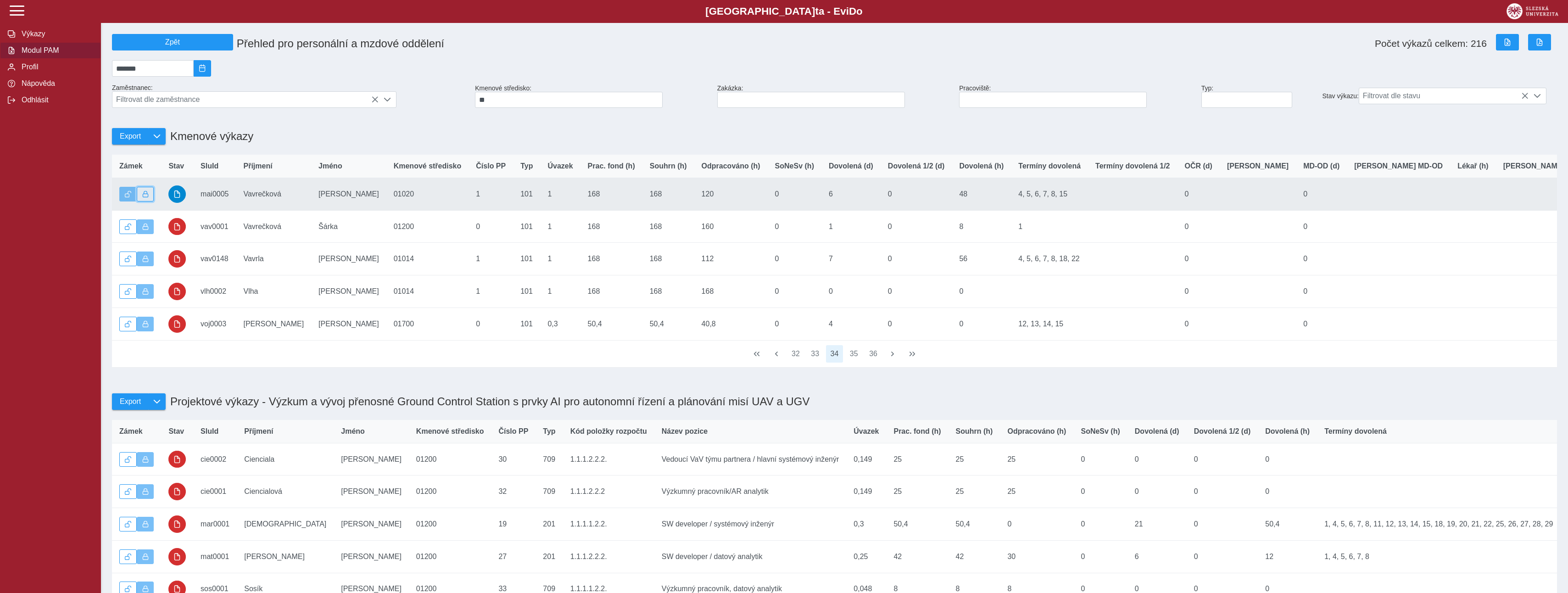
click at [147, 198] on span "button" at bounding box center [145, 194] width 6 height 6
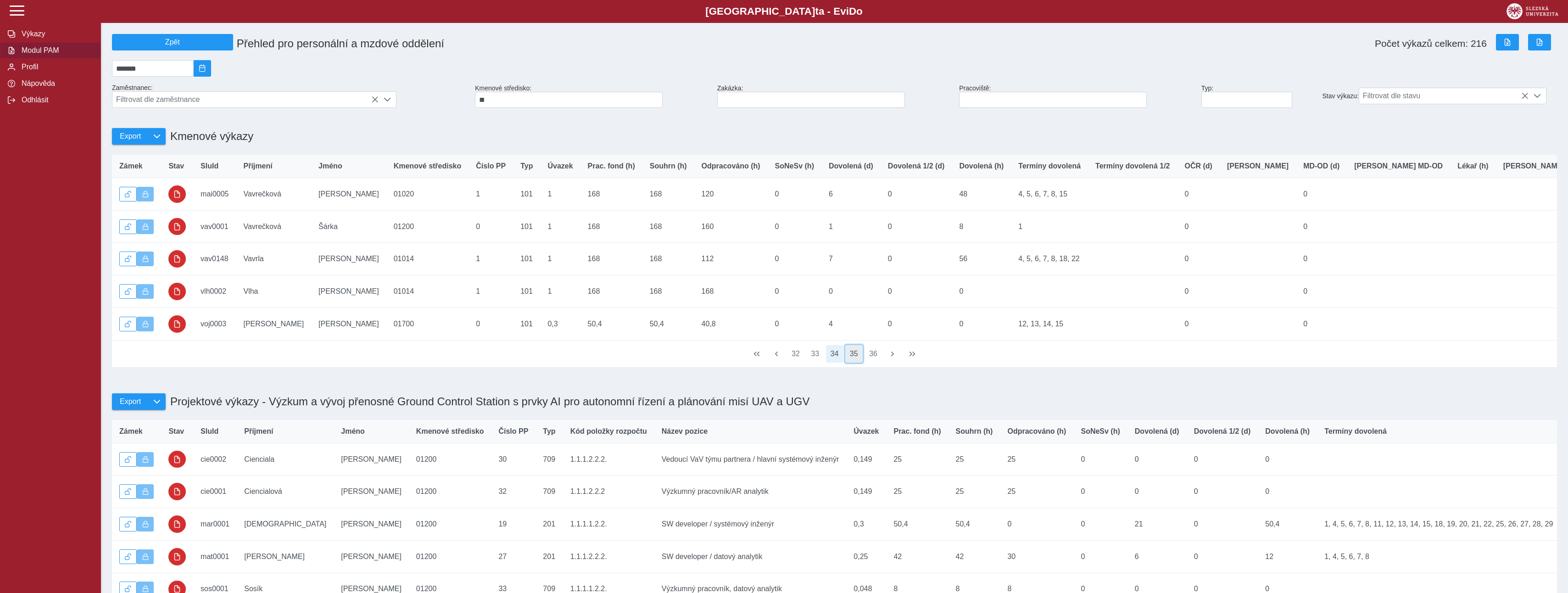
click at [850, 363] on button "35" at bounding box center [853, 353] width 17 height 17
click at [850, 363] on button "36" at bounding box center [853, 353] width 17 height 17
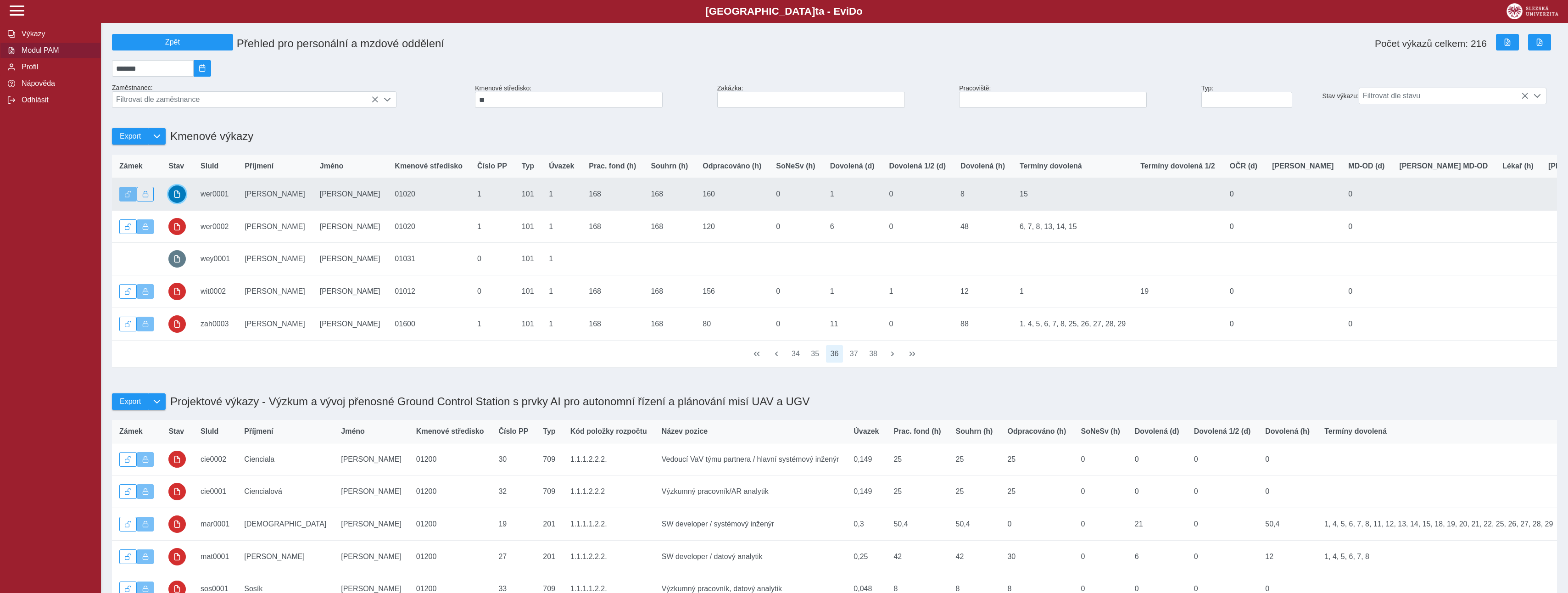
click at [181, 198] on span "button" at bounding box center [177, 194] width 8 height 8
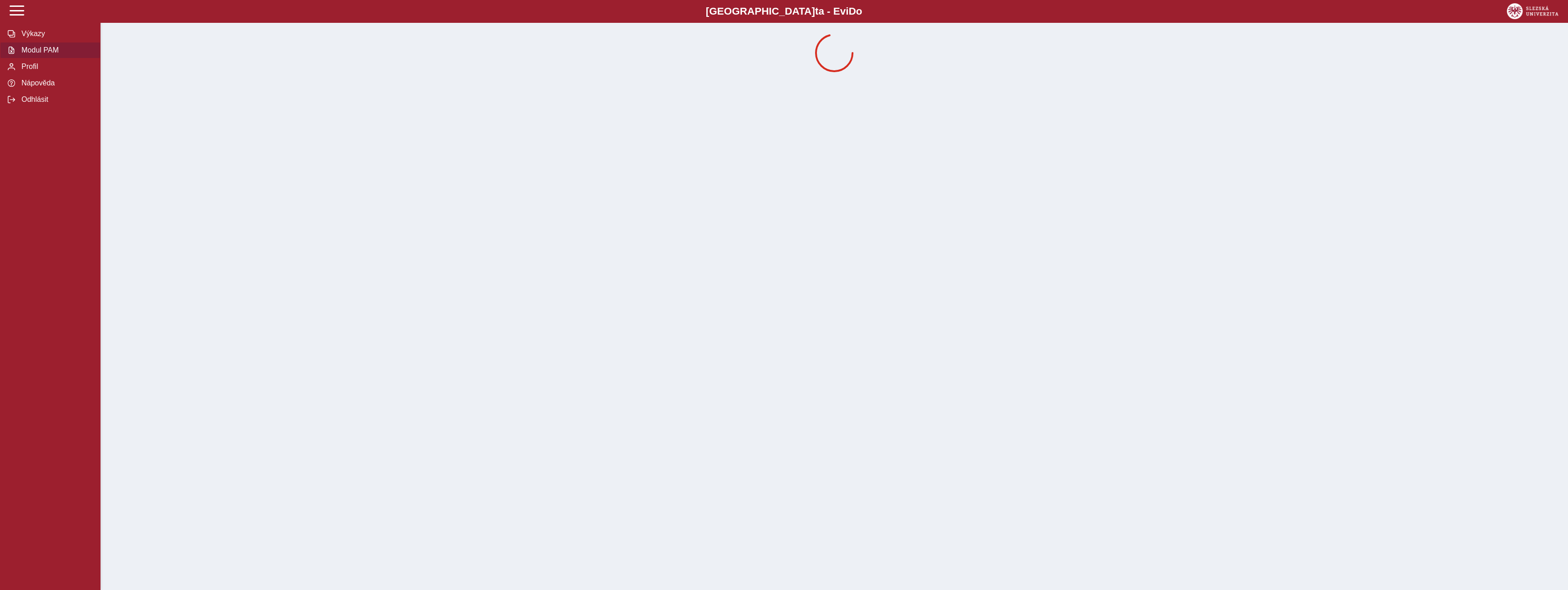
click at [41, 51] on span "Modul PAM" at bounding box center [56, 50] width 74 height 8
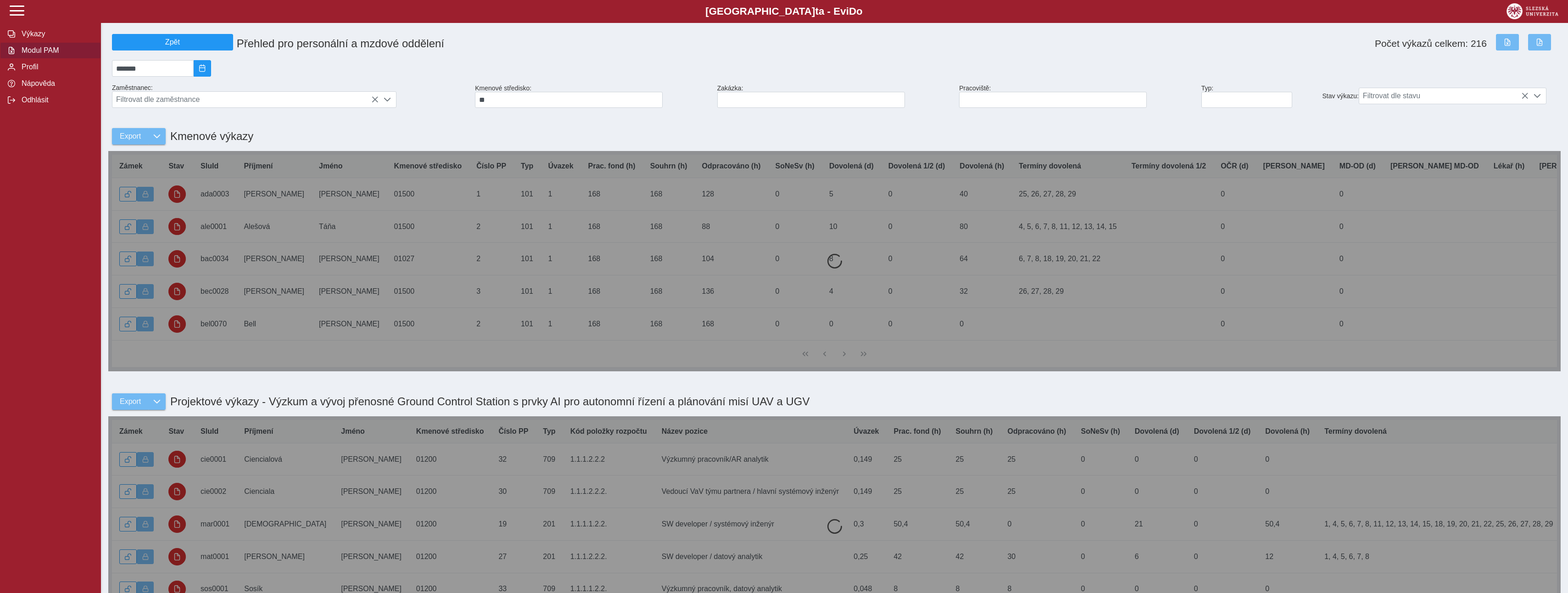
click at [43, 51] on span "Modul PAM" at bounding box center [56, 50] width 75 height 8
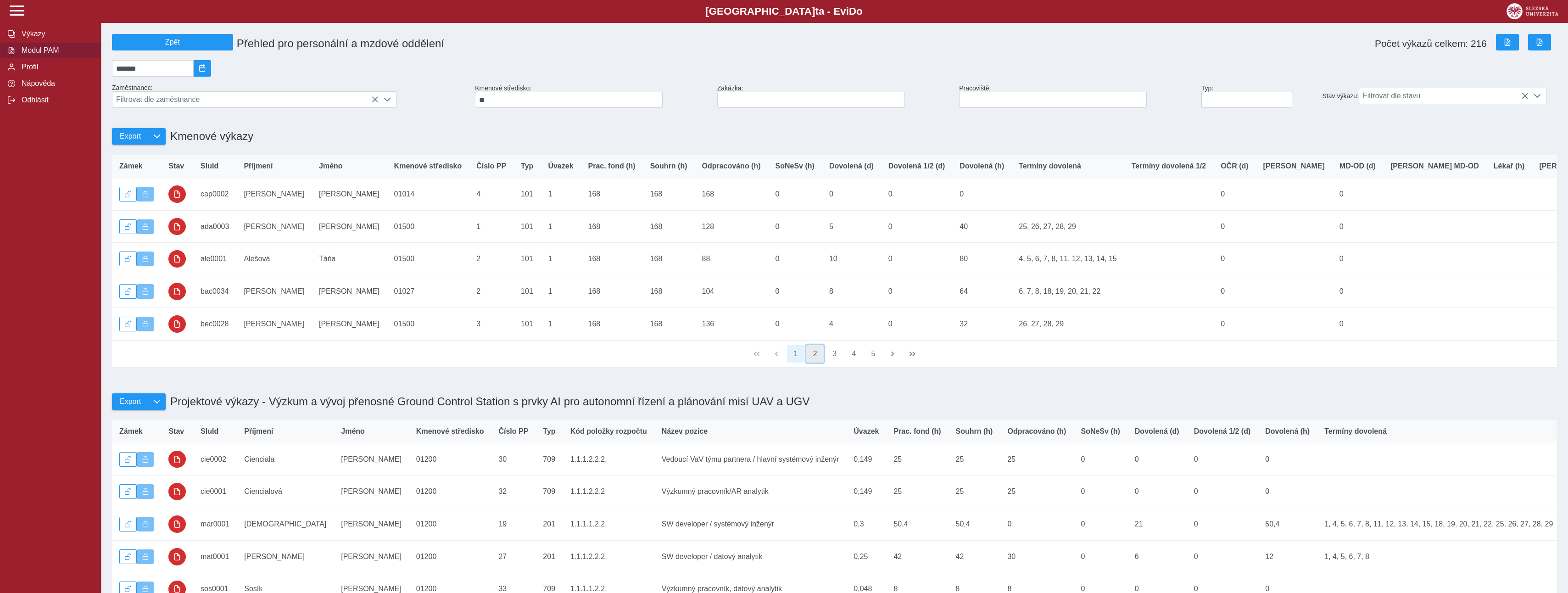
click at [817, 363] on button "2" at bounding box center [815, 353] width 17 height 17
click at [827, 363] on button "3" at bounding box center [834, 353] width 17 height 17
click at [855, 363] on button "4" at bounding box center [853, 353] width 17 height 17
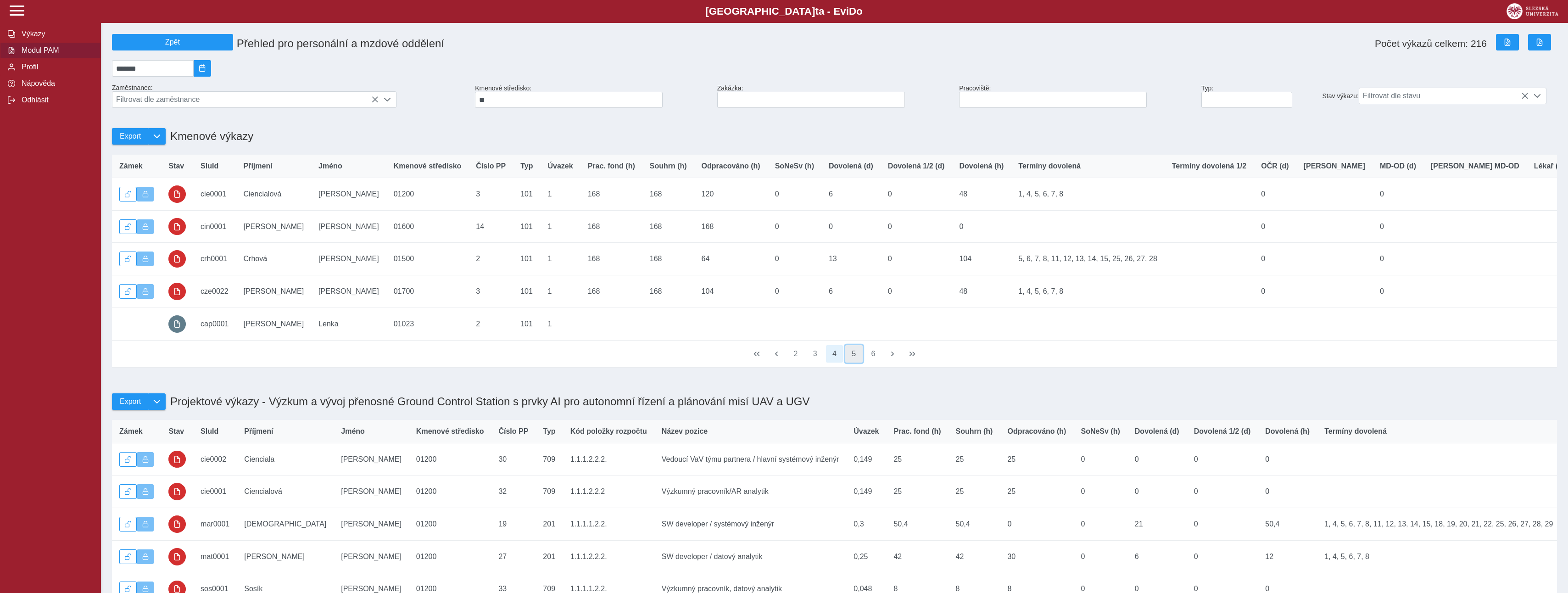
click at [853, 363] on button "5" at bounding box center [853, 353] width 17 height 17
click at [853, 363] on button "6" at bounding box center [853, 353] width 17 height 17
click at [853, 363] on button "7" at bounding box center [853, 353] width 17 height 17
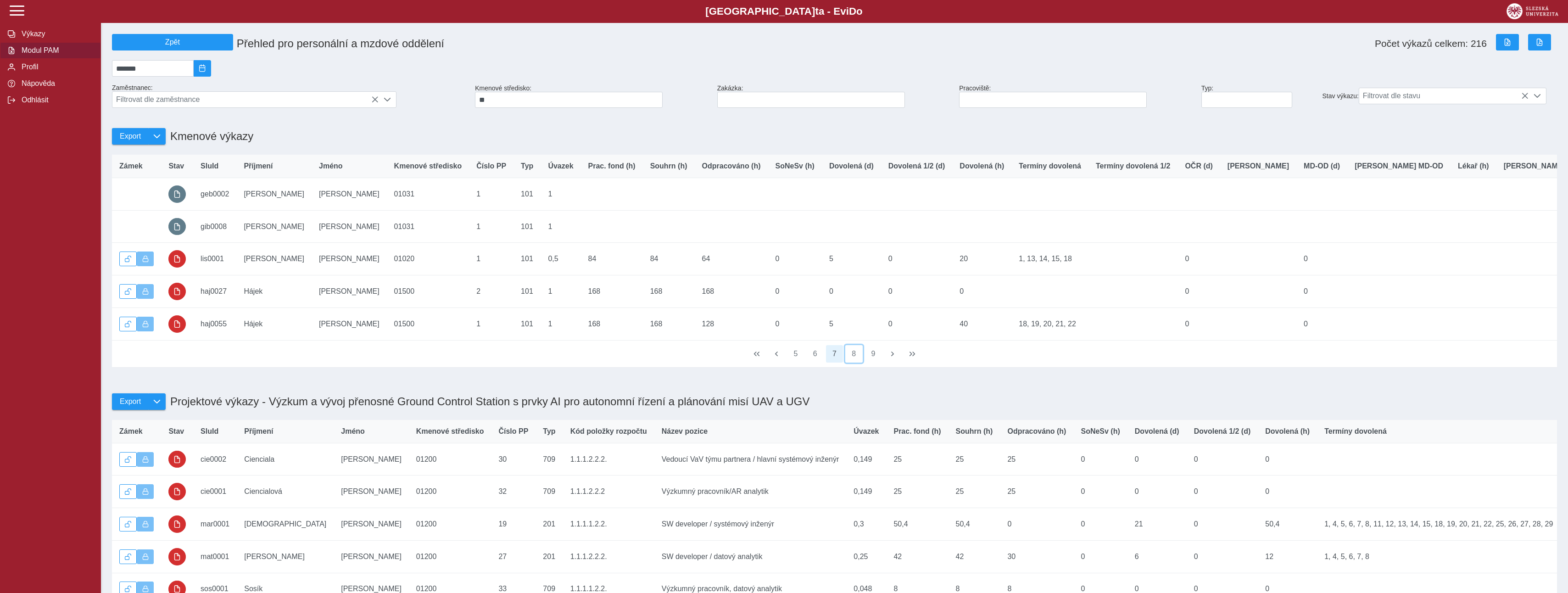
click at [853, 363] on button "8" at bounding box center [853, 353] width 17 height 17
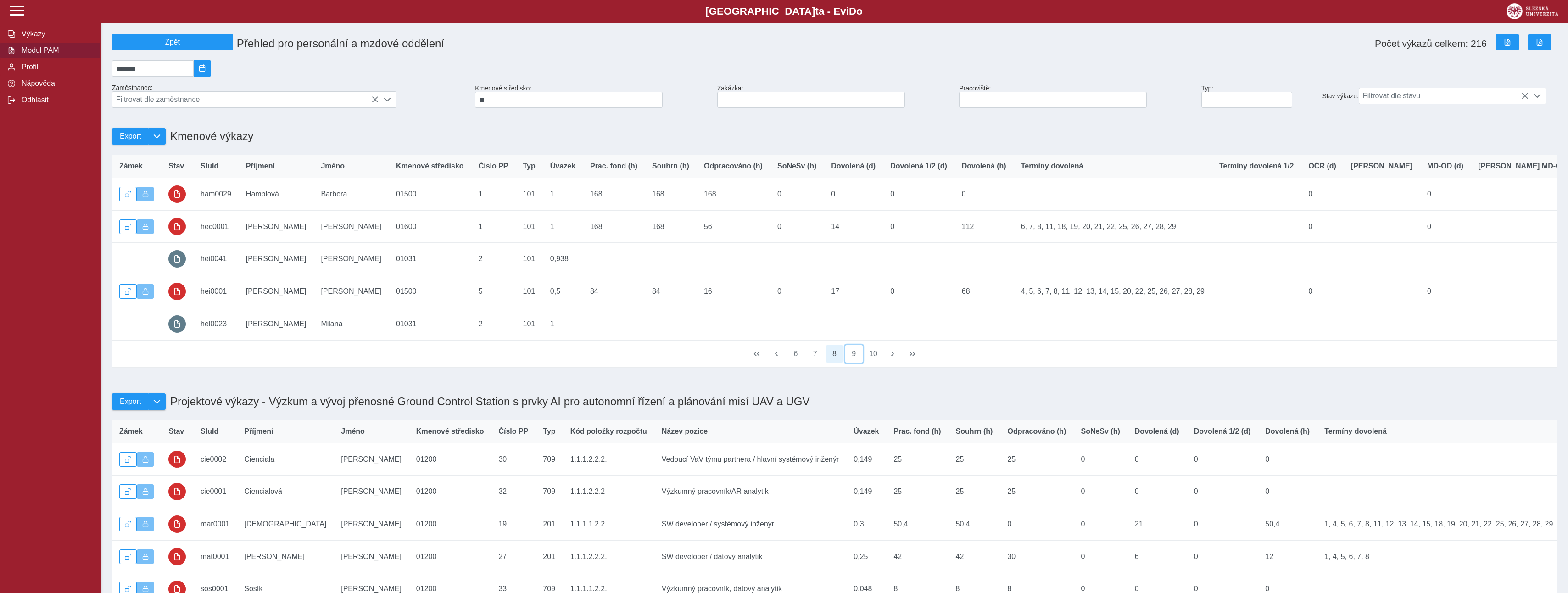
click at [853, 363] on button "9" at bounding box center [853, 353] width 17 height 17
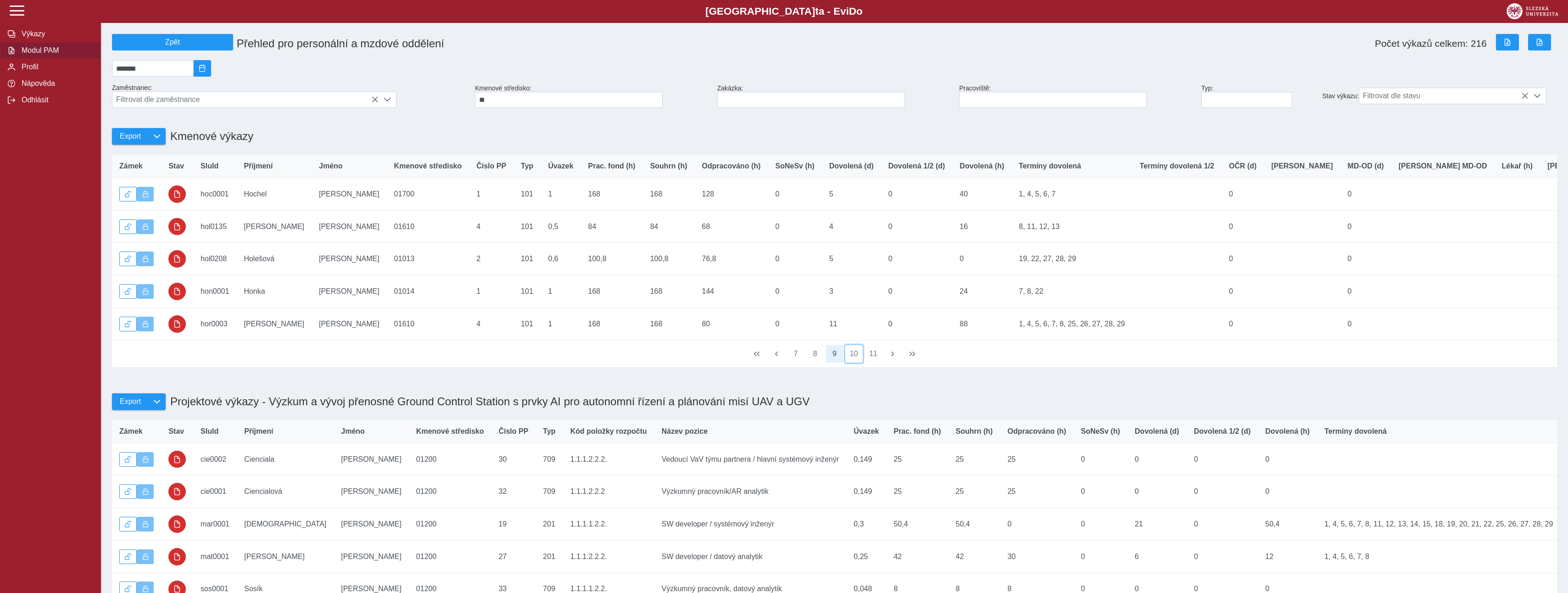
click at [853, 363] on button "10" at bounding box center [853, 353] width 17 height 17
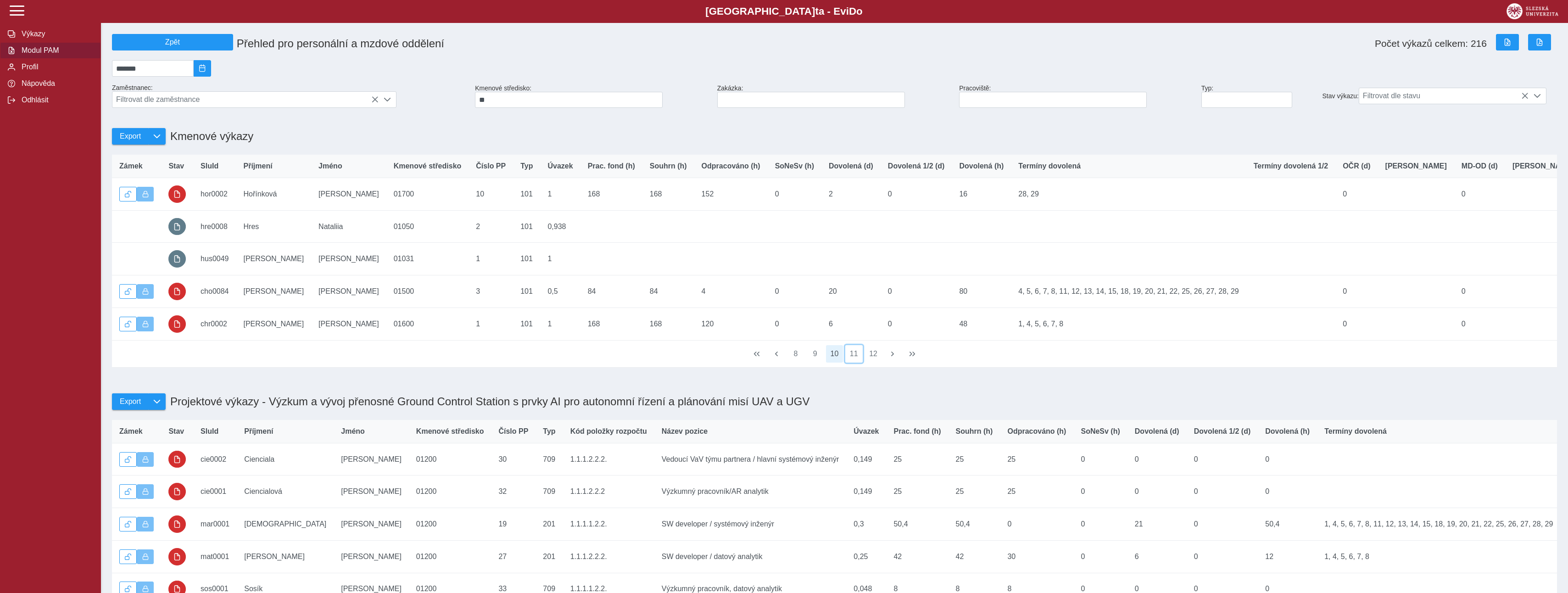
click at [853, 363] on button "11" at bounding box center [853, 353] width 17 height 17
click at [853, 363] on button "12" at bounding box center [853, 353] width 17 height 17
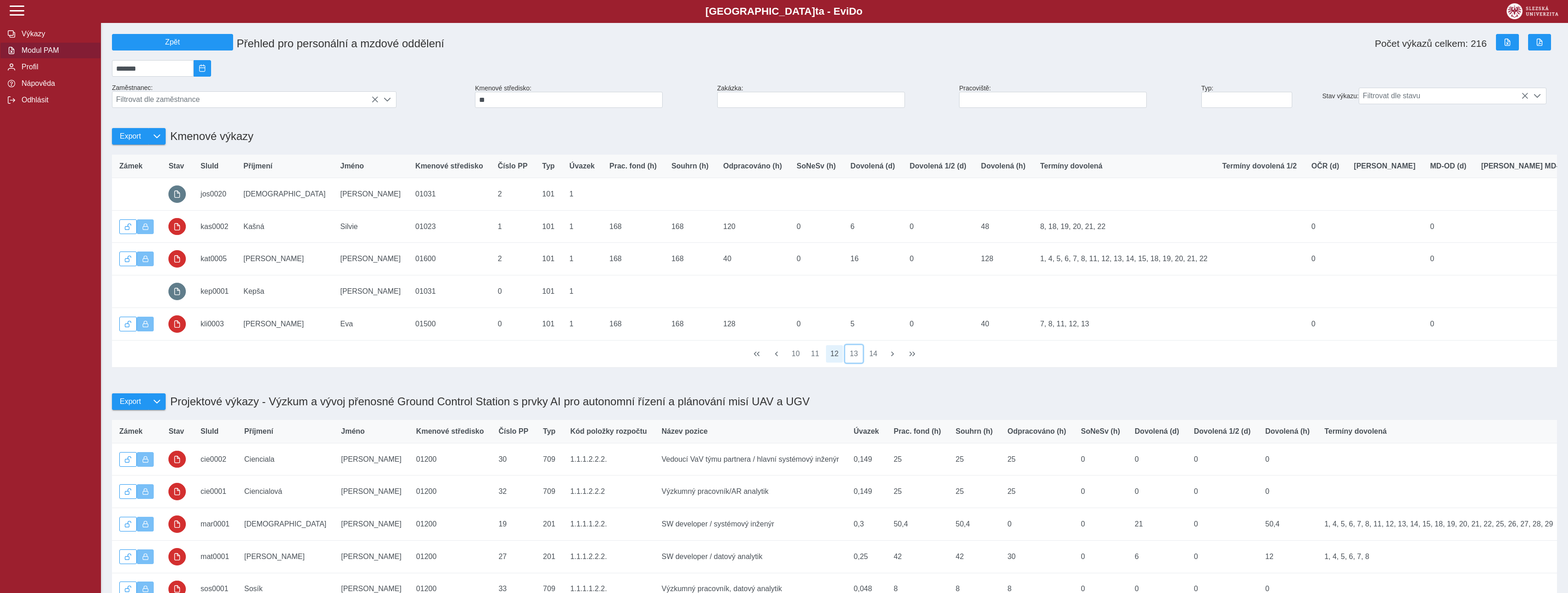
click at [853, 363] on button "13" at bounding box center [853, 353] width 17 height 17
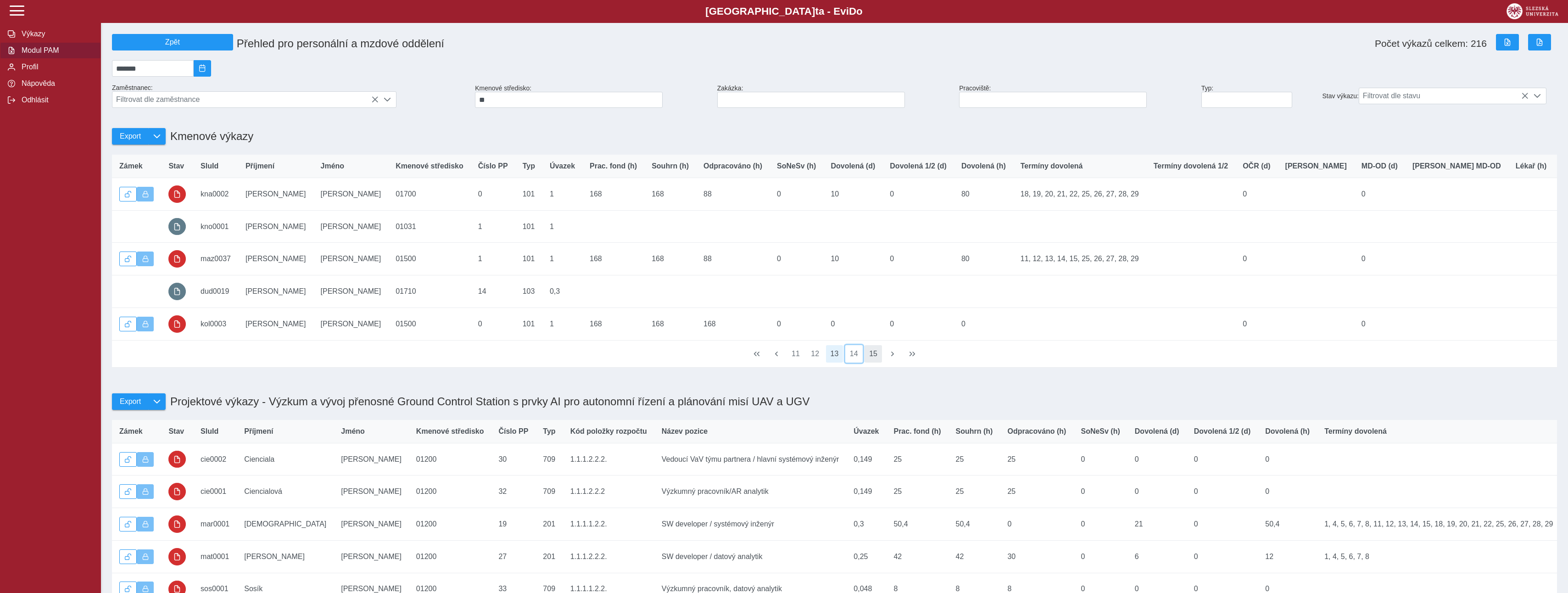
click at [852, 363] on button "14" at bounding box center [853, 353] width 17 height 17
click at [852, 363] on button "15" at bounding box center [853, 353] width 17 height 17
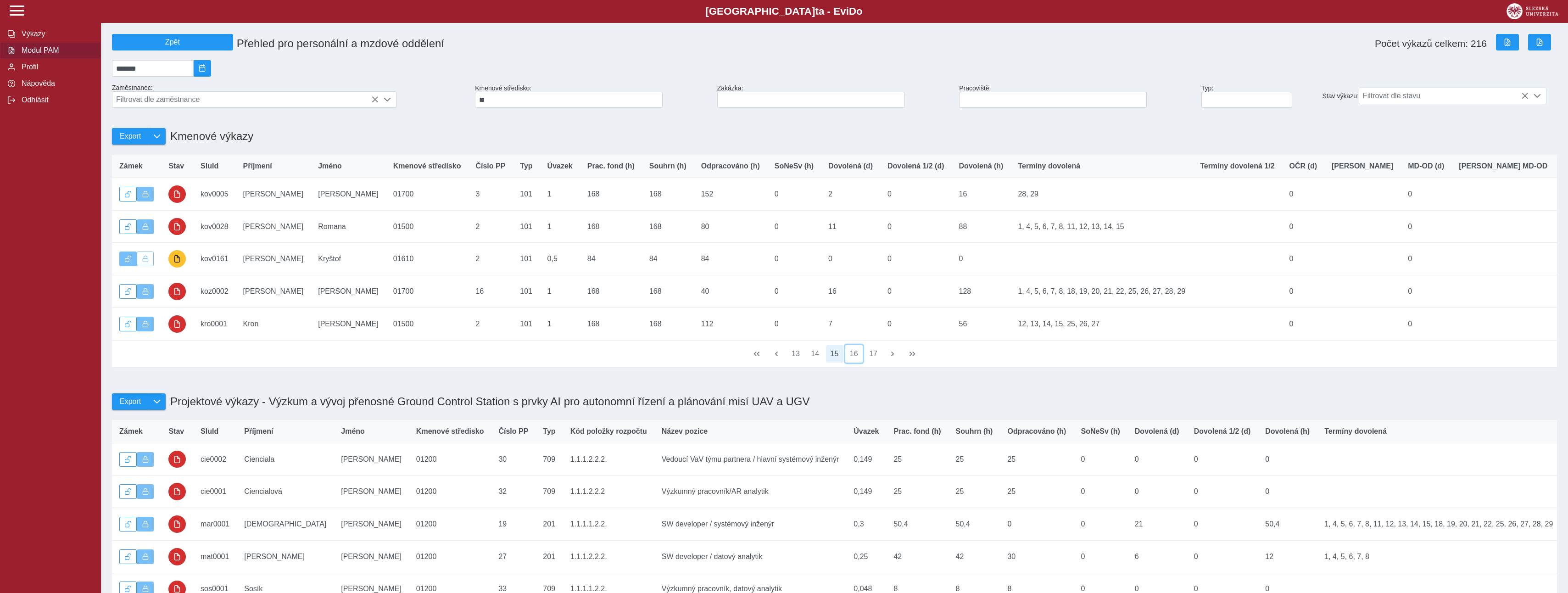
click at [852, 363] on button "16" at bounding box center [853, 353] width 17 height 17
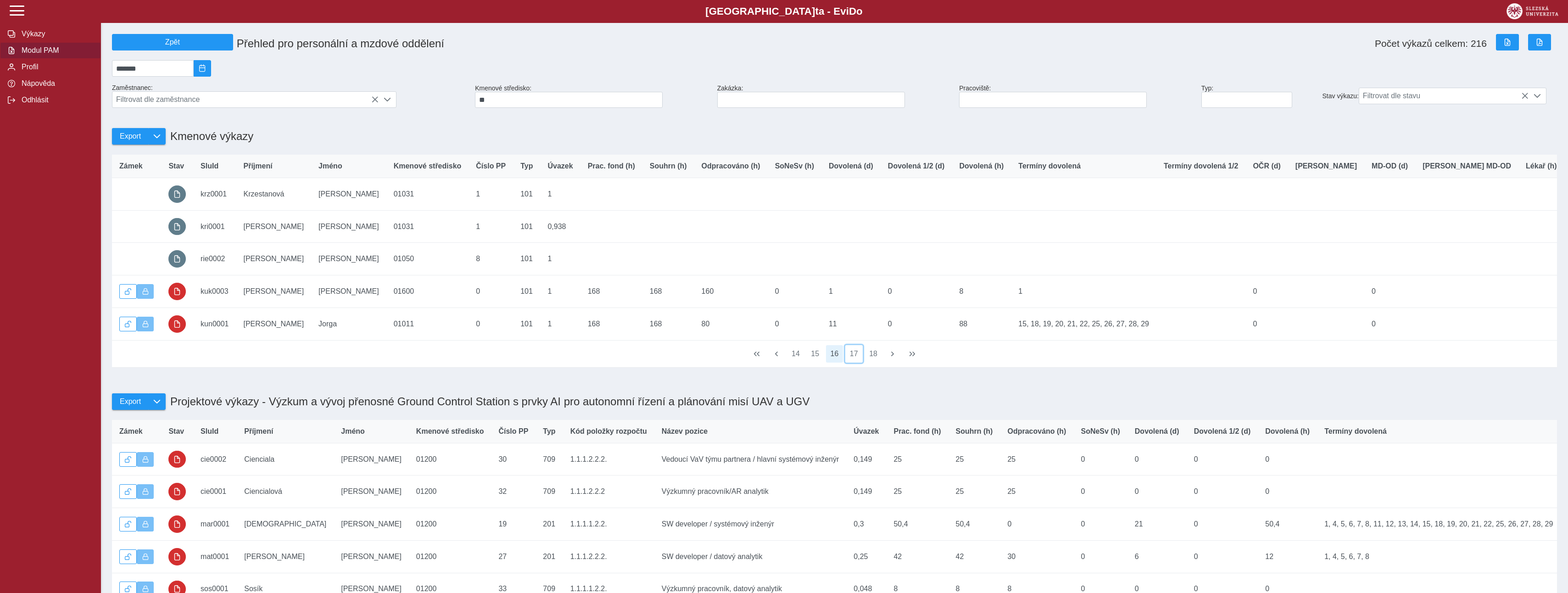
click at [852, 363] on button "17" at bounding box center [853, 353] width 17 height 17
click at [852, 363] on button "18" at bounding box center [853, 353] width 17 height 17
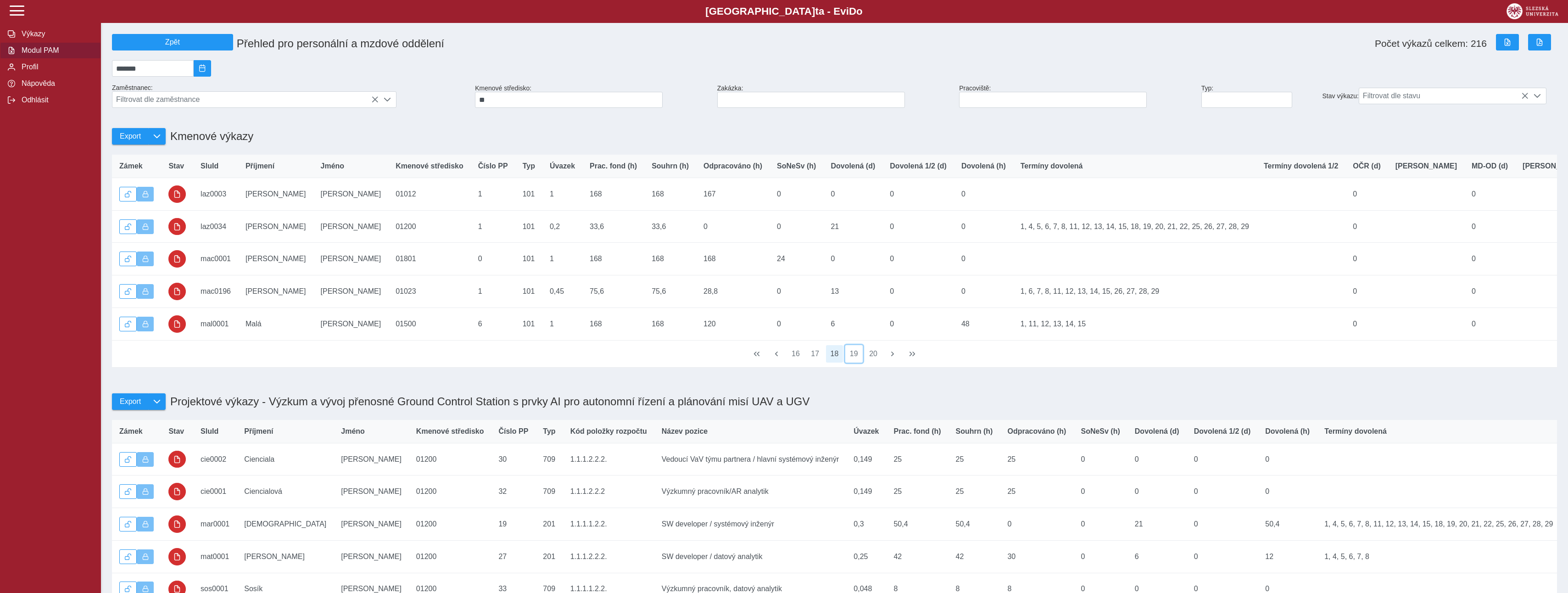
click at [852, 363] on button "19" at bounding box center [853, 353] width 17 height 17
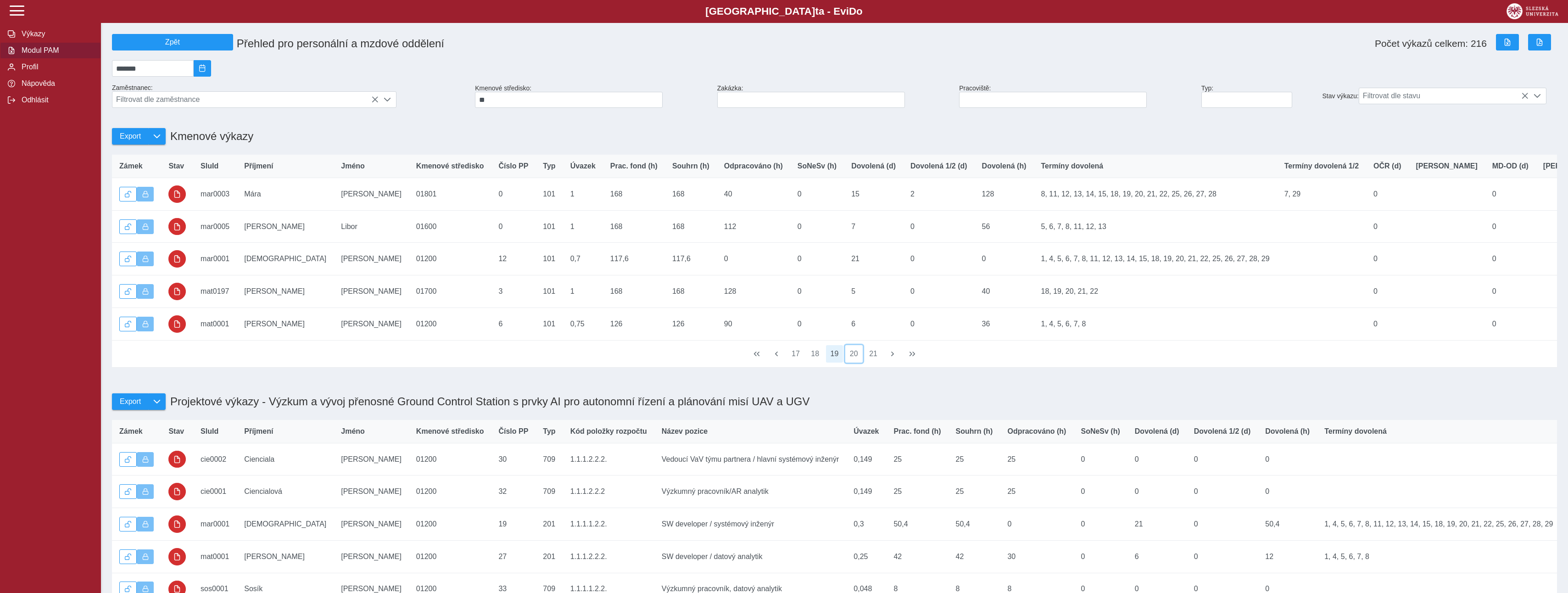
click at [852, 363] on button "20" at bounding box center [853, 353] width 17 height 17
click at [852, 363] on button "21" at bounding box center [853, 353] width 17 height 17
click at [852, 363] on button "22" at bounding box center [853, 353] width 17 height 17
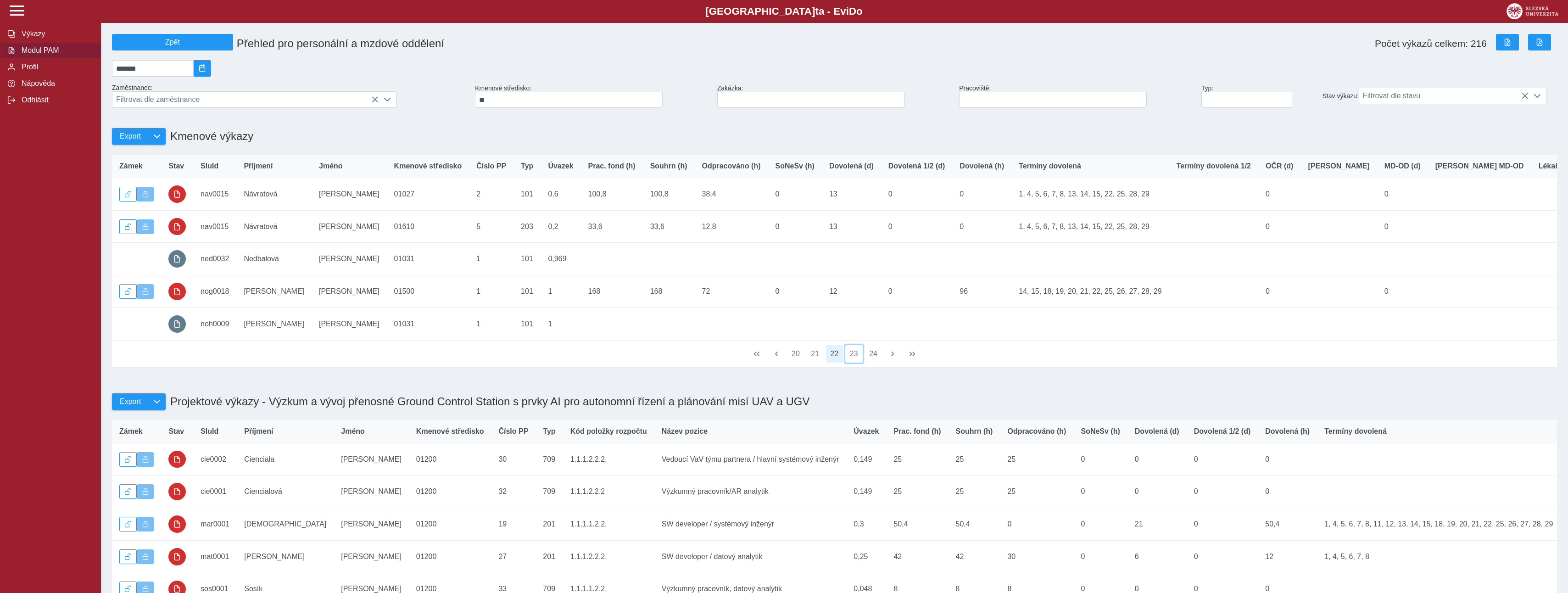
click at [852, 363] on button "23" at bounding box center [853, 353] width 17 height 17
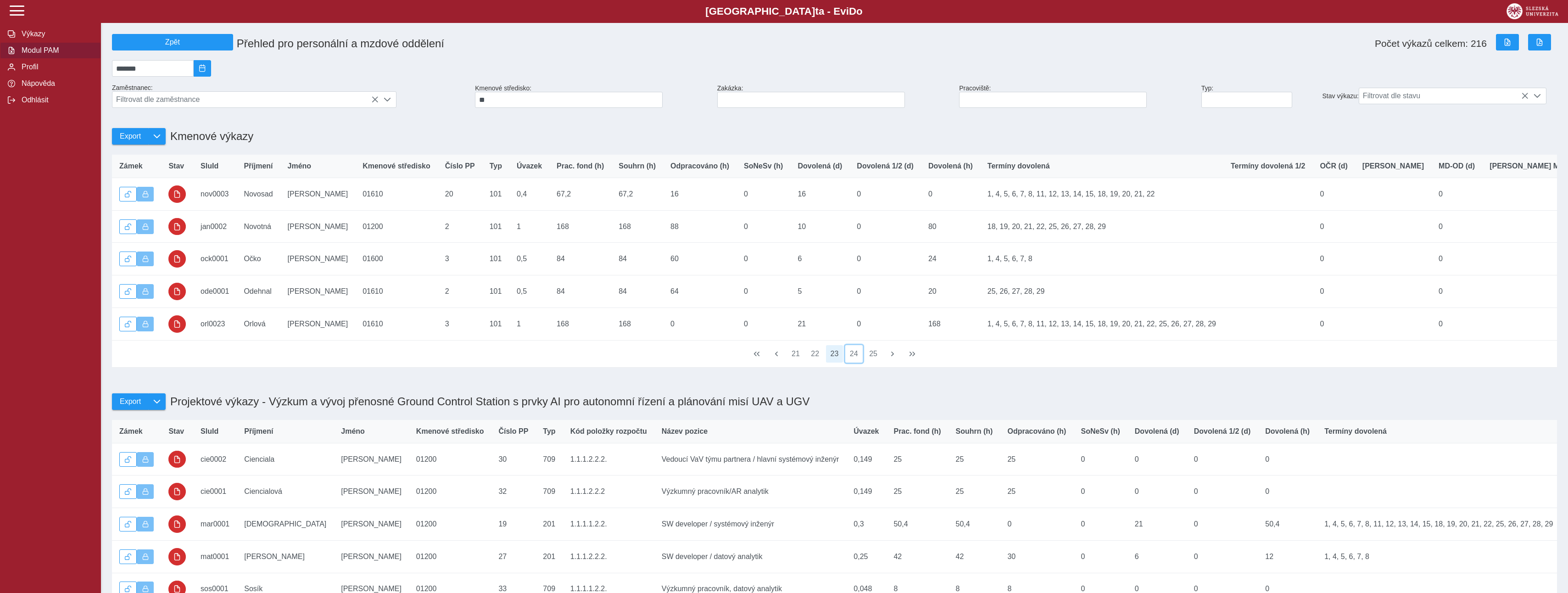
click at [852, 363] on button "24" at bounding box center [853, 353] width 17 height 17
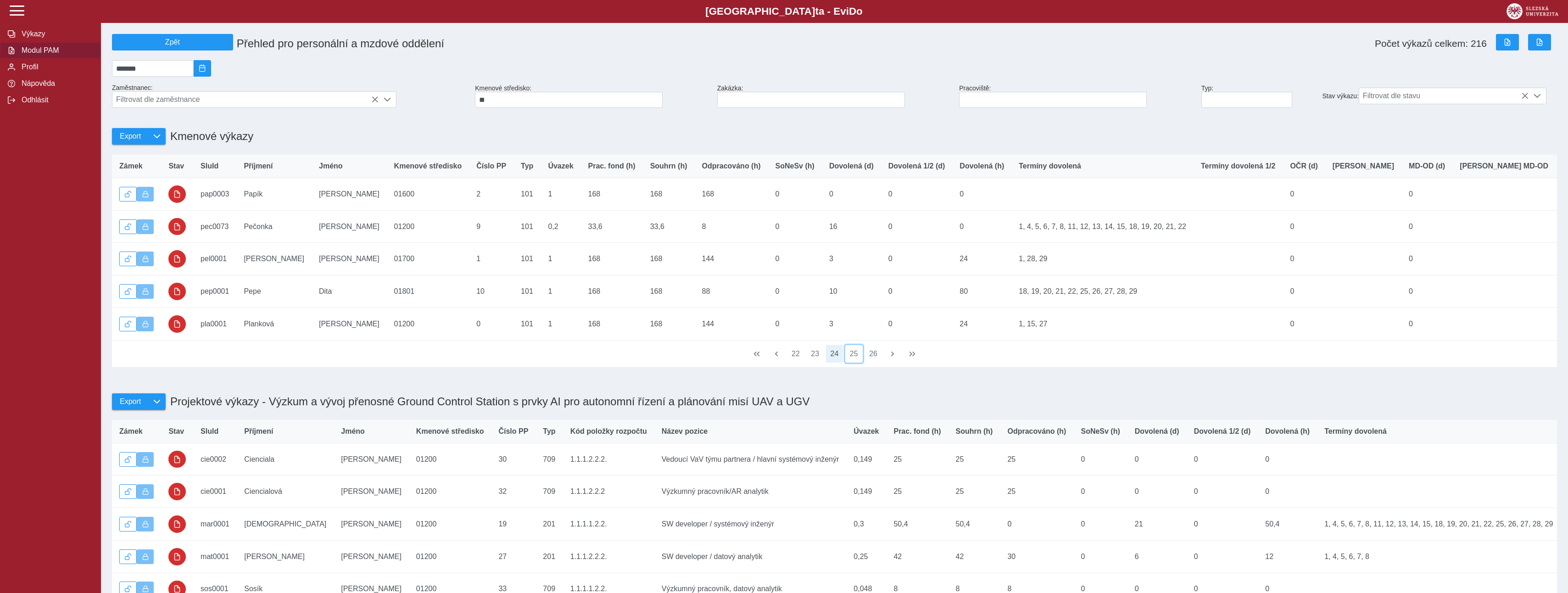
click at [852, 363] on button "25" at bounding box center [853, 353] width 17 height 17
click at [852, 363] on button "26" at bounding box center [853, 353] width 17 height 17
click at [852, 363] on button "27" at bounding box center [853, 353] width 17 height 17
click at [852, 363] on button "28" at bounding box center [853, 353] width 17 height 17
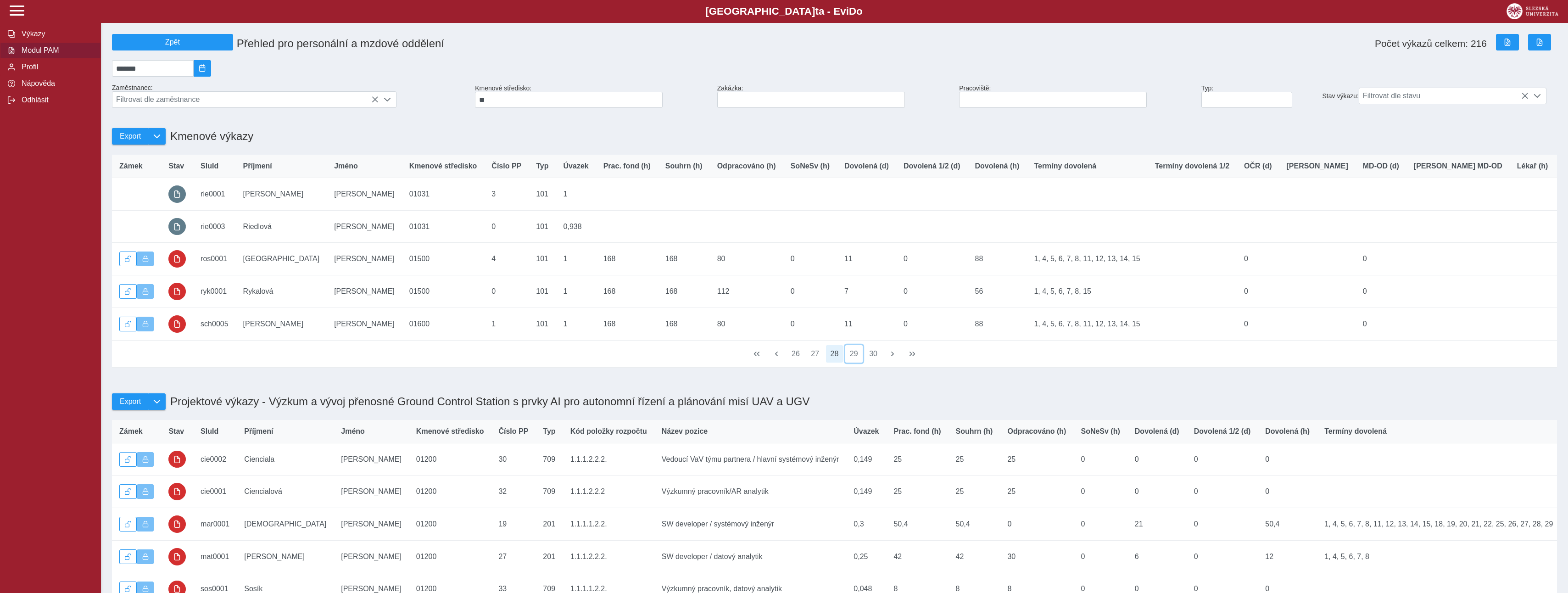
click at [852, 363] on button "29" at bounding box center [853, 353] width 17 height 17
click at [852, 363] on button "30" at bounding box center [853, 353] width 17 height 17
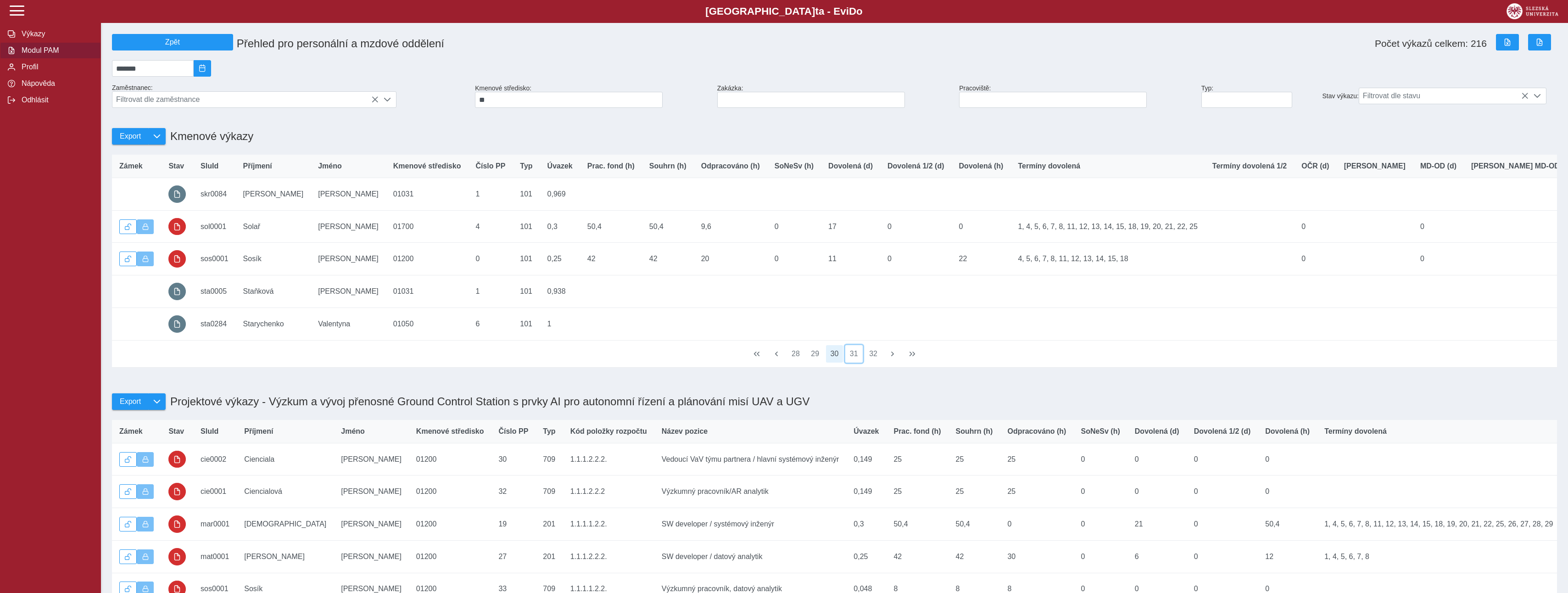
click at [852, 363] on button "31" at bounding box center [853, 353] width 17 height 17
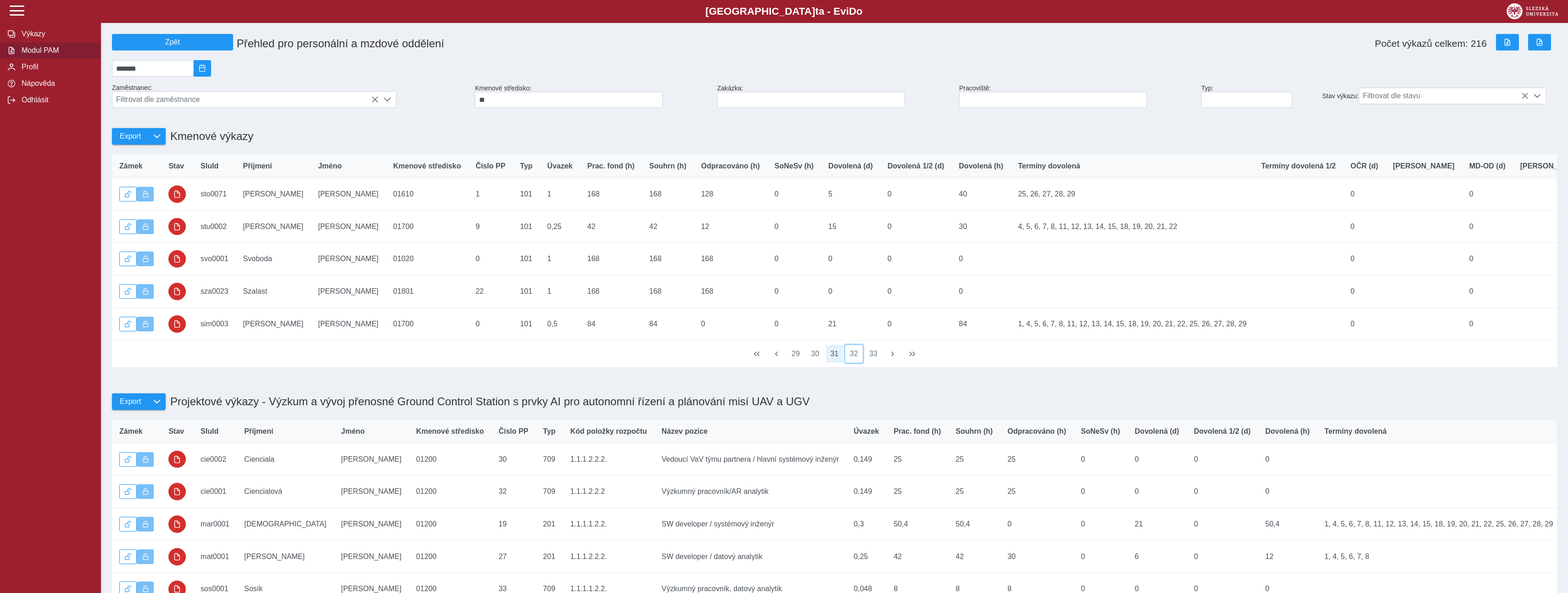
click at [852, 363] on button "32" at bounding box center [853, 353] width 17 height 17
click at [852, 363] on button "33" at bounding box center [853, 353] width 17 height 17
click at [852, 363] on button "34" at bounding box center [853, 353] width 17 height 17
click at [852, 363] on button "35" at bounding box center [853, 353] width 17 height 17
click at [852, 363] on button "36" at bounding box center [853, 353] width 17 height 17
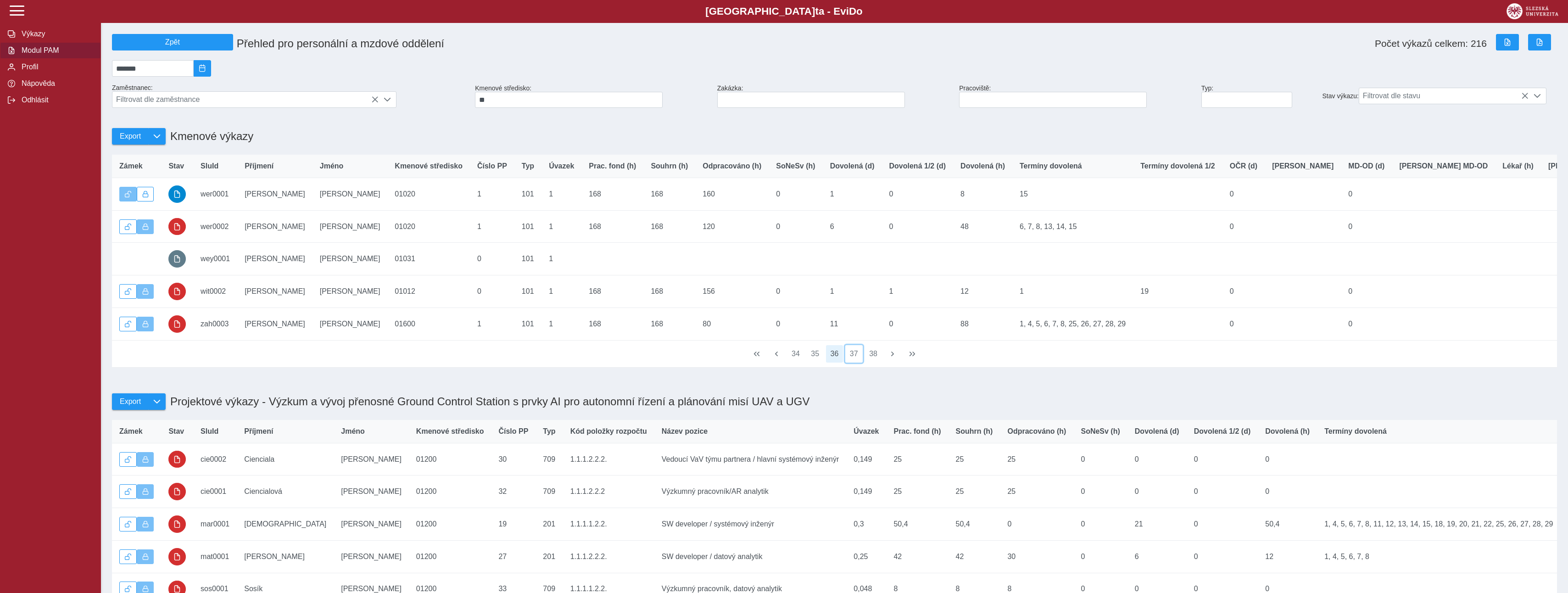
click at [852, 363] on button "37" at bounding box center [853, 353] width 17 height 17
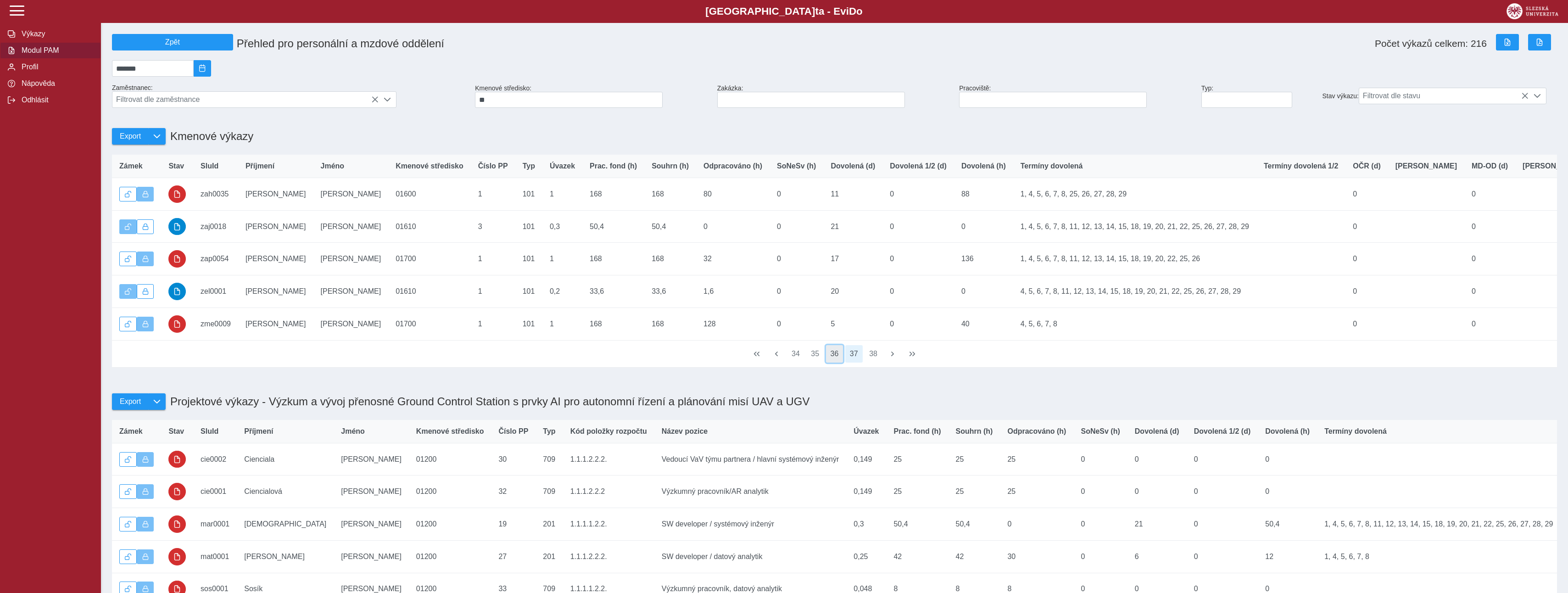
click at [835, 363] on button "36" at bounding box center [834, 353] width 17 height 17
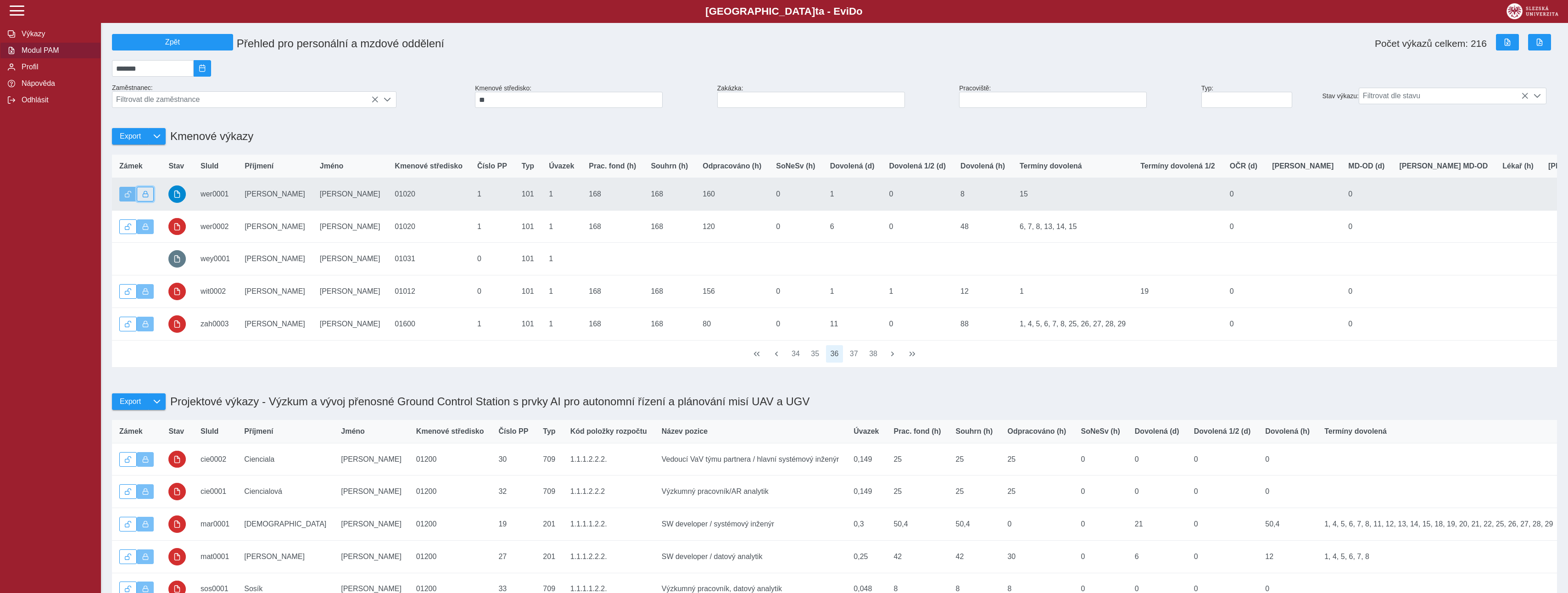
click at [143, 198] on span "button" at bounding box center [145, 194] width 6 height 6
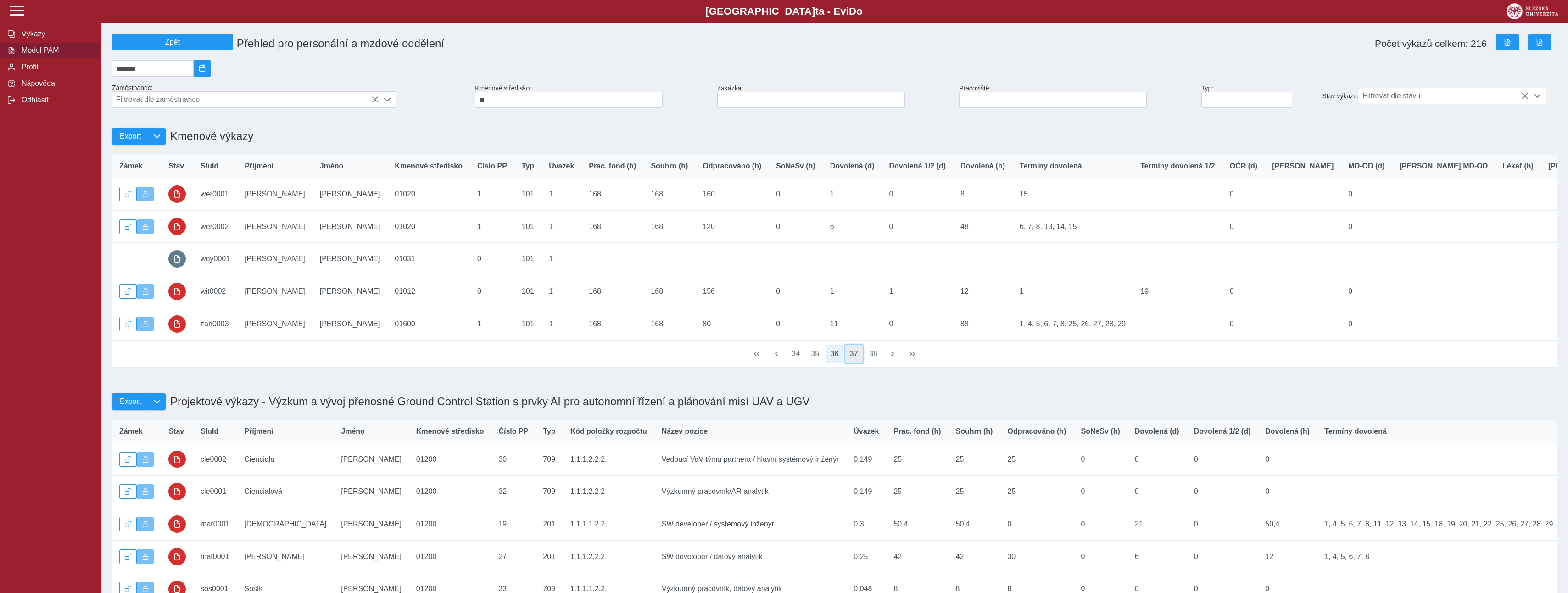
click at [848, 363] on button "37" at bounding box center [853, 353] width 17 height 17
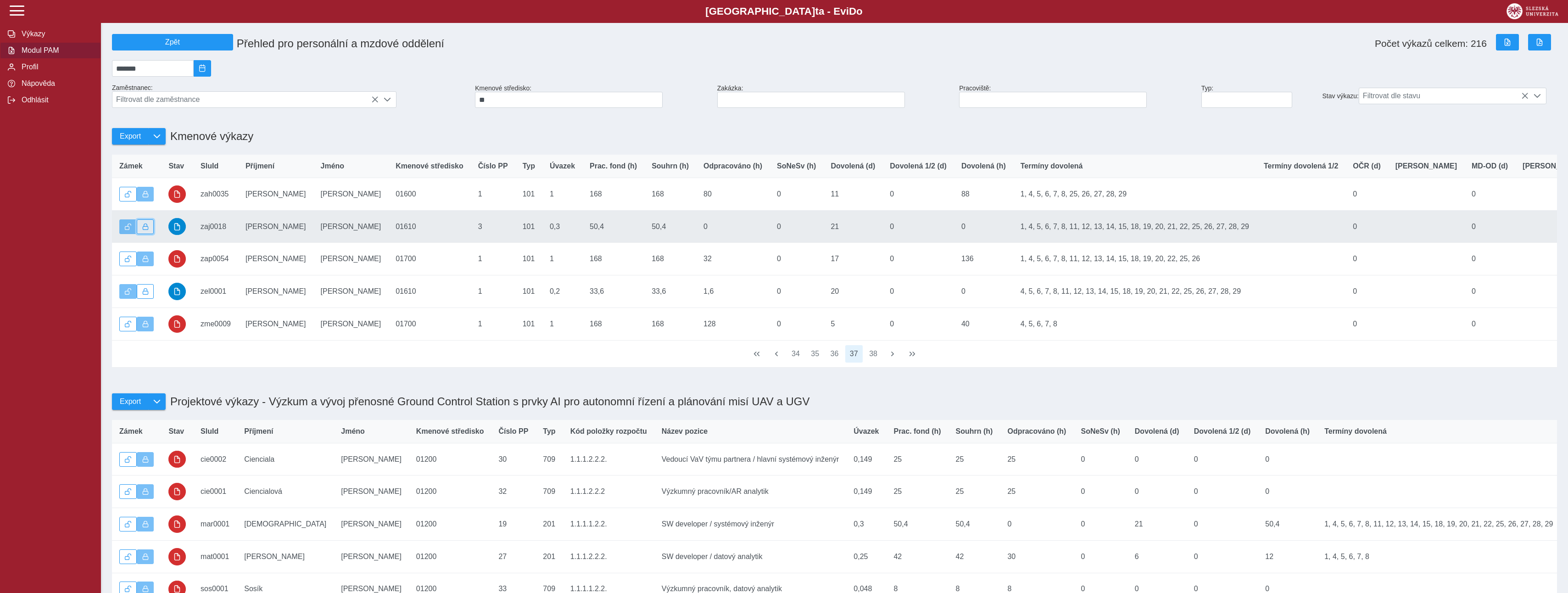
click at [148, 230] on span "button" at bounding box center [145, 227] width 6 height 6
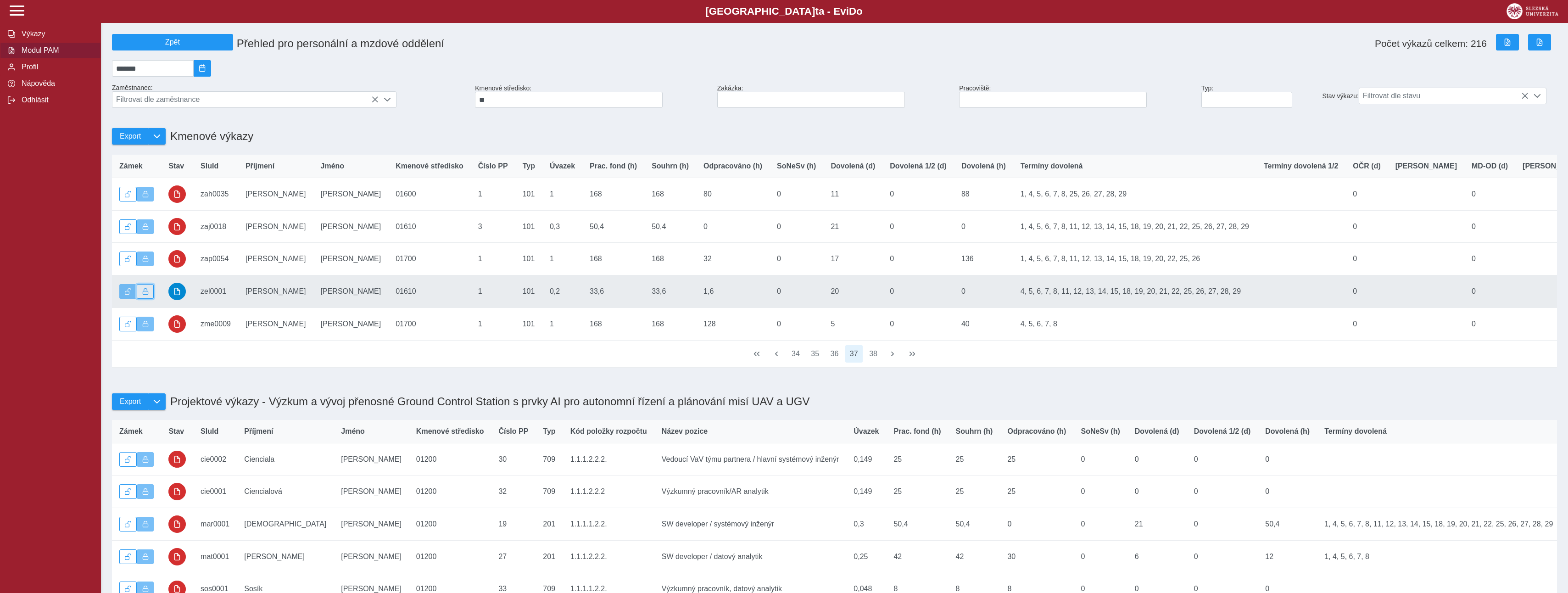
click at [150, 299] on button "button" at bounding box center [145, 291] width 17 height 15
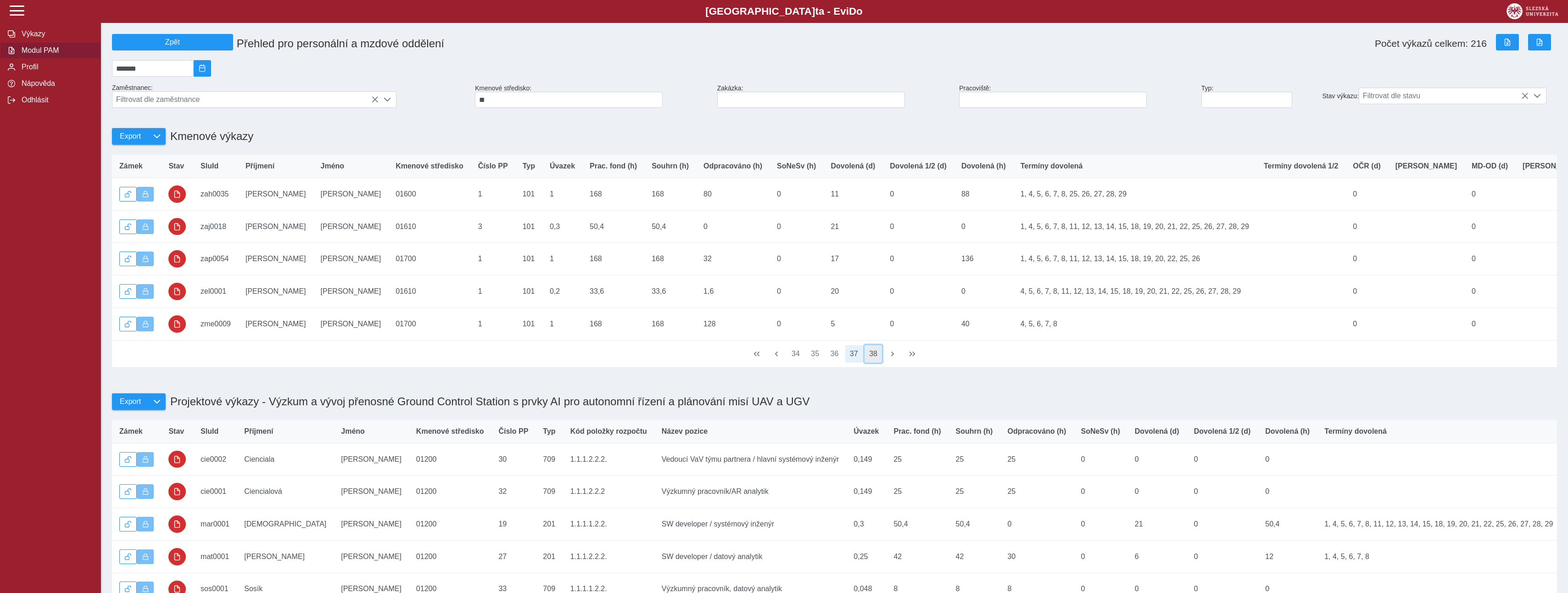
click at [869, 363] on button "38" at bounding box center [873, 353] width 17 height 17
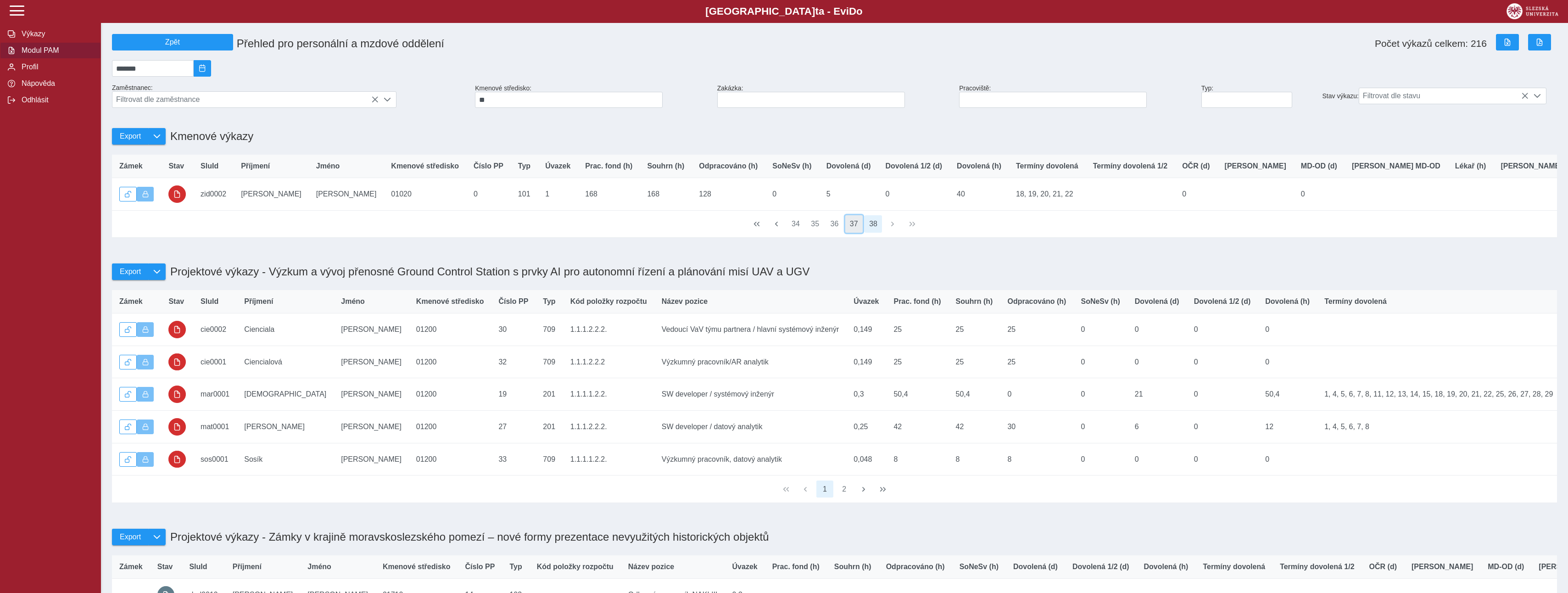
click at [851, 233] on button "37" at bounding box center [853, 224] width 17 height 17
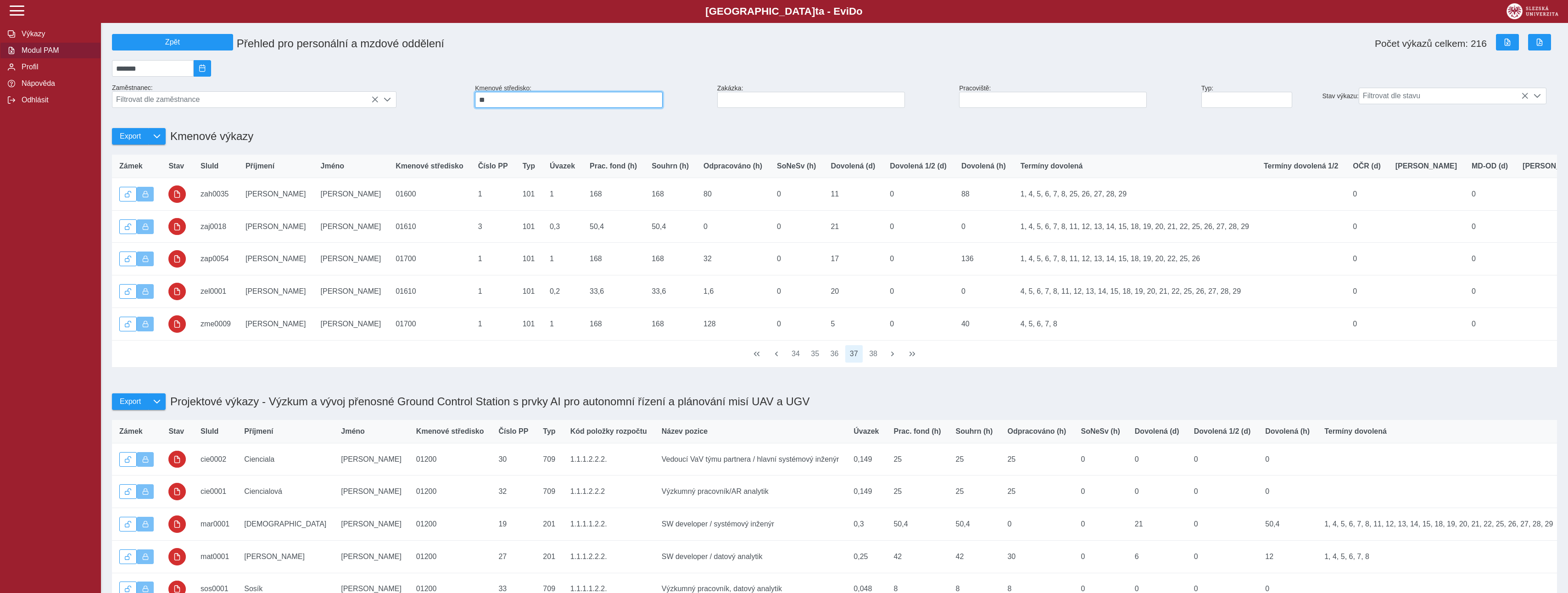
drag, startPoint x: 491, startPoint y: 103, endPoint x: 474, endPoint y: 103, distance: 17.0
click at [474, 103] on div "Kmenové středisko: **" at bounding box center [592, 96] width 242 height 31
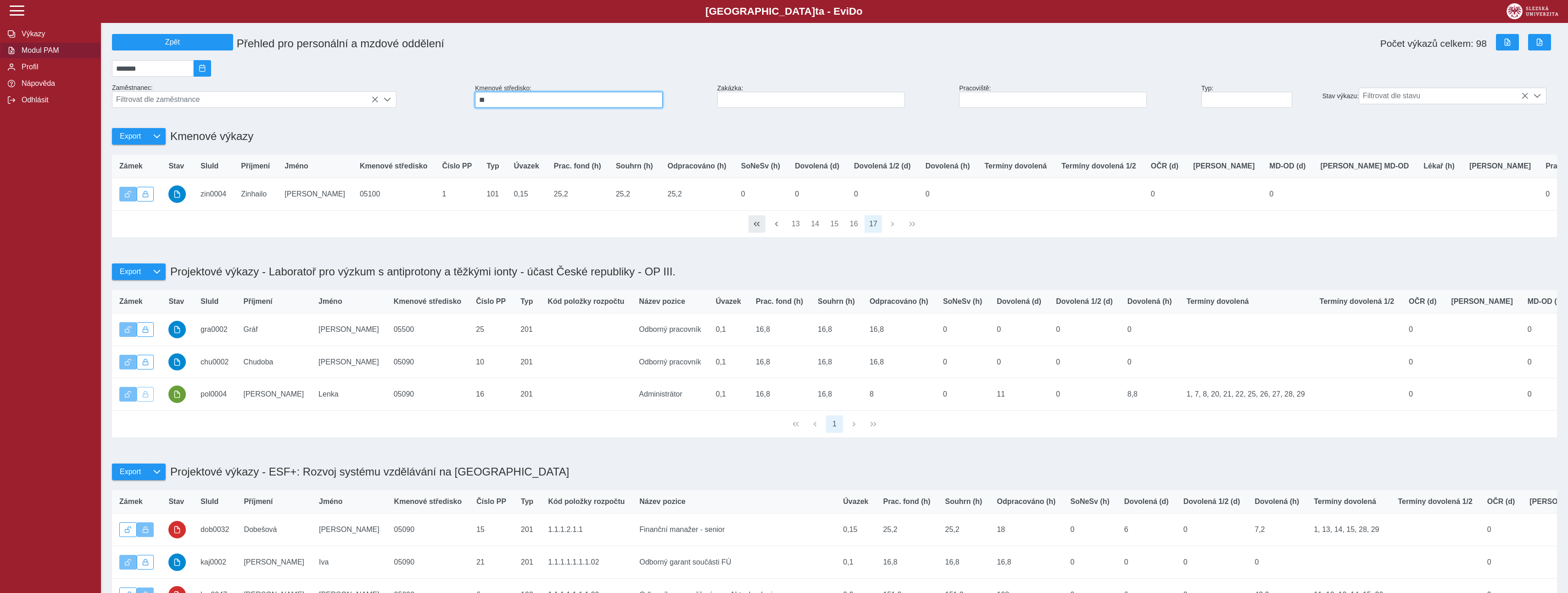
type input "**"
click at [757, 228] on span "button" at bounding box center [757, 224] width 8 height 8
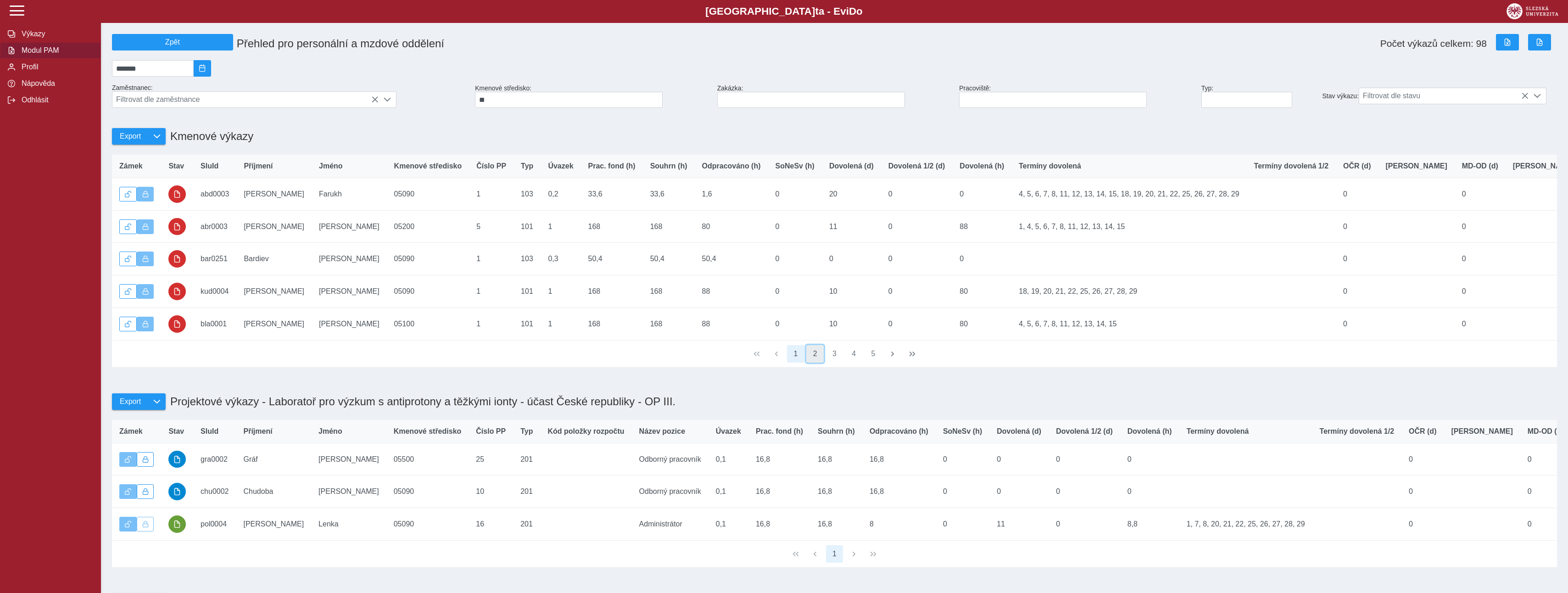
click at [814, 363] on button "2" at bounding box center [815, 353] width 17 height 17
click at [832, 363] on button "3" at bounding box center [834, 353] width 17 height 17
click at [850, 363] on button "4" at bounding box center [853, 353] width 17 height 17
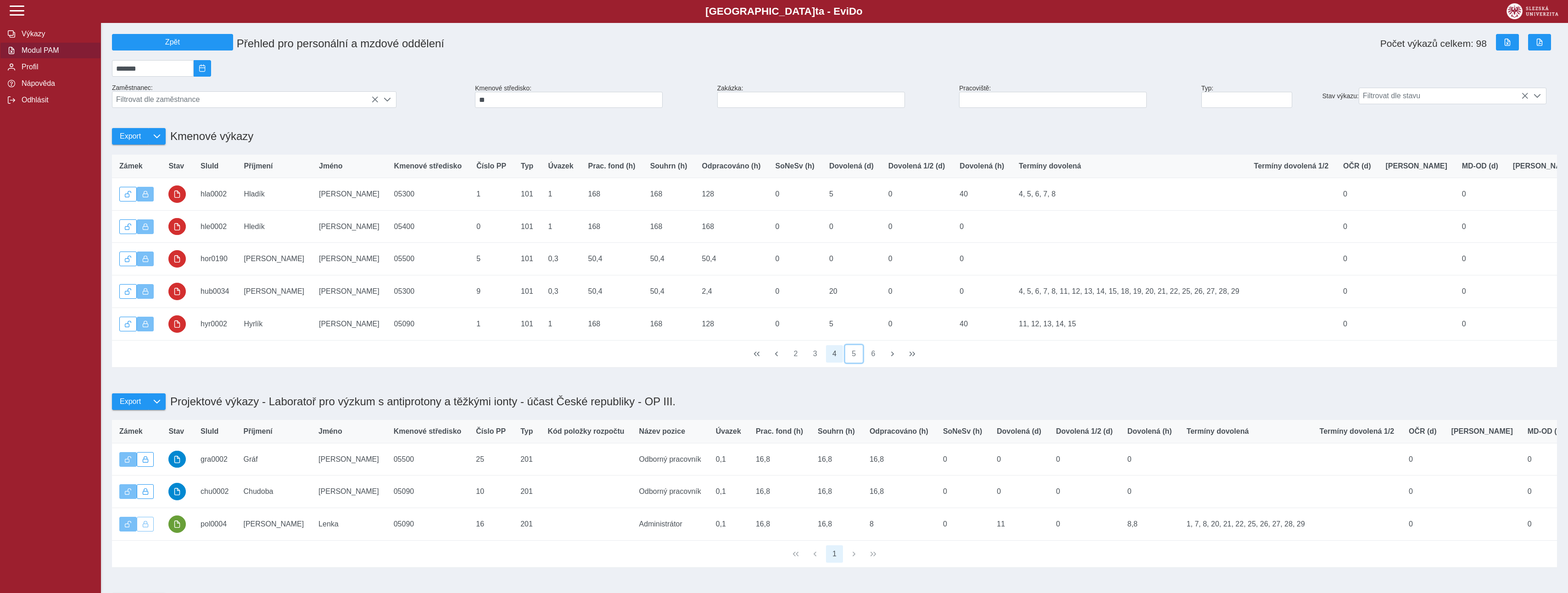
click at [850, 363] on button "5" at bounding box center [853, 353] width 17 height 17
click at [850, 363] on button "6" at bounding box center [853, 353] width 17 height 17
click at [850, 363] on button "7" at bounding box center [853, 353] width 17 height 17
click at [850, 363] on button "8" at bounding box center [853, 353] width 17 height 17
click at [850, 363] on button "9" at bounding box center [853, 353] width 17 height 17
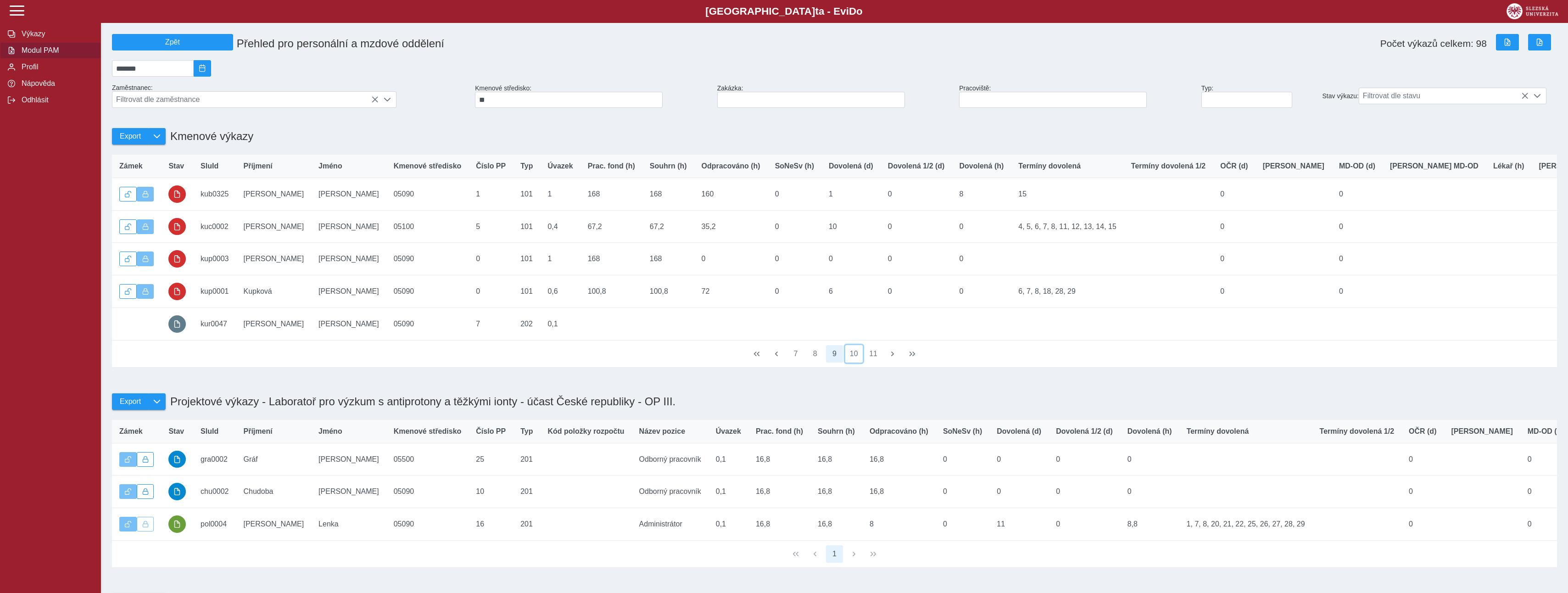
click at [850, 363] on button "10" at bounding box center [853, 353] width 17 height 17
click at [850, 363] on button "11" at bounding box center [853, 353] width 17 height 17
click at [850, 363] on button "12" at bounding box center [853, 353] width 17 height 17
click at [850, 363] on button "13" at bounding box center [853, 353] width 17 height 17
click at [850, 363] on button "14" at bounding box center [853, 353] width 17 height 17
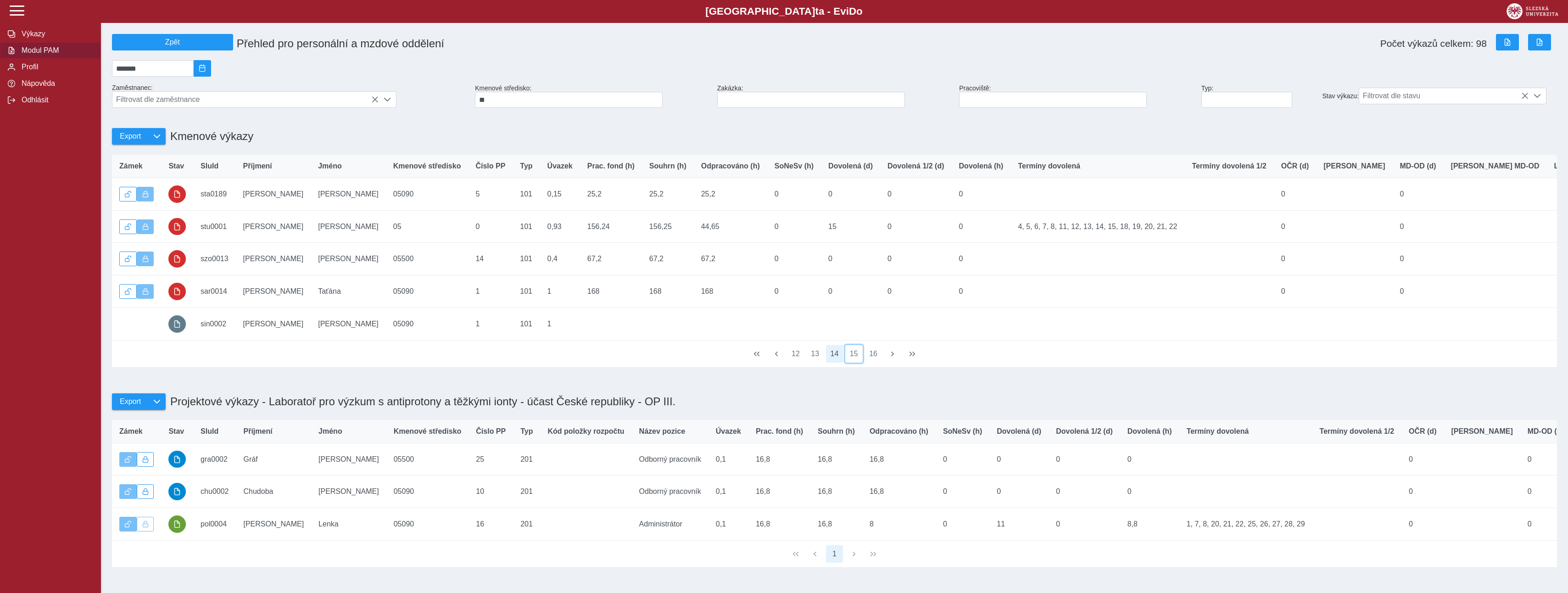
click at [850, 363] on button "15" at bounding box center [853, 353] width 17 height 17
click at [850, 363] on button "16" at bounding box center [853, 353] width 17 height 17
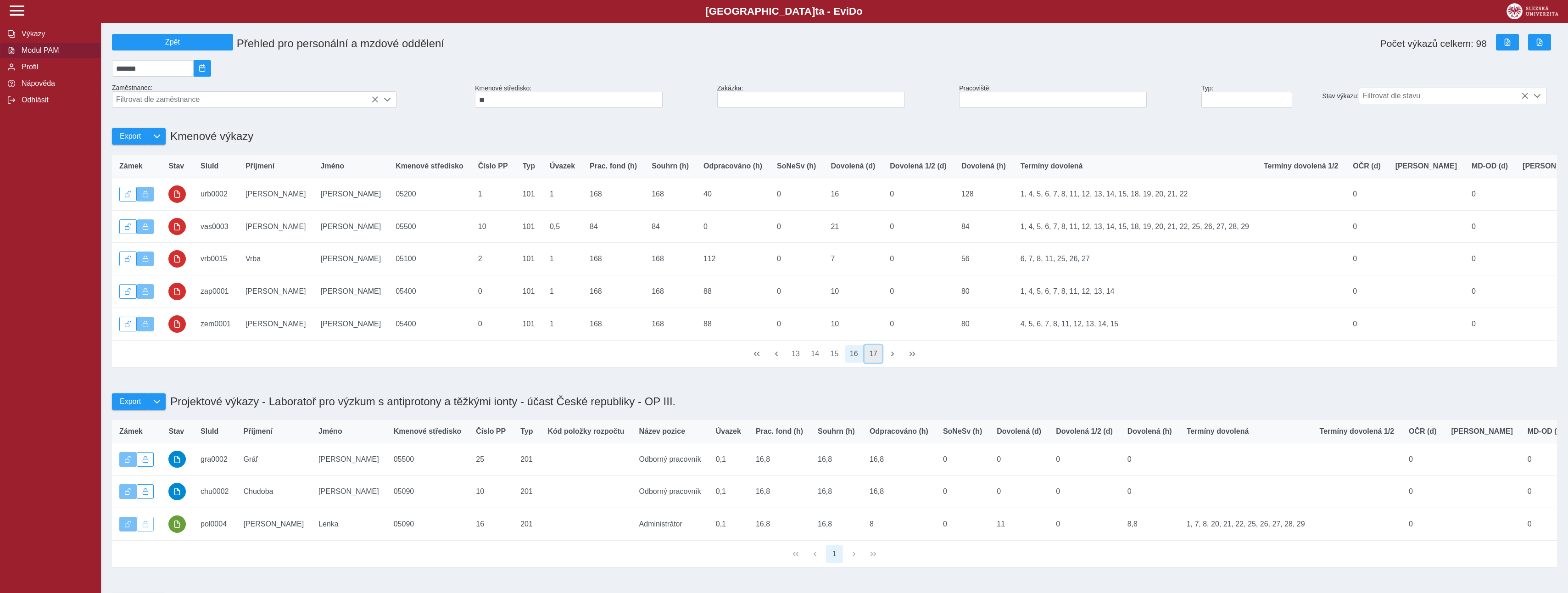
click at [873, 363] on button "17" at bounding box center [873, 353] width 17 height 17
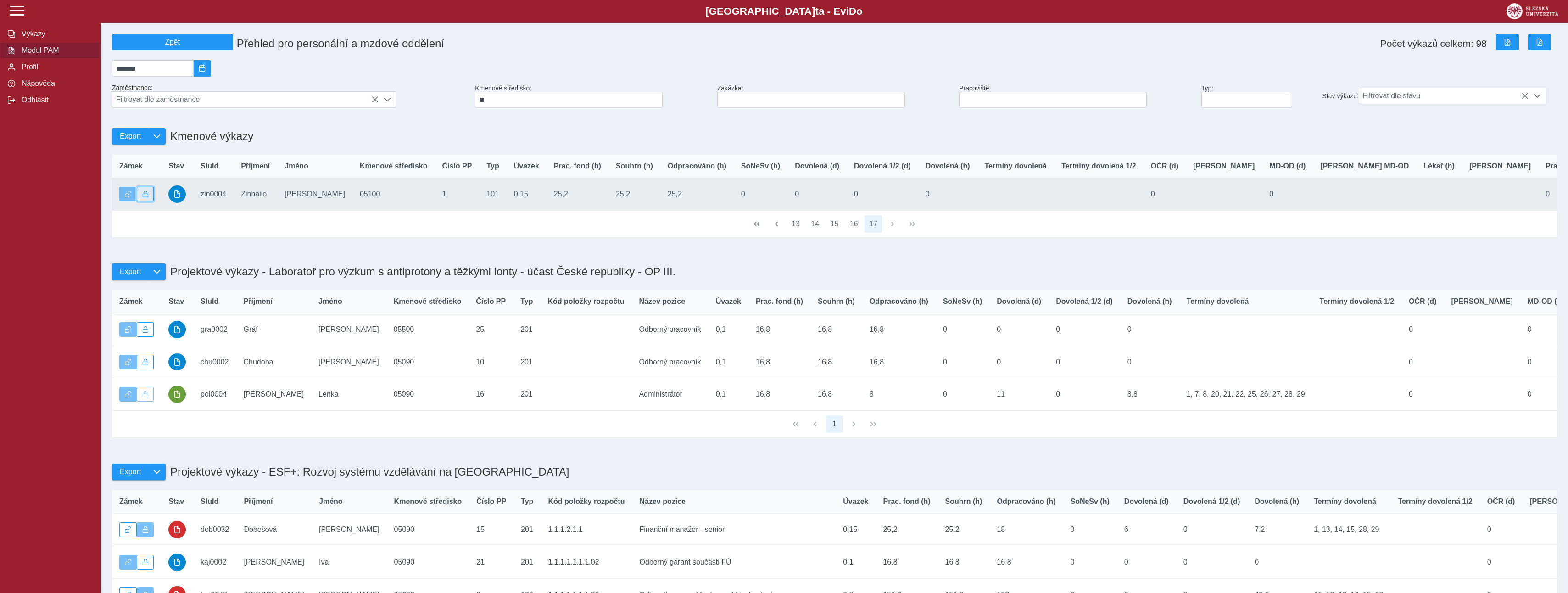
click at [150, 199] on button "button" at bounding box center [145, 194] width 17 height 15
